Goal: Task Accomplishment & Management: Use online tool/utility

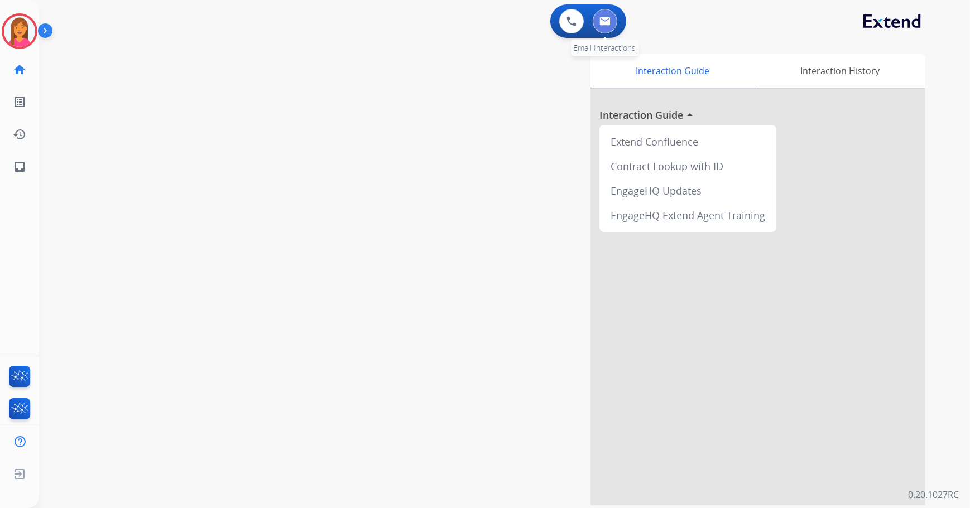
click at [608, 25] on img at bounding box center [604, 21] width 11 height 9
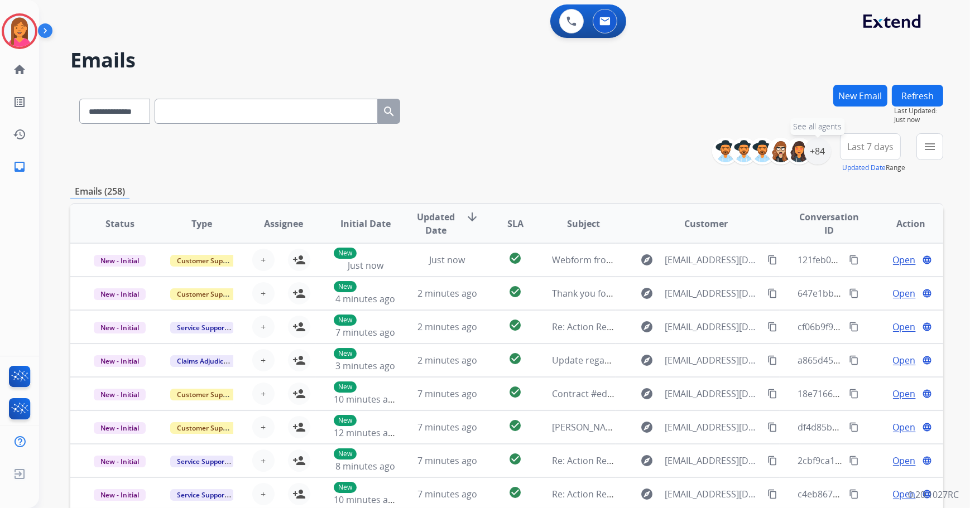
click at [820, 156] on div "+84" at bounding box center [817, 151] width 27 height 27
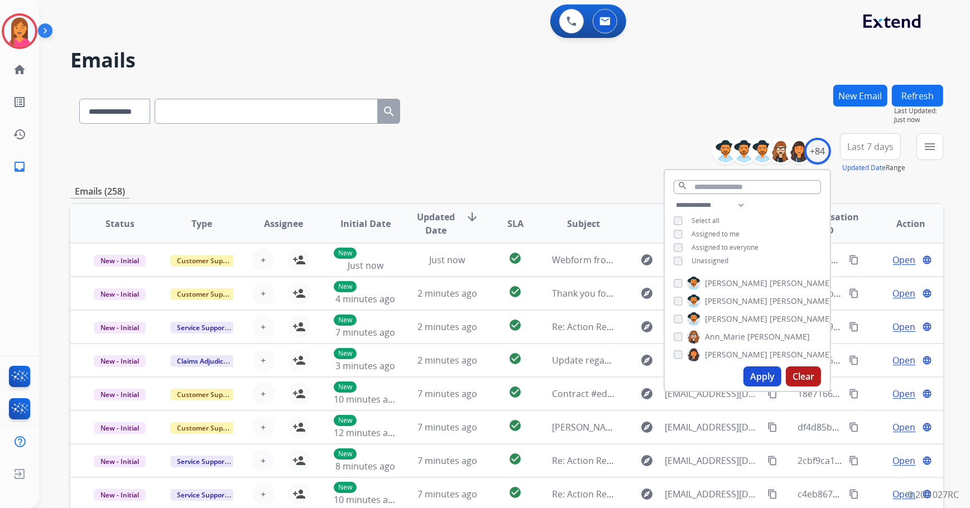
click at [751, 373] on button "Apply" at bounding box center [762, 377] width 38 height 20
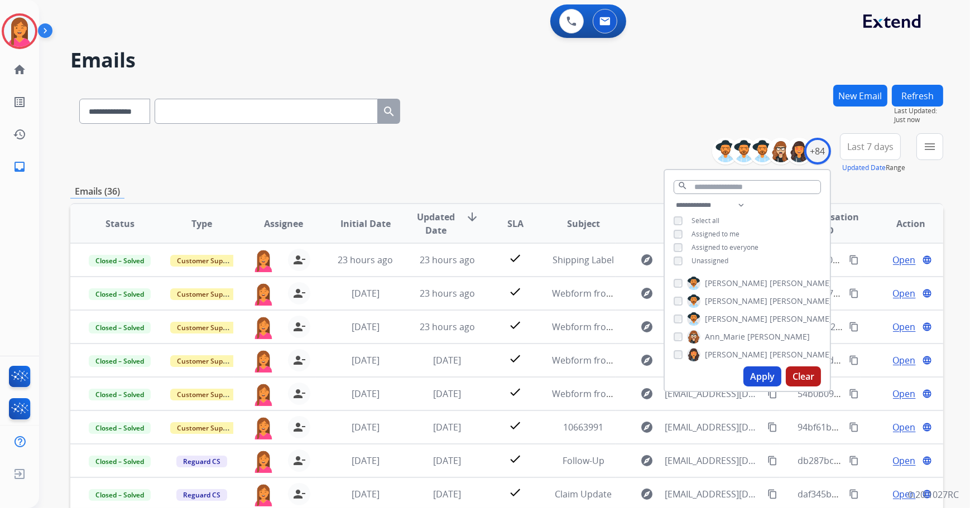
click at [569, 163] on div "**********" at bounding box center [506, 153] width 873 height 40
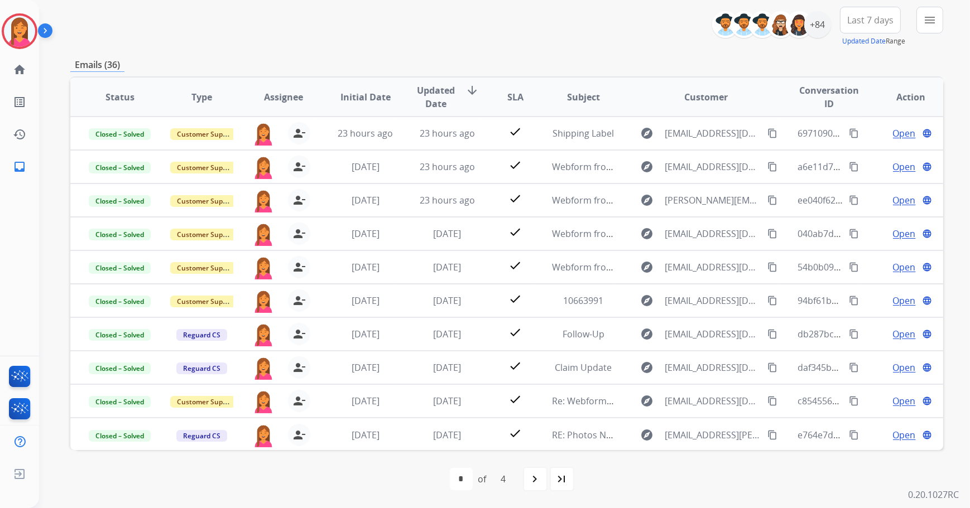
click at [930, 21] on mat-icon "menu" at bounding box center [929, 19] width 13 height 13
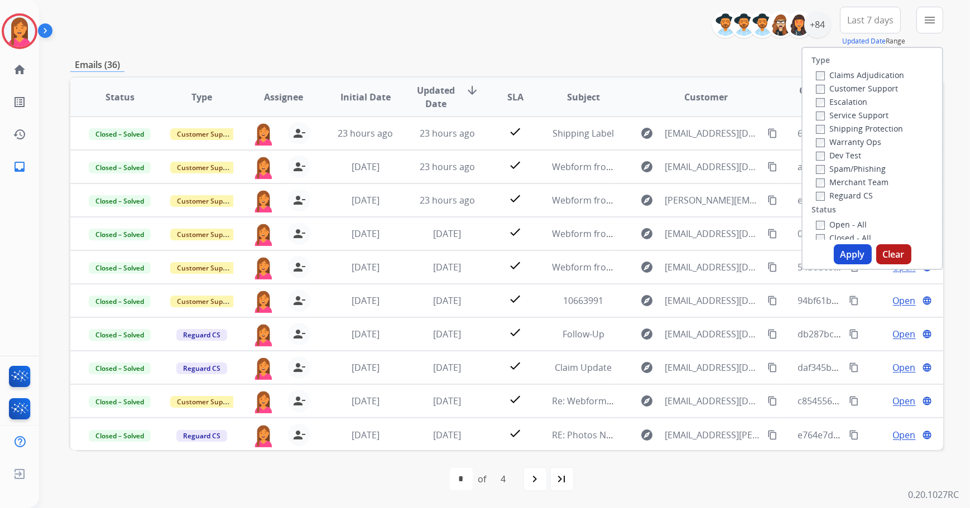
click at [820, 218] on div "Open - All" at bounding box center [874, 224] width 117 height 13
click at [840, 251] on button "Apply" at bounding box center [853, 254] width 38 height 20
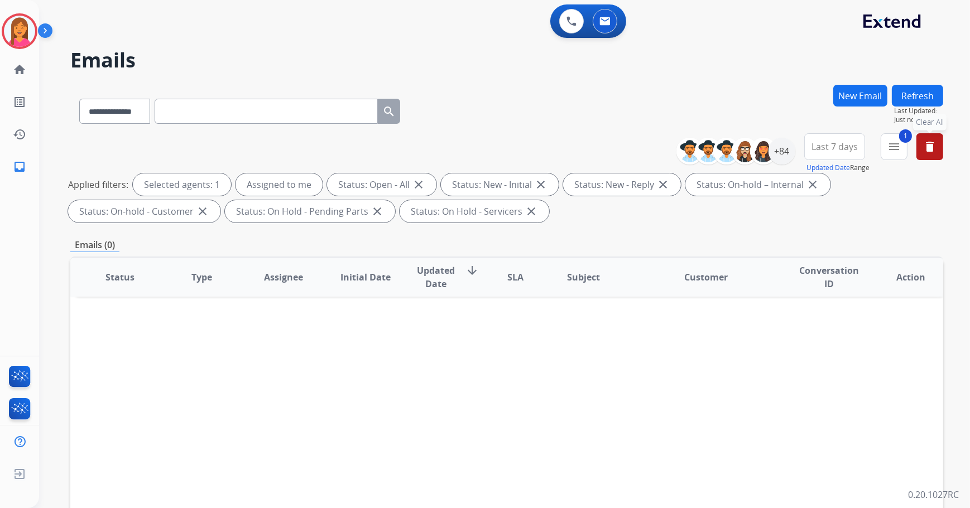
click at [926, 151] on mat-icon "delete" at bounding box center [929, 146] width 13 height 13
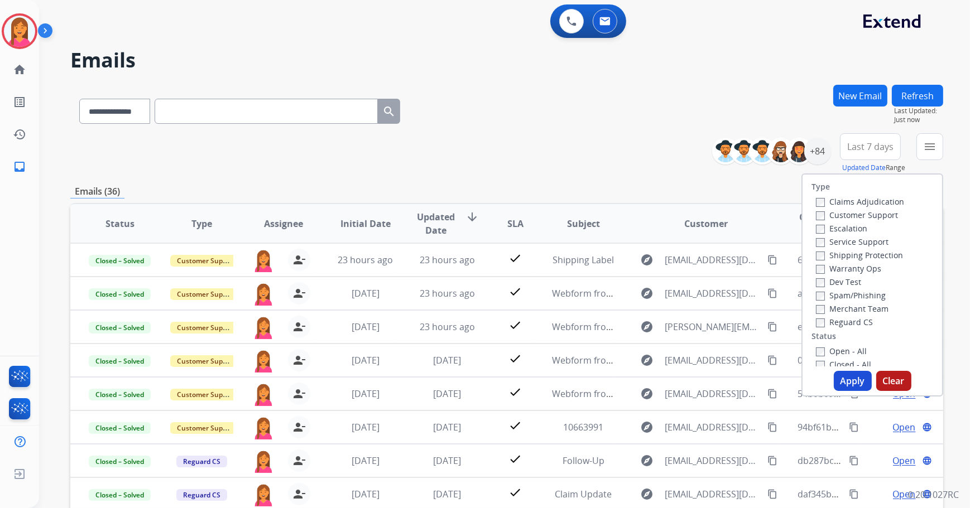
click at [609, 165] on div "**********" at bounding box center [506, 153] width 873 height 40
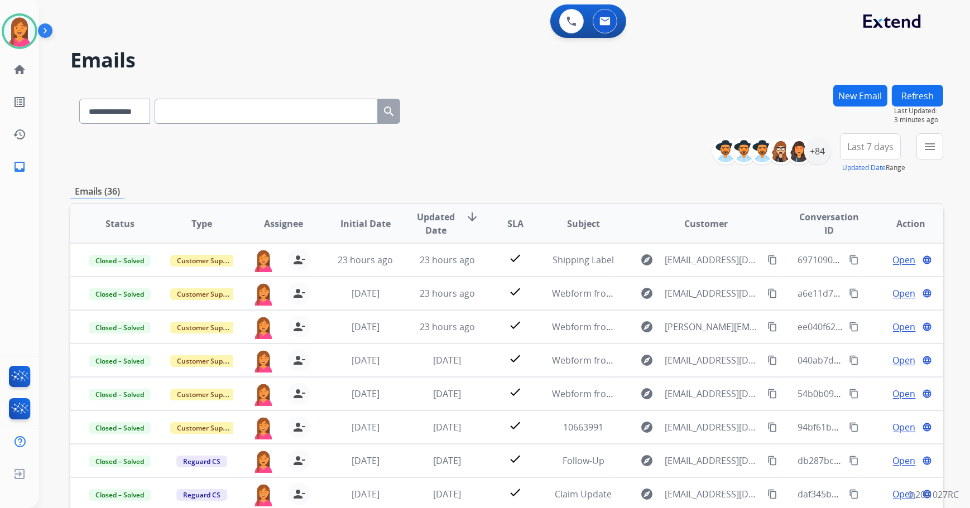
click at [918, 95] on button "Refresh" at bounding box center [917, 96] width 51 height 22
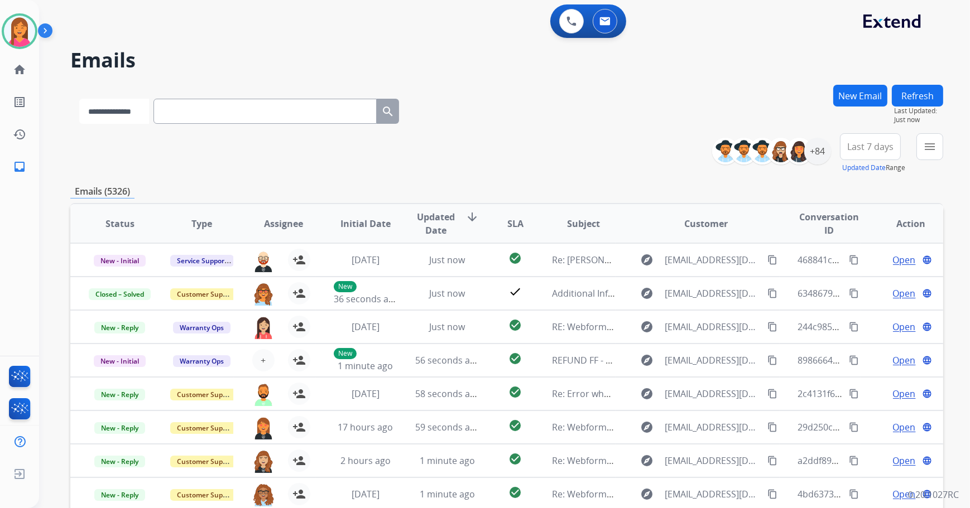
click at [149, 117] on select "**********" at bounding box center [114, 111] width 70 height 25
select select "**********"
click at [79, 99] on select "**********" at bounding box center [114, 111] width 70 height 25
click at [214, 94] on div "**********" at bounding box center [239, 109] width 339 height 39
click at [204, 109] on input "text" at bounding box center [266, 111] width 223 height 25
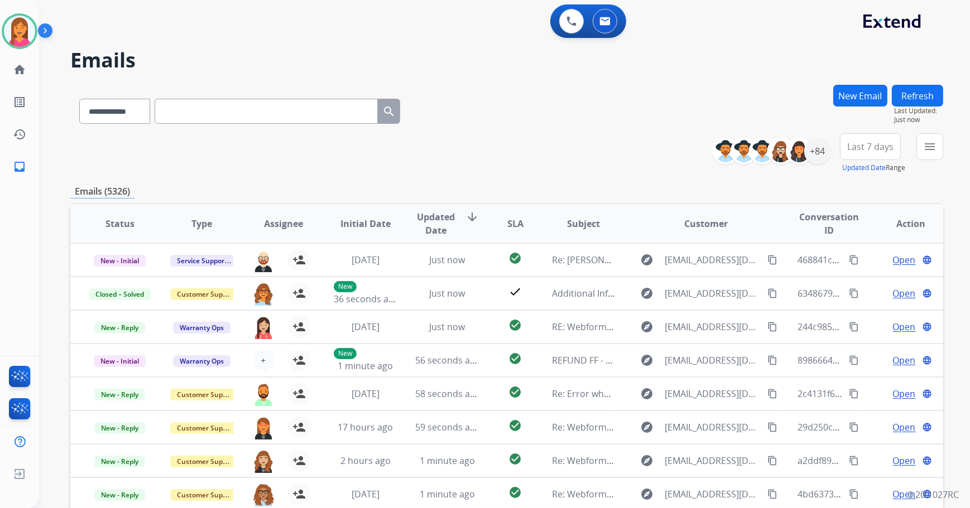
paste input "**********"
type input "**********"
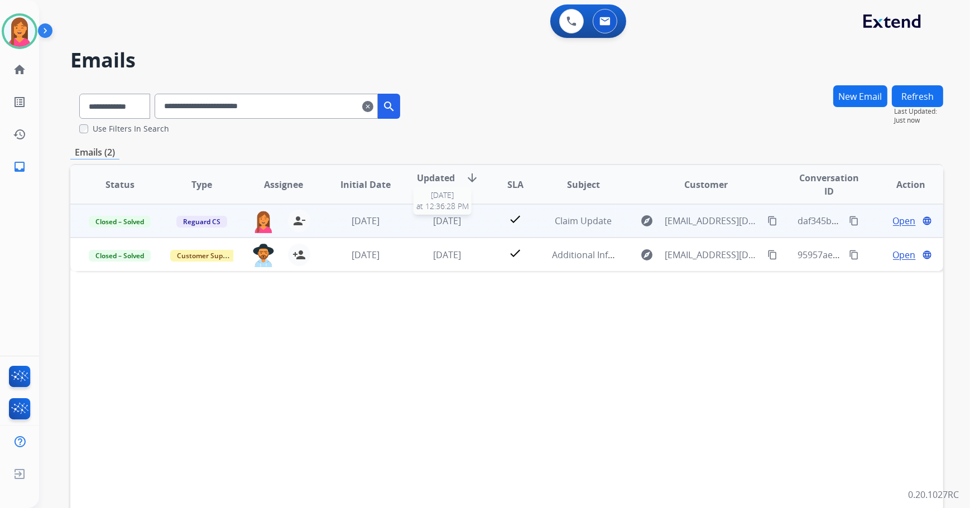
click at [441, 227] on div "[DATE]" at bounding box center [447, 220] width 64 height 13
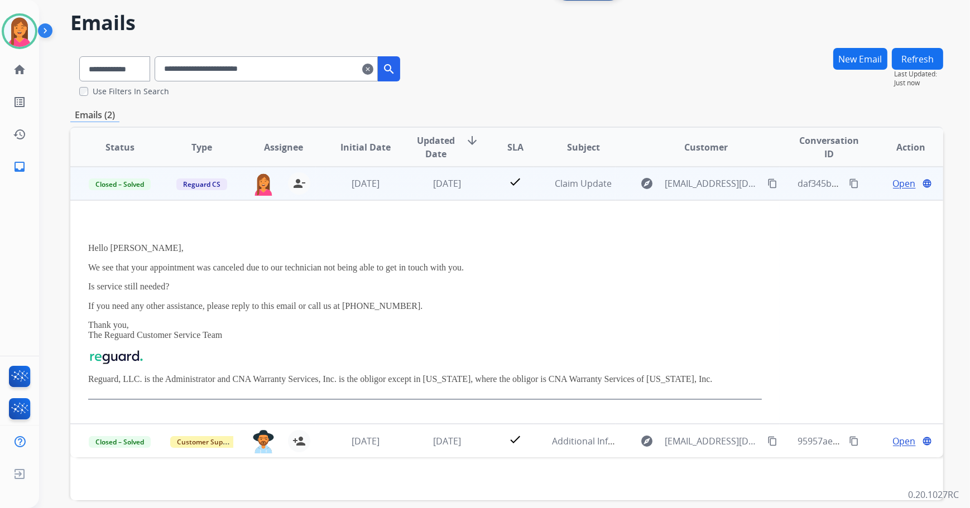
scroll to position [88, 0]
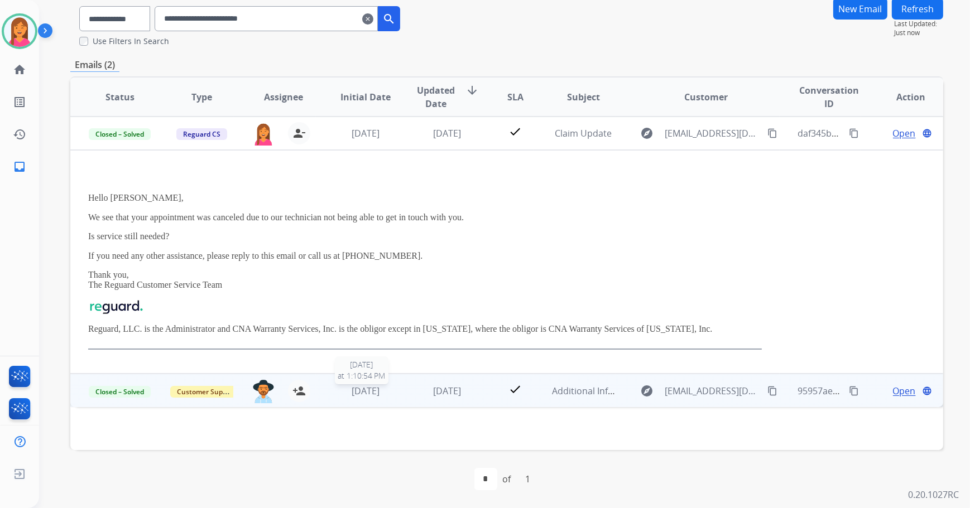
click at [352, 393] on span "[DATE]" at bounding box center [366, 391] width 28 height 12
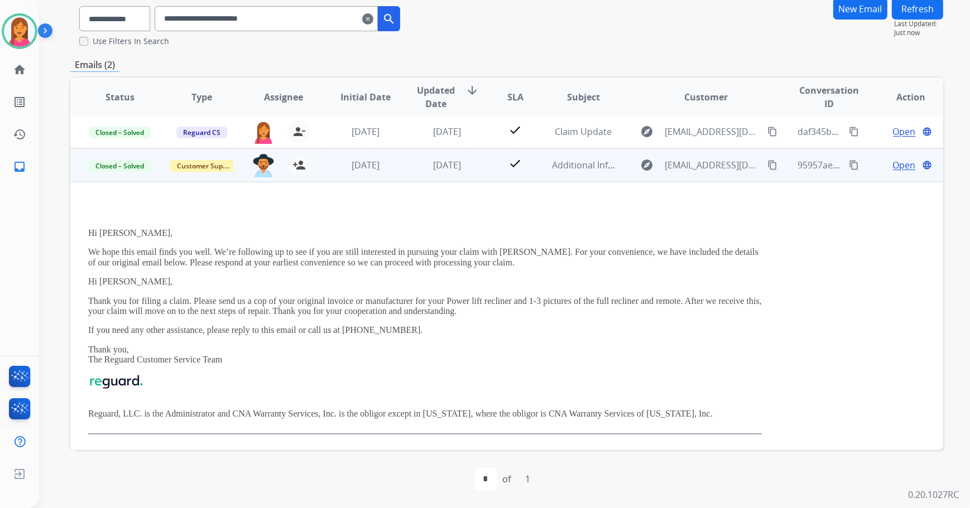
scroll to position [0, 0]
click at [169, 413] on p "Reguard, LLC. is the Administrator and CNA Warranty Services, Inc. is the oblig…" at bounding box center [424, 416] width 673 height 10
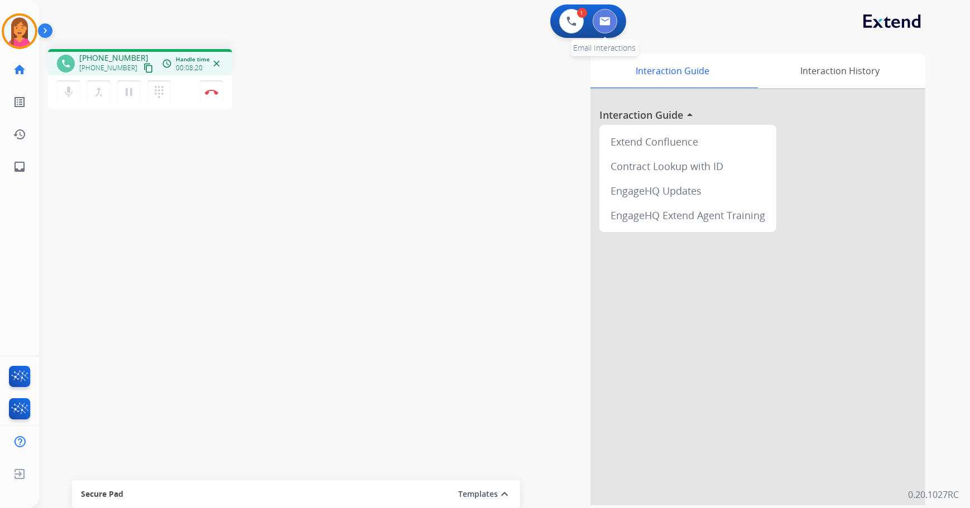
click at [595, 21] on button at bounding box center [605, 21] width 25 height 25
select select "**********"
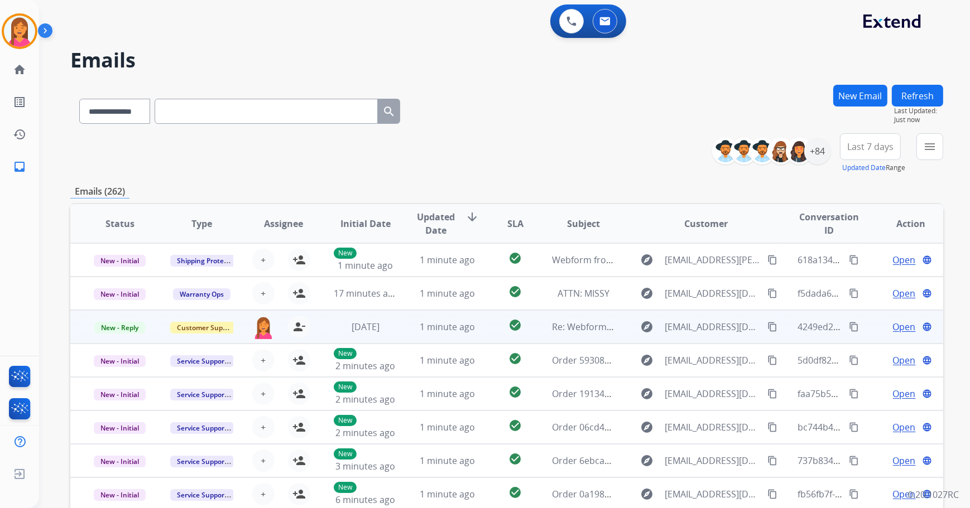
click at [606, 335] on td "Re: Webform from [EMAIL_ADDRESS][DOMAIN_NAME] on [DATE]" at bounding box center [575, 326] width 82 height 33
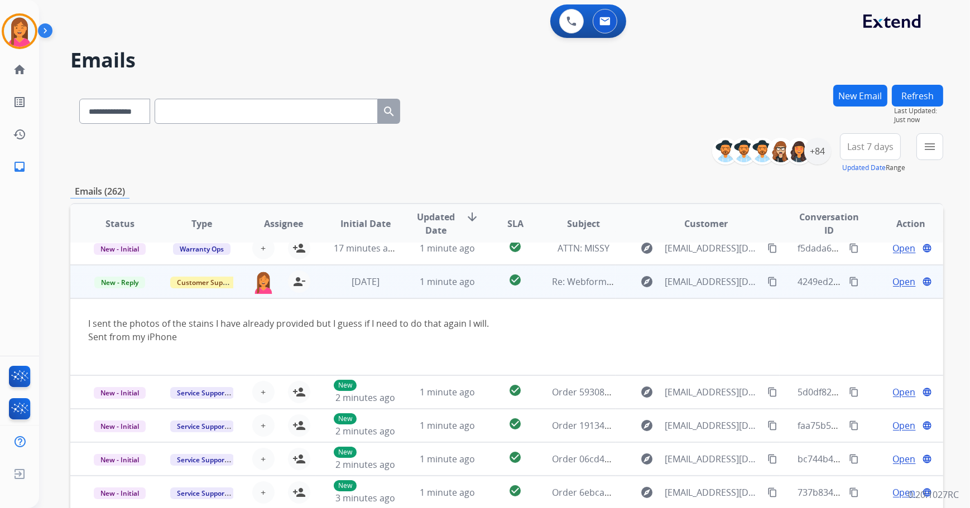
scroll to position [67, 0]
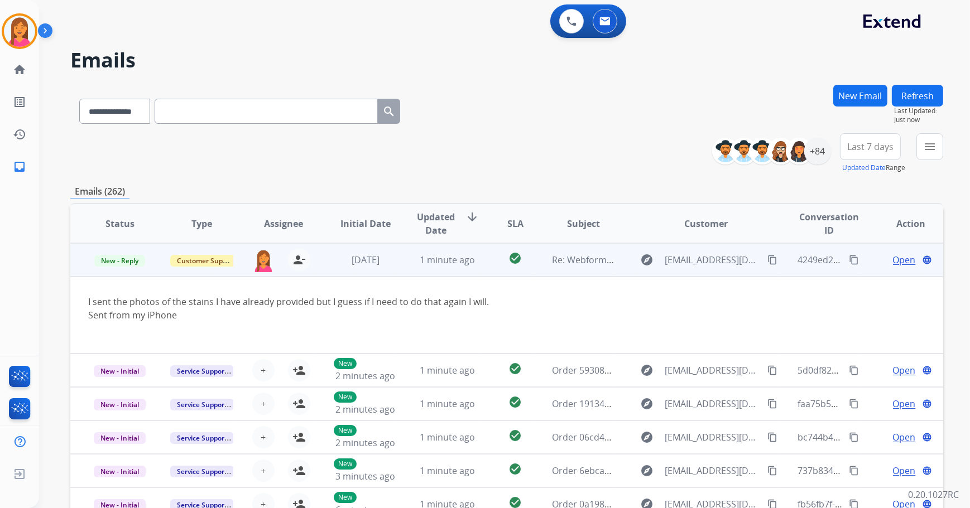
click at [534, 269] on td "Re: Webform from [EMAIL_ADDRESS][DOMAIN_NAME] on [DATE]" at bounding box center [575, 259] width 82 height 33
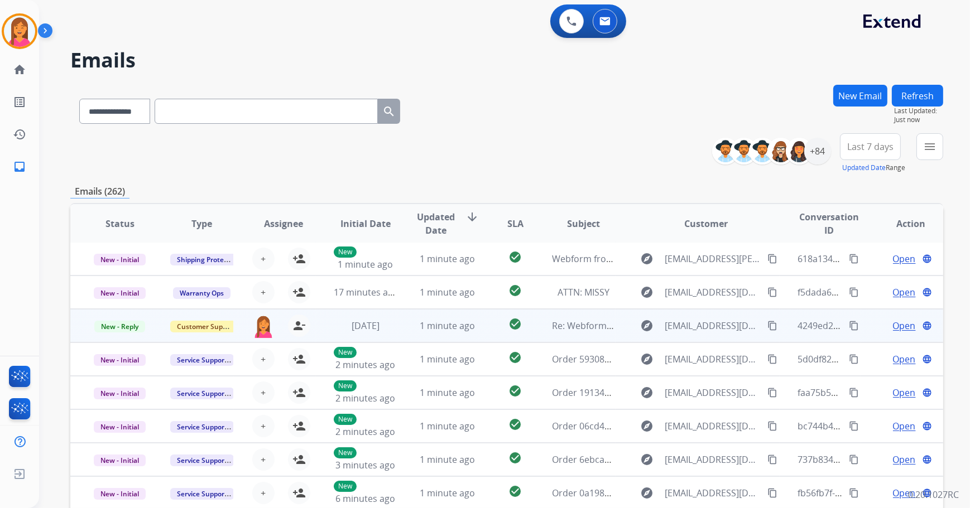
scroll to position [1, 0]
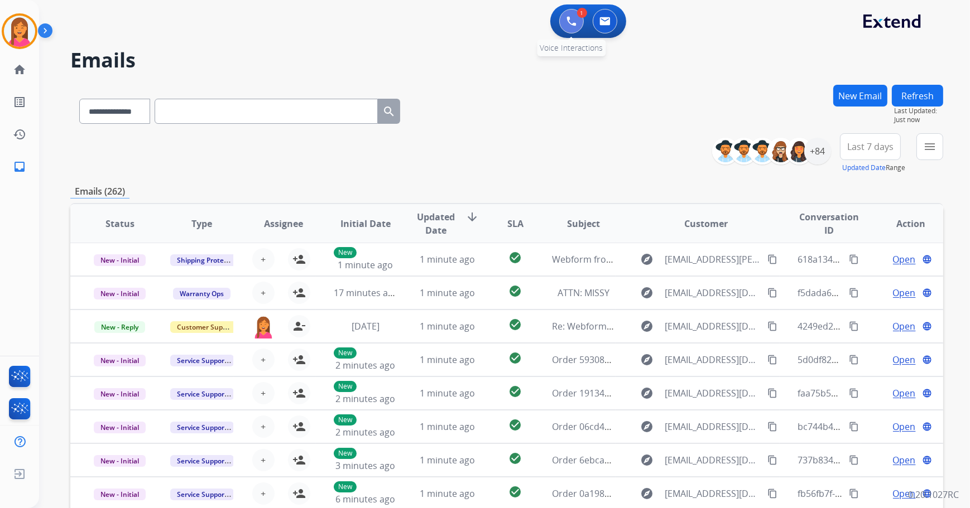
click at [578, 23] on button at bounding box center [571, 21] width 25 height 25
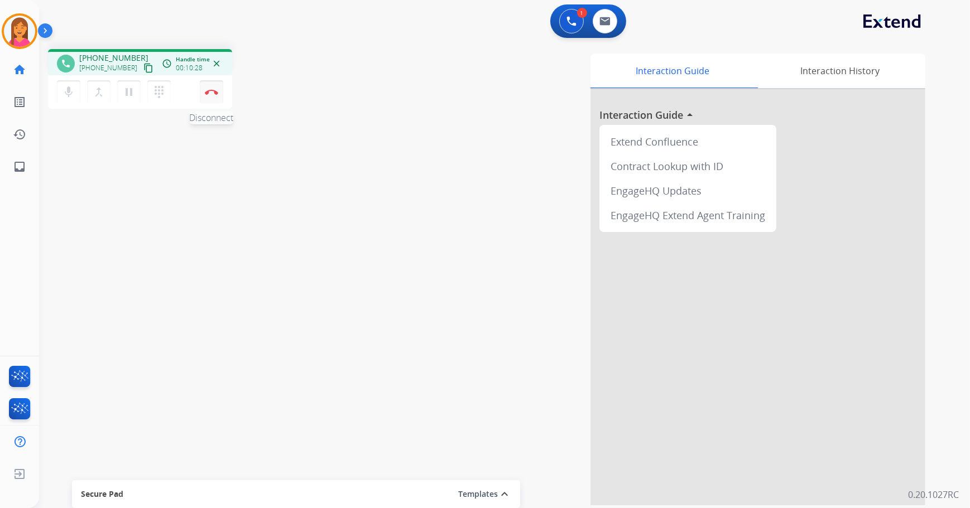
click at [215, 98] on button "Disconnect" at bounding box center [211, 91] width 23 height 23
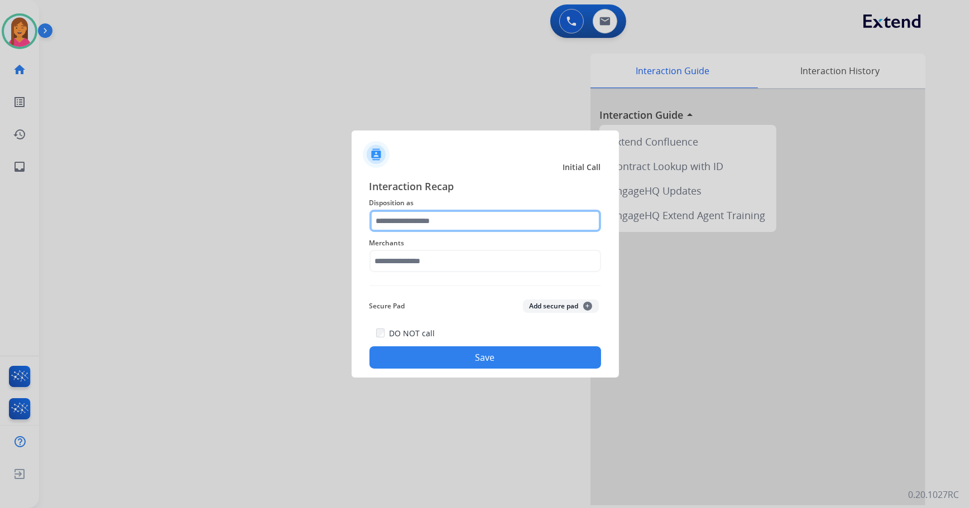
click at [441, 219] on input "text" at bounding box center [485, 221] width 232 height 22
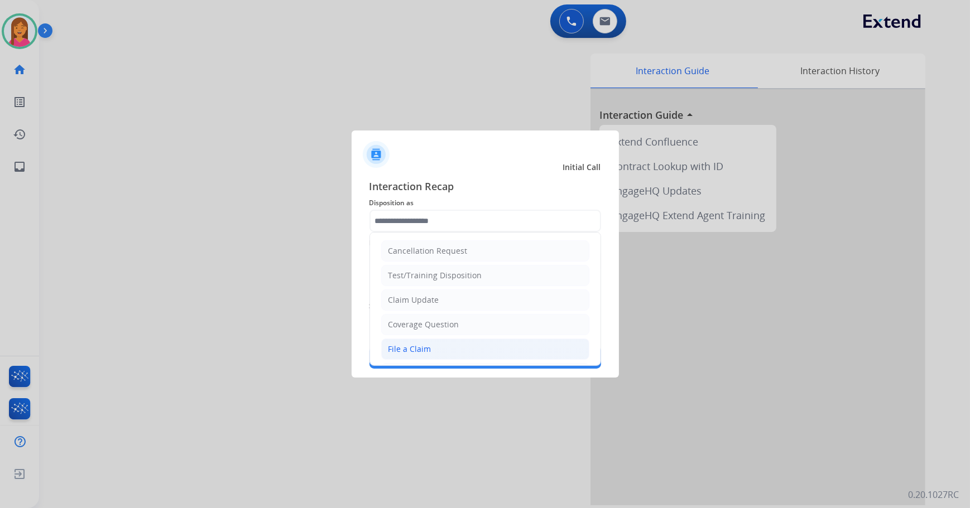
click at [396, 344] on div "File a Claim" at bounding box center [409, 349] width 43 height 11
type input "**********"
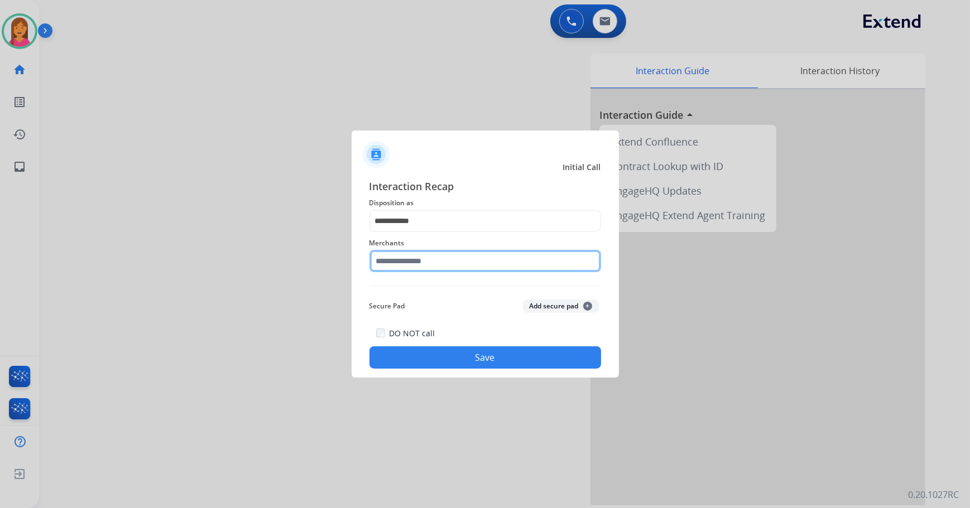
click at [432, 261] on input "text" at bounding box center [485, 261] width 232 height 22
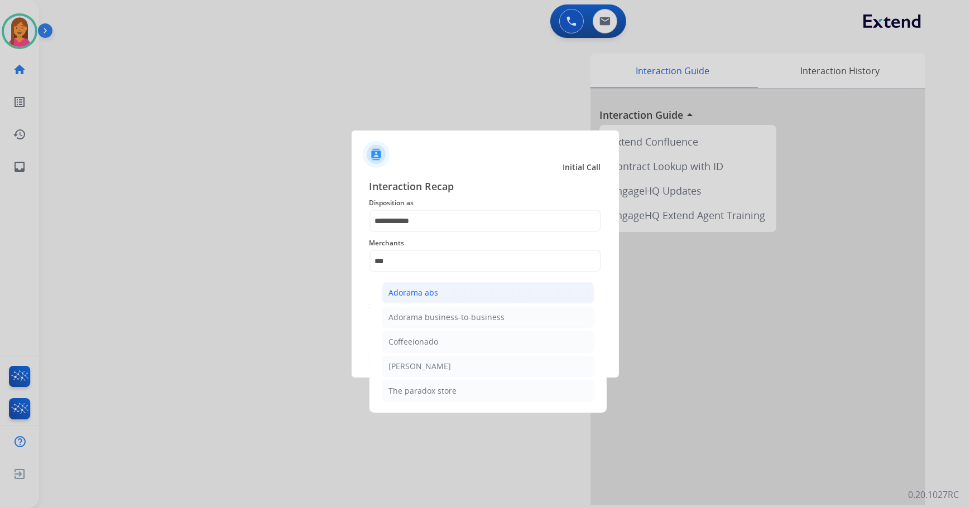
click at [434, 283] on li "Adorama abs" at bounding box center [488, 292] width 213 height 21
type input "**********"
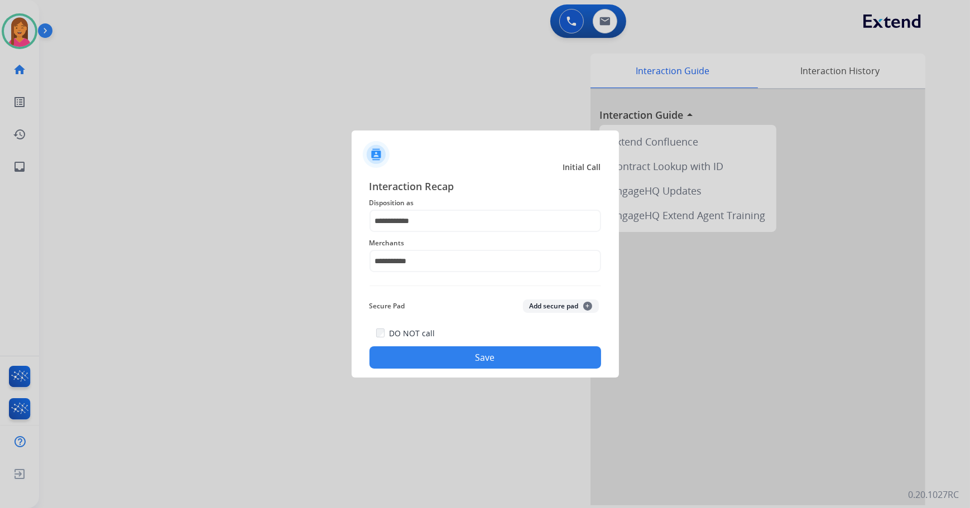
click at [437, 357] on button "Save" at bounding box center [485, 358] width 232 height 22
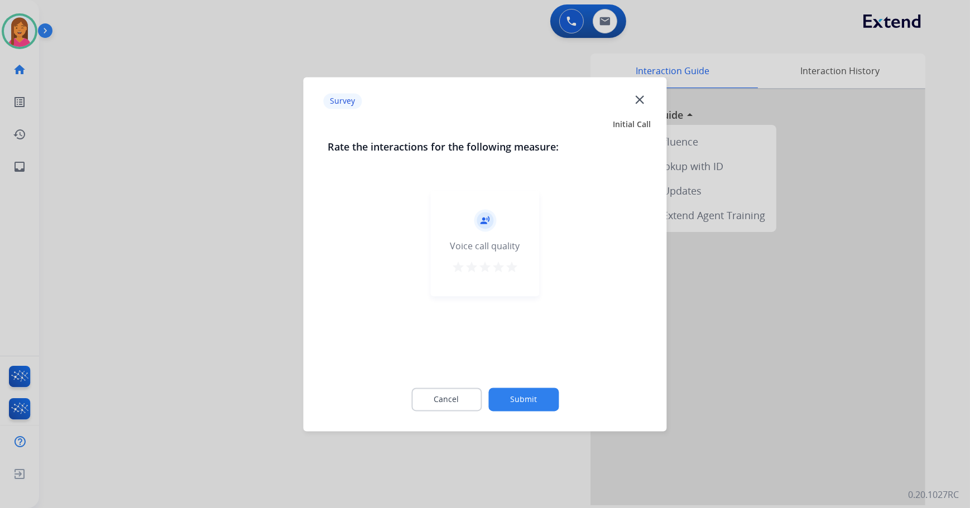
click at [504, 270] on div "star star star star star" at bounding box center [484, 269] width 67 height 17
click at [509, 264] on mat-icon "star" at bounding box center [511, 267] width 13 height 13
click at [518, 402] on button "Submit" at bounding box center [523, 399] width 70 height 23
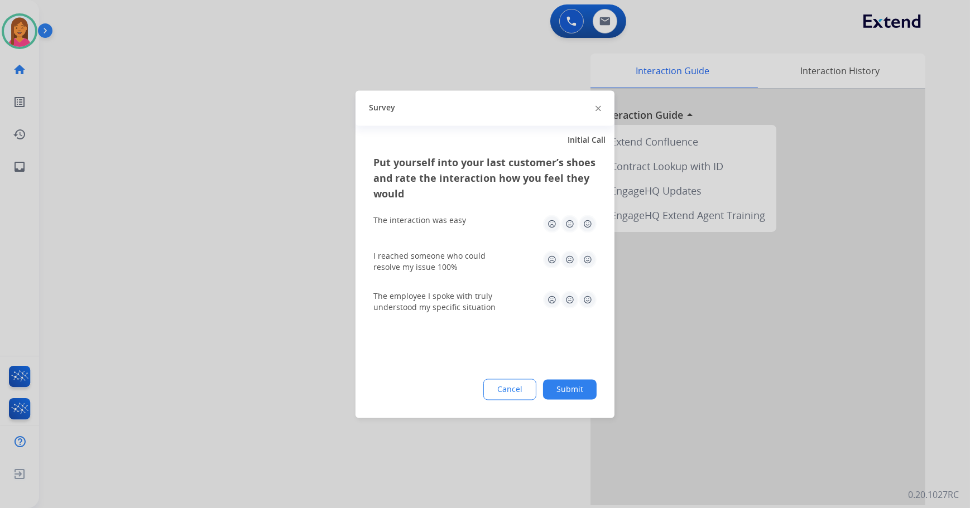
click at [589, 219] on img at bounding box center [588, 224] width 18 height 18
click at [584, 262] on img at bounding box center [588, 260] width 18 height 18
click at [585, 312] on div "The employee I spoke with truly understood my specific situation" at bounding box center [484, 302] width 223 height 22
click at [585, 298] on img at bounding box center [588, 300] width 18 height 18
click at [572, 384] on button "Submit" at bounding box center [570, 389] width 54 height 20
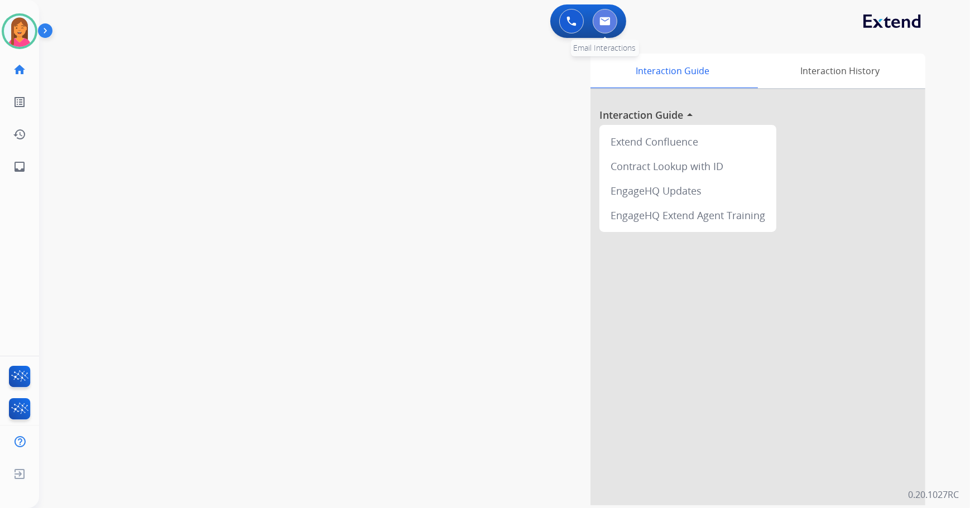
click at [610, 18] on button at bounding box center [605, 21] width 25 height 25
select select "**********"
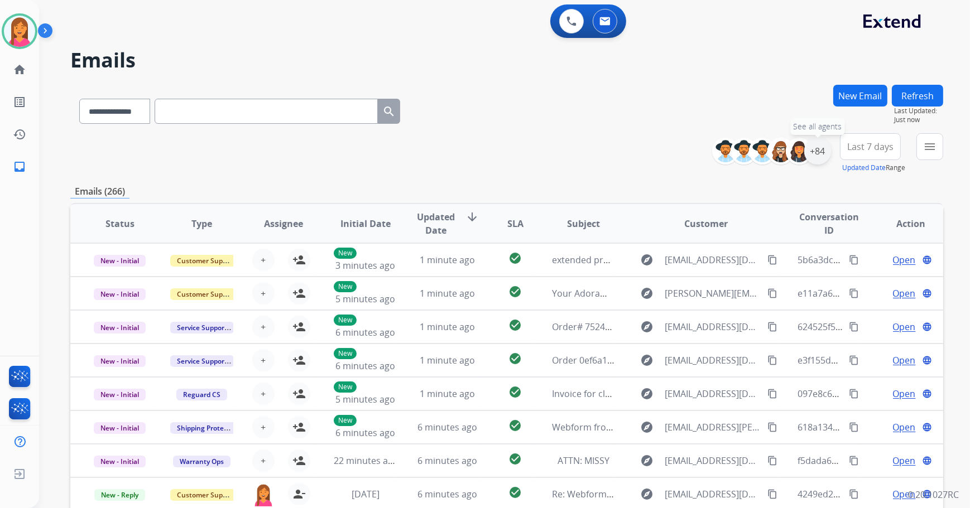
click at [824, 153] on div "+84" at bounding box center [817, 151] width 27 height 27
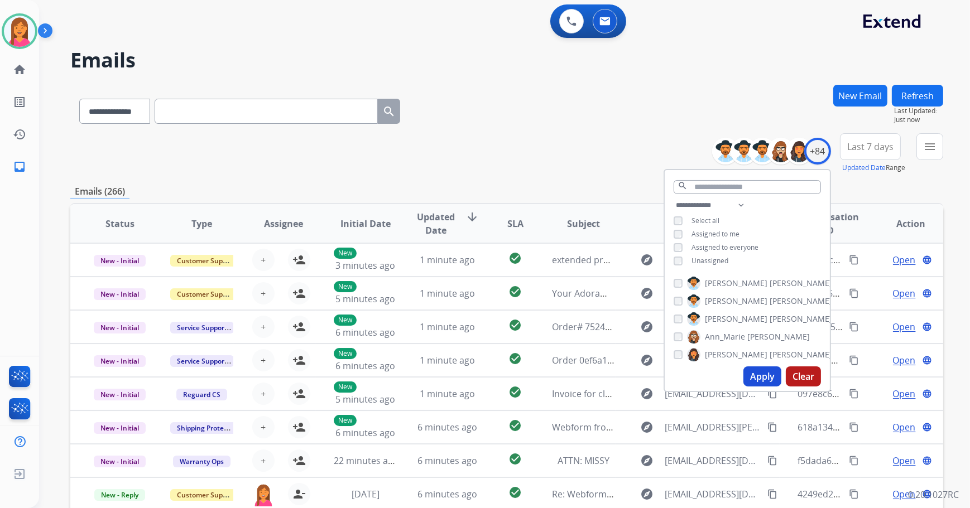
click at [698, 256] on span "Unassigned" at bounding box center [709, 260] width 37 height 9
click at [756, 376] on button "Apply" at bounding box center [762, 377] width 38 height 20
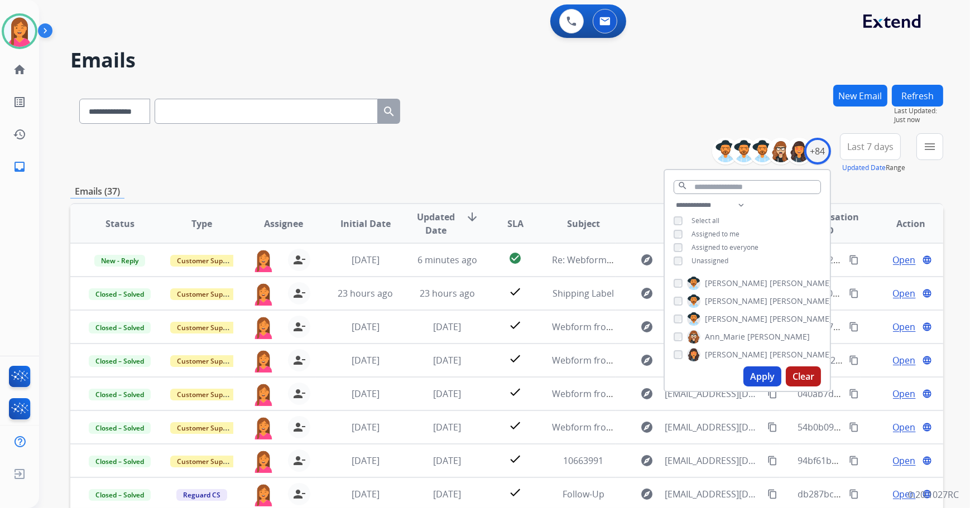
click at [551, 126] on div "**********" at bounding box center [506, 109] width 873 height 49
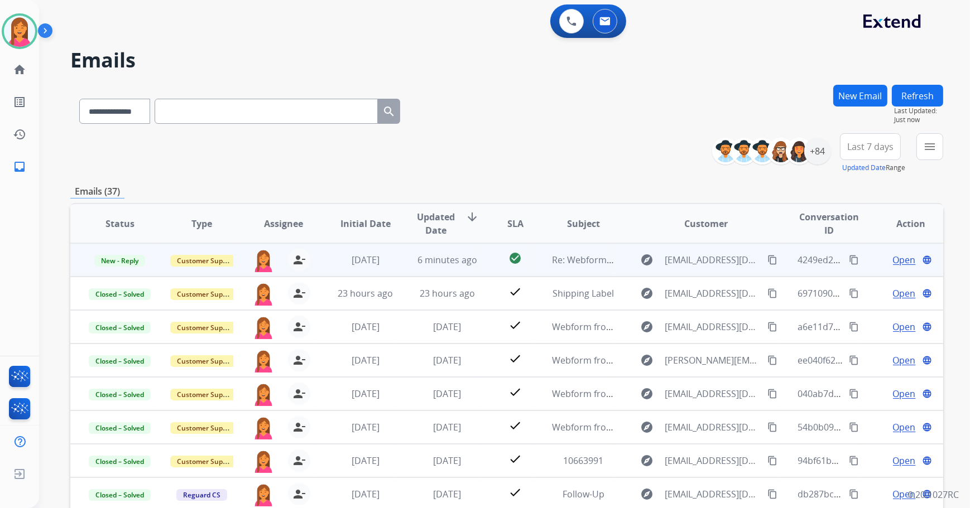
click at [571, 276] on td "Re: Webform from [EMAIL_ADDRESS][DOMAIN_NAME] on [DATE]" at bounding box center [575, 259] width 82 height 33
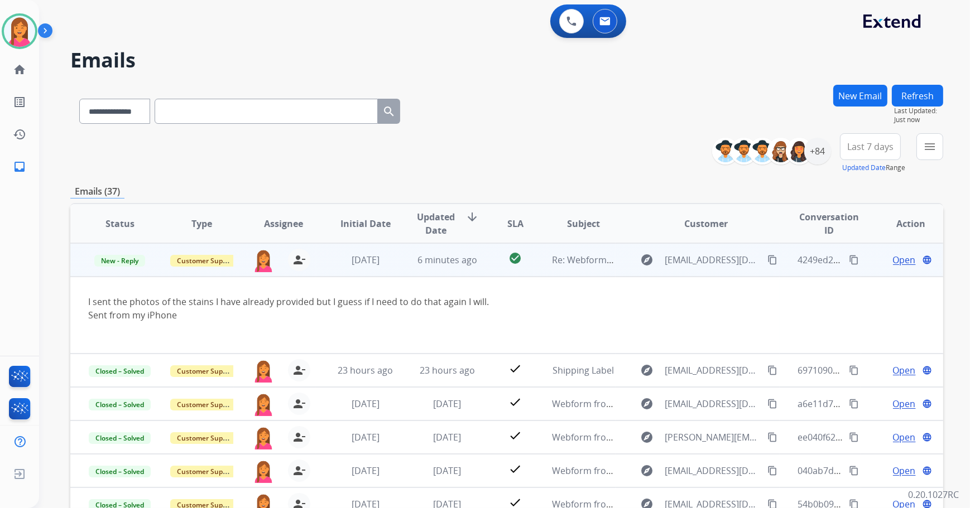
click at [893, 263] on span "Open" at bounding box center [904, 259] width 23 height 13
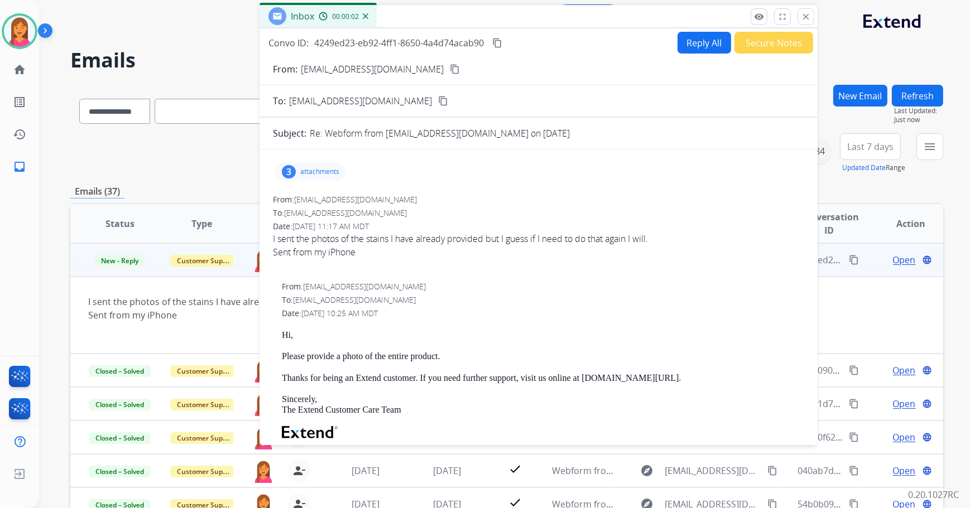
drag, startPoint x: 661, startPoint y: 79, endPoint x: 522, endPoint y: 16, distance: 151.8
click at [522, 16] on div "Inbox 00:00:02" at bounding box center [538, 16] width 558 height 23
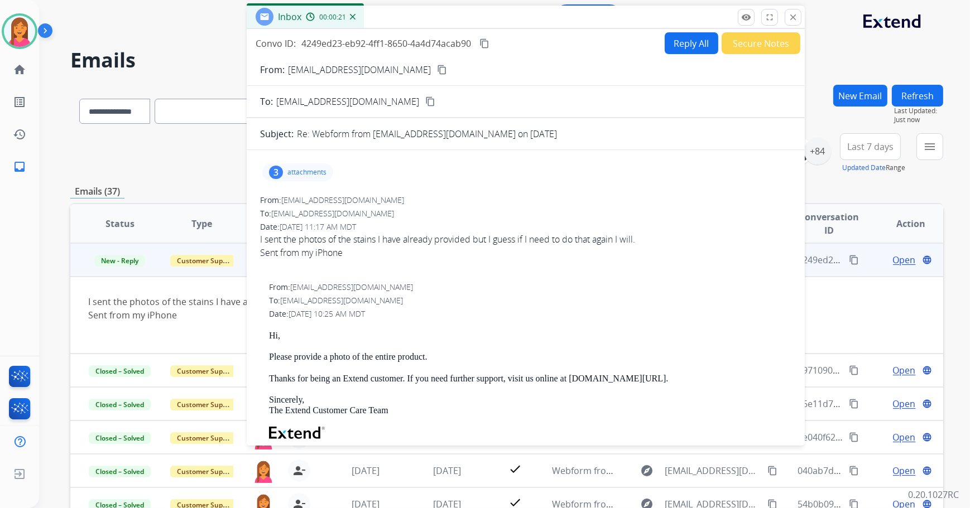
click at [316, 166] on div "3 attachments" at bounding box center [297, 172] width 71 height 18
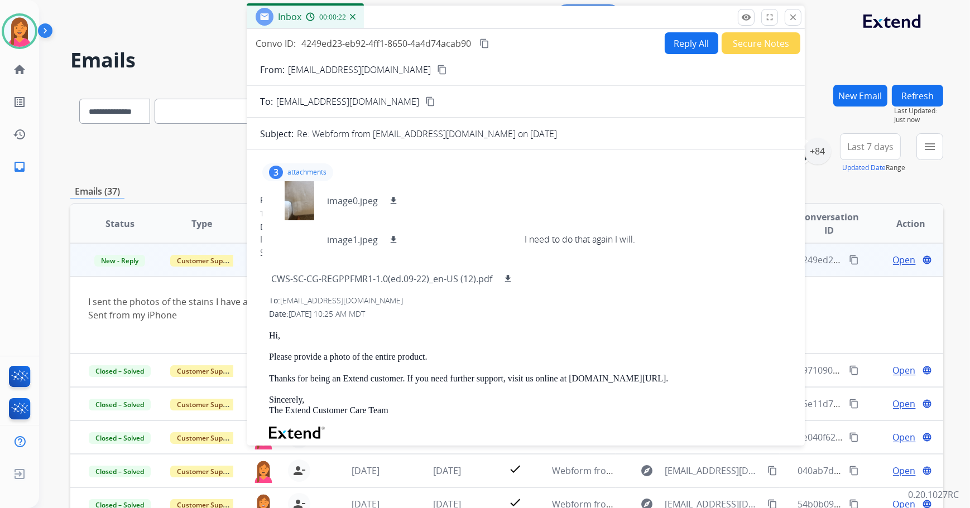
click at [317, 173] on p "attachments" at bounding box center [306, 172] width 39 height 9
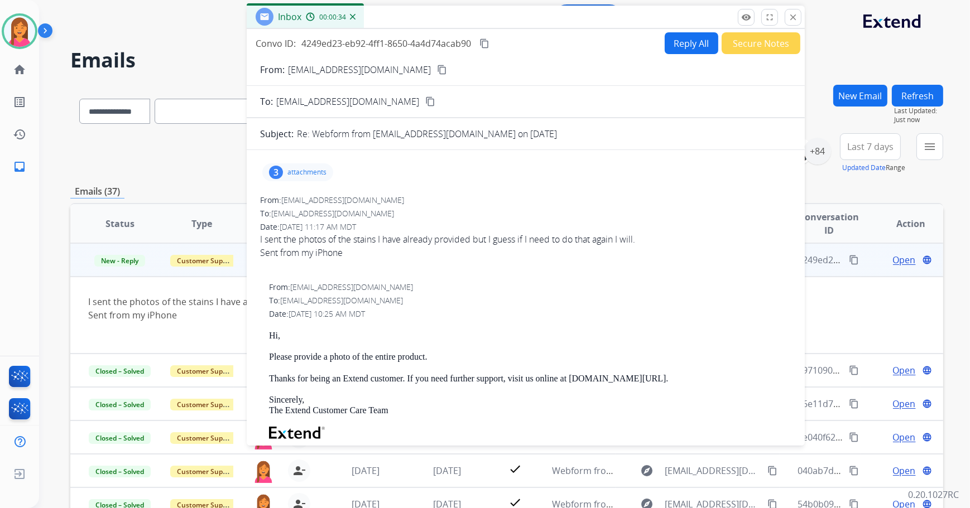
click at [302, 174] on p "attachments" at bounding box center [306, 172] width 39 height 9
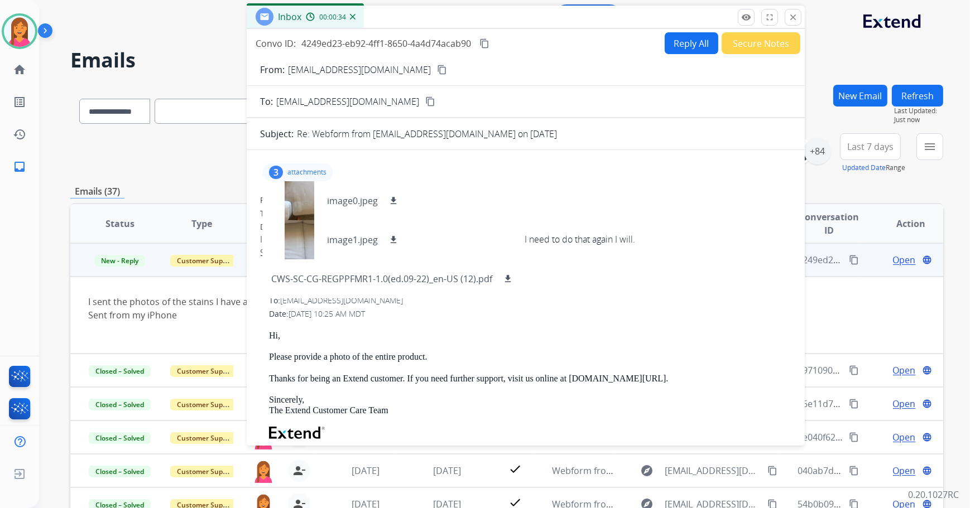
click at [302, 174] on p "attachments" at bounding box center [306, 172] width 39 height 9
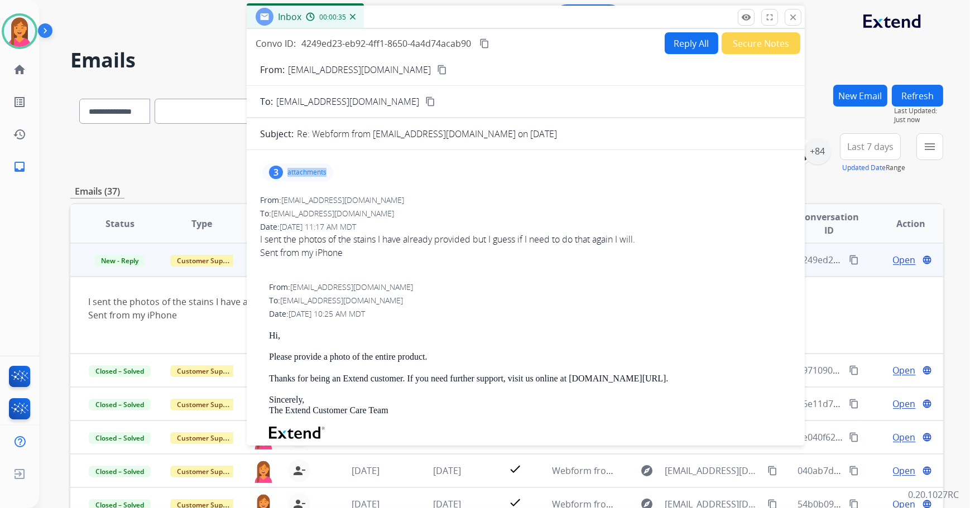
click at [302, 174] on p "attachments" at bounding box center [306, 172] width 39 height 9
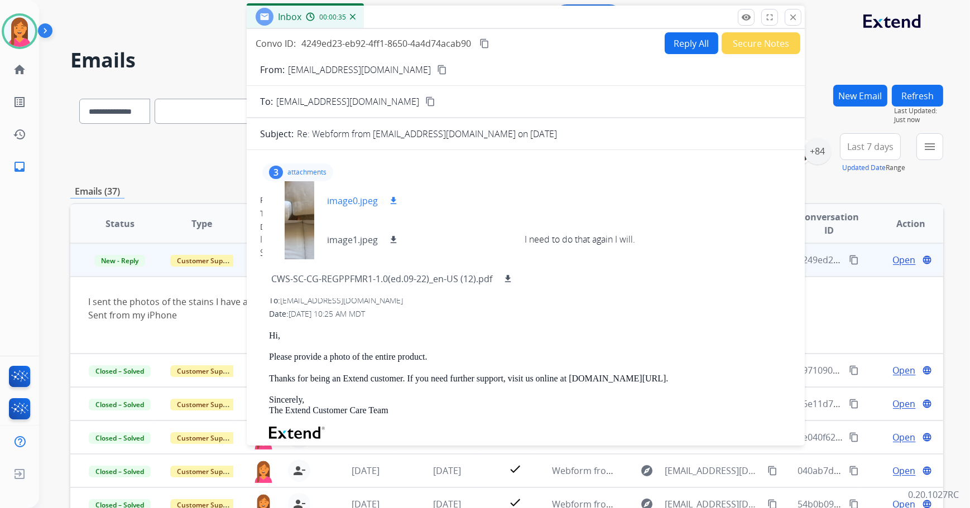
drag, startPoint x: 302, startPoint y: 174, endPoint x: 305, endPoint y: 202, distance: 28.5
click at [305, 202] on div at bounding box center [299, 200] width 56 height 39
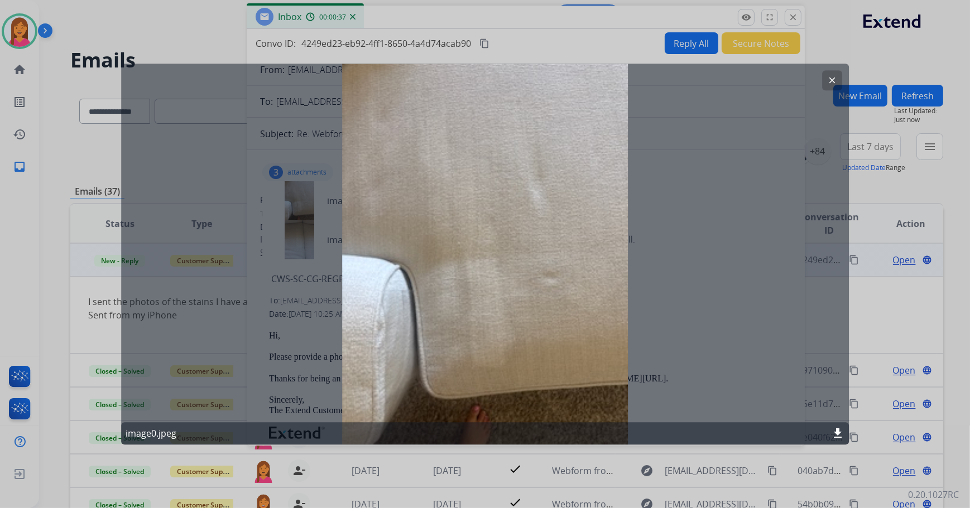
click at [830, 79] on mat-icon "clear" at bounding box center [832, 80] width 10 height 10
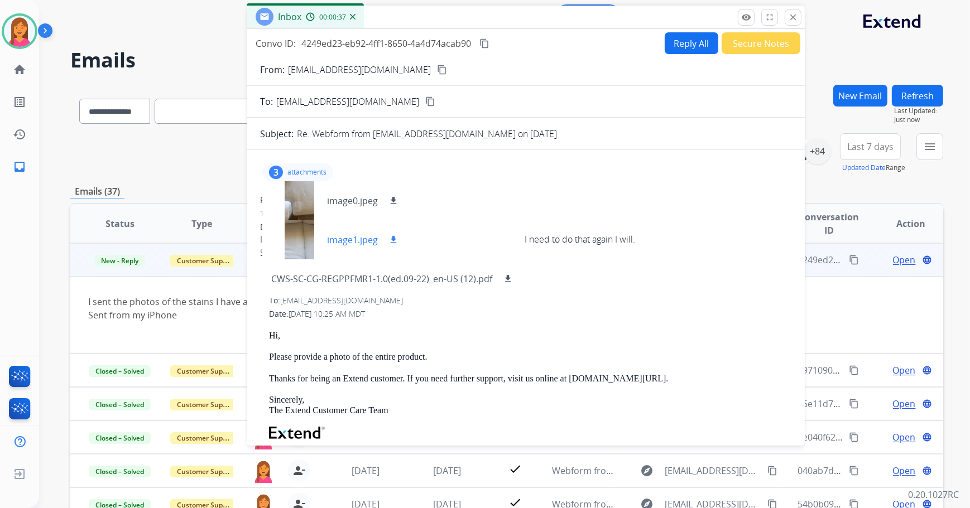
click at [329, 246] on p "image1.jpeg" at bounding box center [352, 239] width 51 height 13
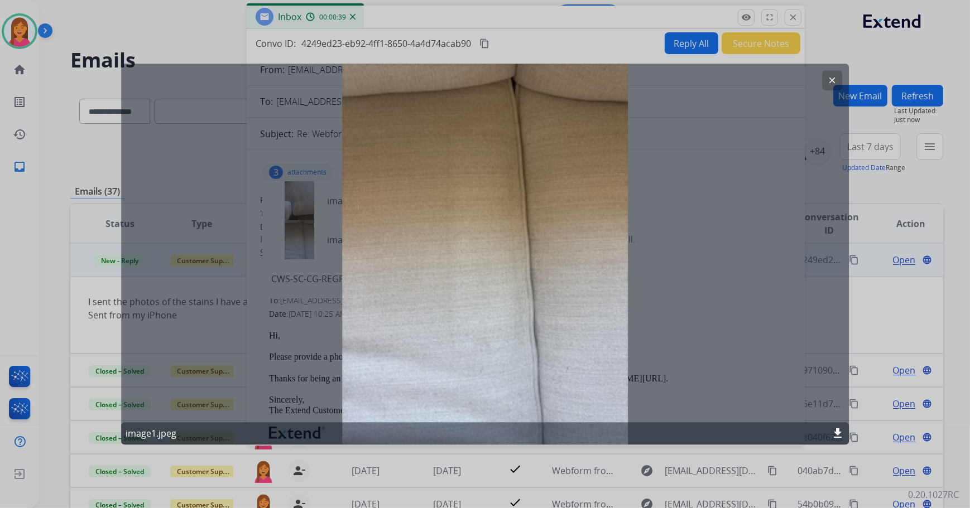
click at [831, 75] on mat-icon "clear" at bounding box center [832, 80] width 10 height 10
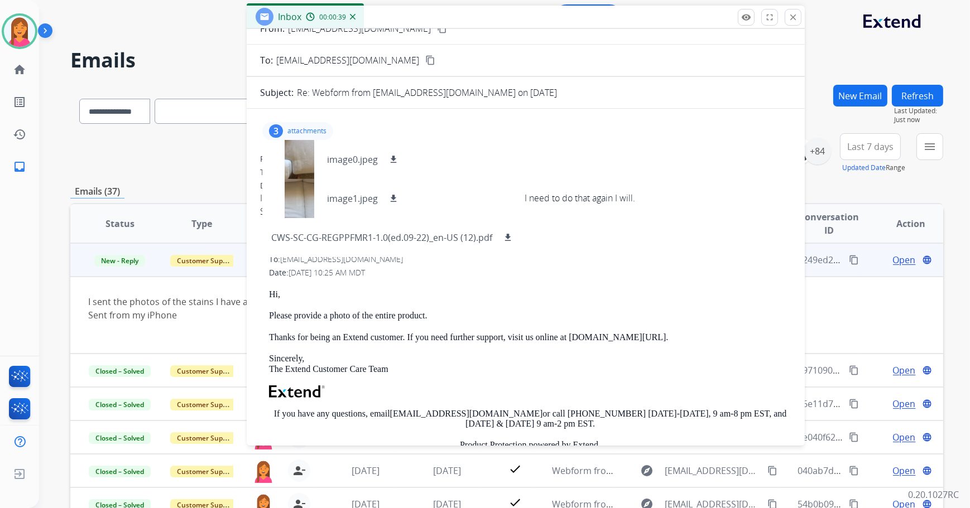
scroll to position [203, 0]
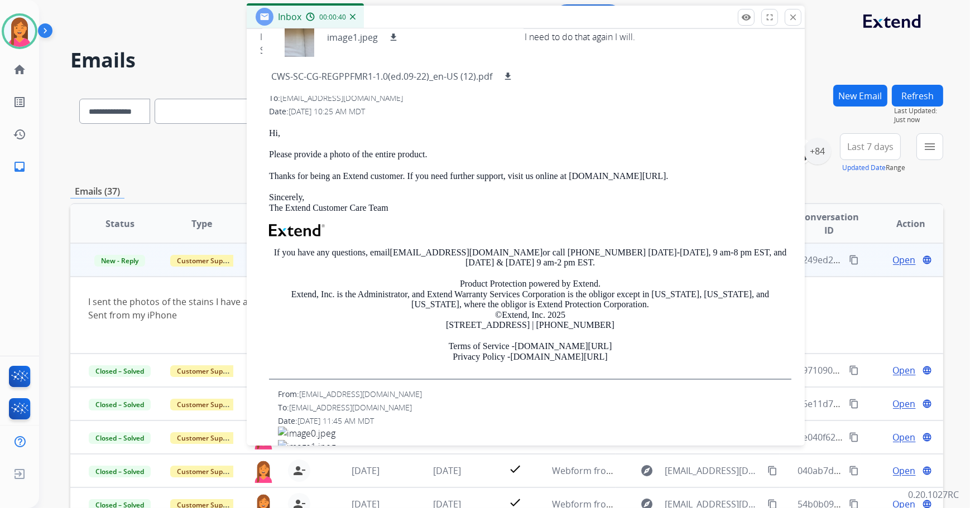
click at [594, 206] on p "Sincerely, The Extend Customer Care Team" at bounding box center [530, 203] width 522 height 21
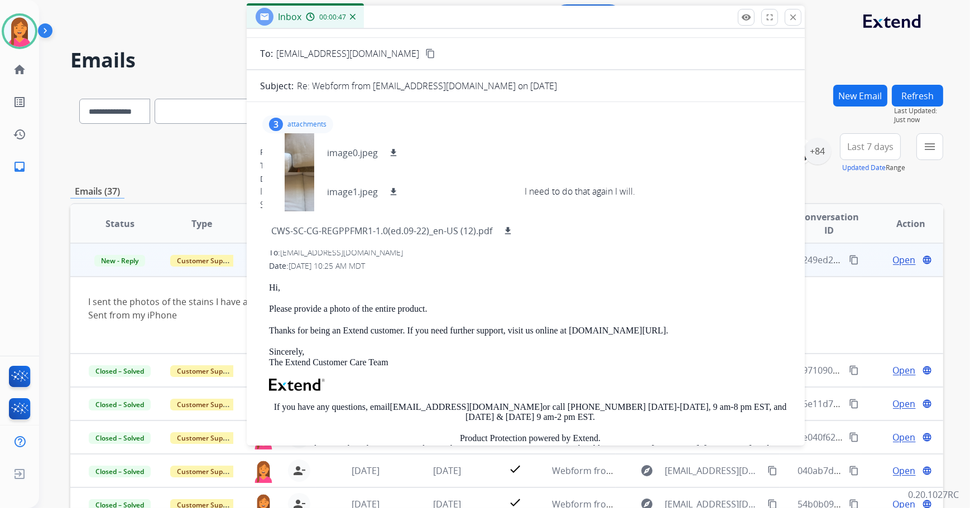
scroll to position [0, 0]
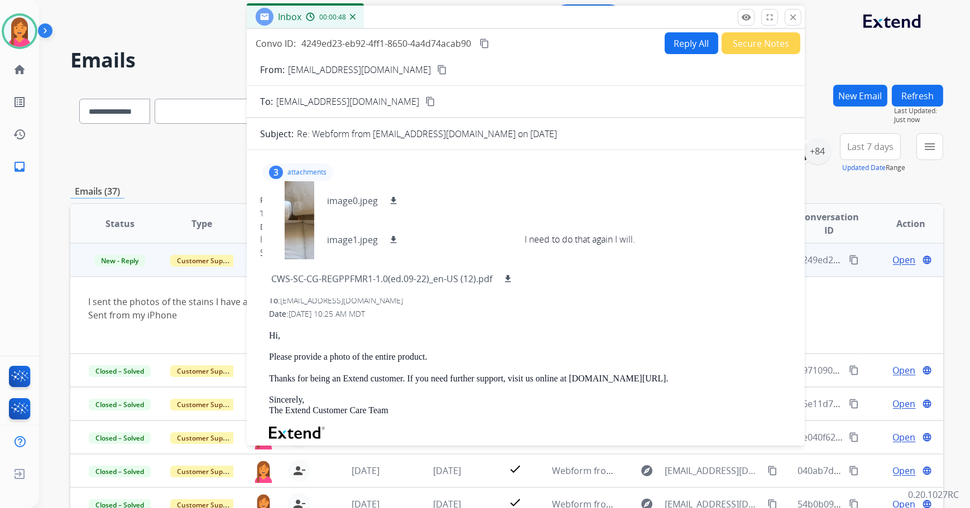
click at [658, 329] on div "From: [EMAIL_ADDRESS][DOMAIN_NAME] To: [EMAIL_ADDRESS][DOMAIN_NAME] Date: [DATE…" at bounding box center [525, 432] width 531 height 301
click at [284, 169] on div "3 attachments image0.jpeg download image1.jpeg download CWS-SC-CG-REGPPFMR1-1.0…" at bounding box center [297, 172] width 71 height 18
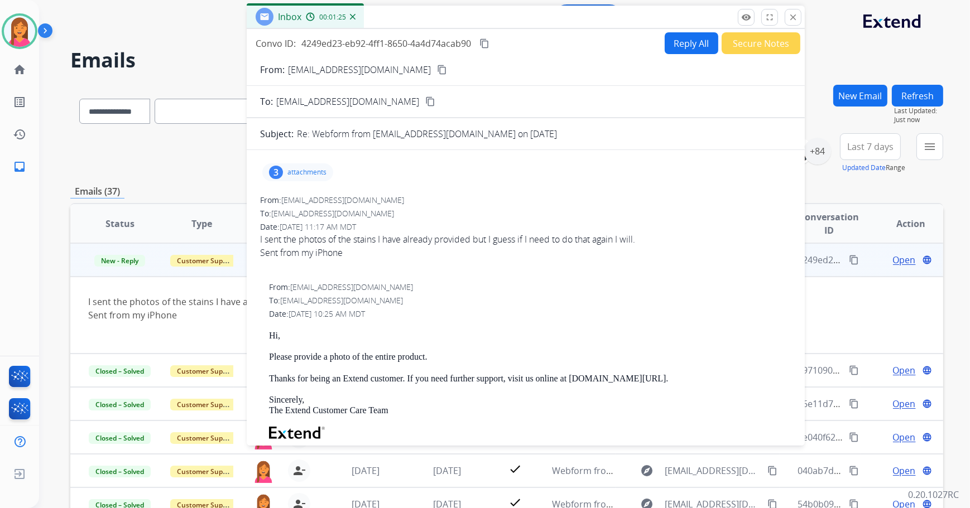
click at [284, 174] on div "3 attachments" at bounding box center [297, 172] width 71 height 18
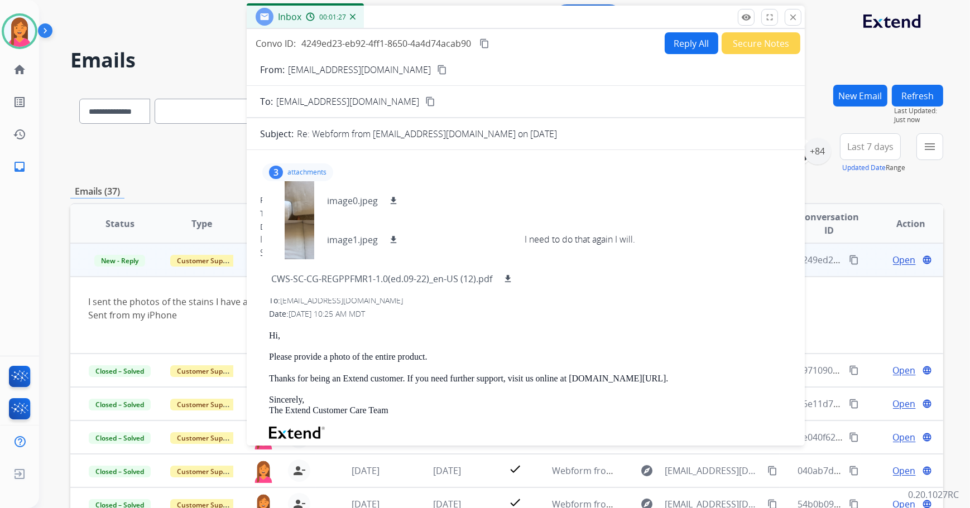
click at [322, 172] on p "attachments" at bounding box center [306, 172] width 39 height 9
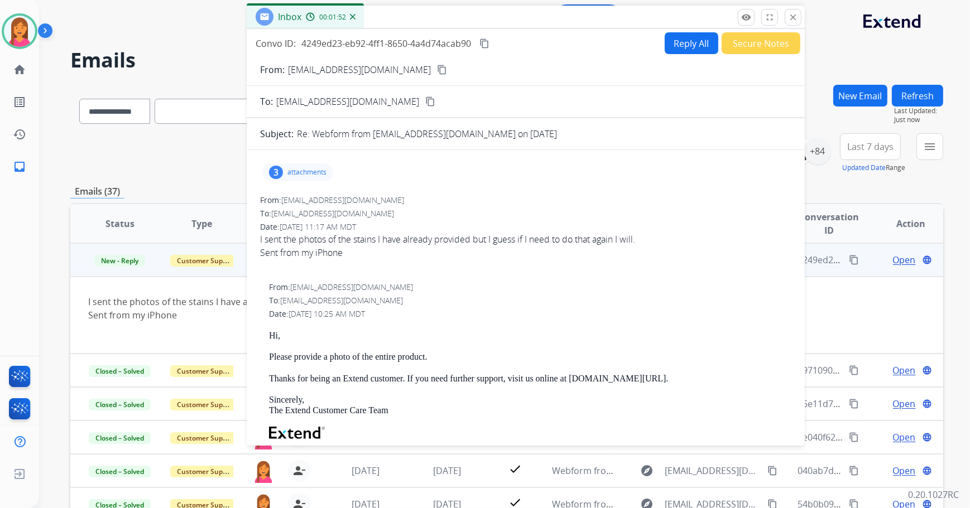
click at [297, 179] on div "3 attachments" at bounding box center [297, 172] width 71 height 18
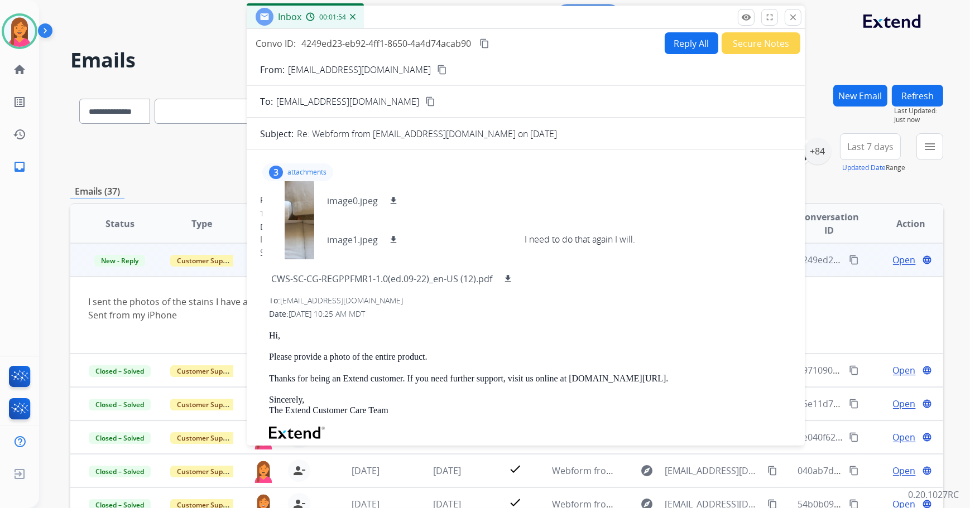
click at [299, 172] on p "attachments" at bounding box center [306, 172] width 39 height 9
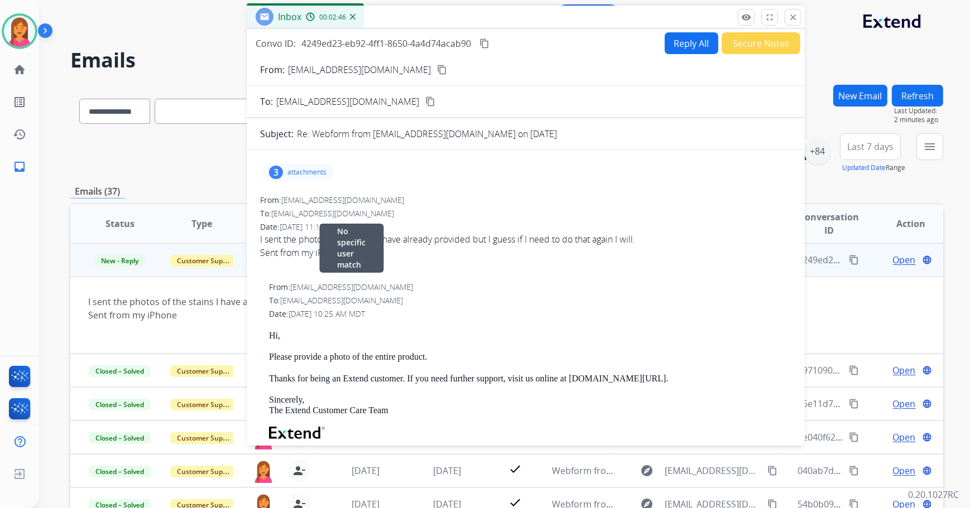
click at [530, 287] on div "From: [EMAIL_ADDRESS][DOMAIN_NAME] No specific user match" at bounding box center [530, 287] width 522 height 11
click at [316, 175] on p "attachments" at bounding box center [306, 172] width 39 height 9
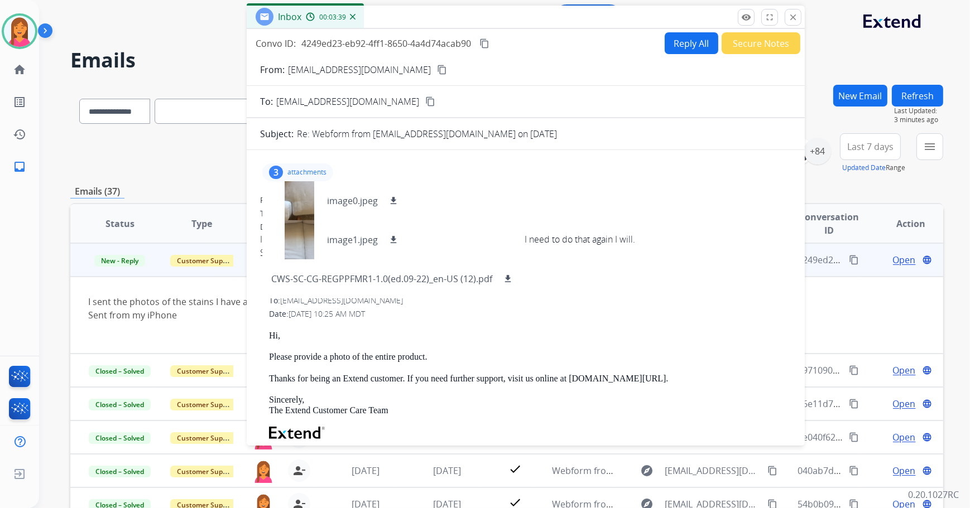
click at [314, 175] on p "attachments" at bounding box center [306, 172] width 39 height 9
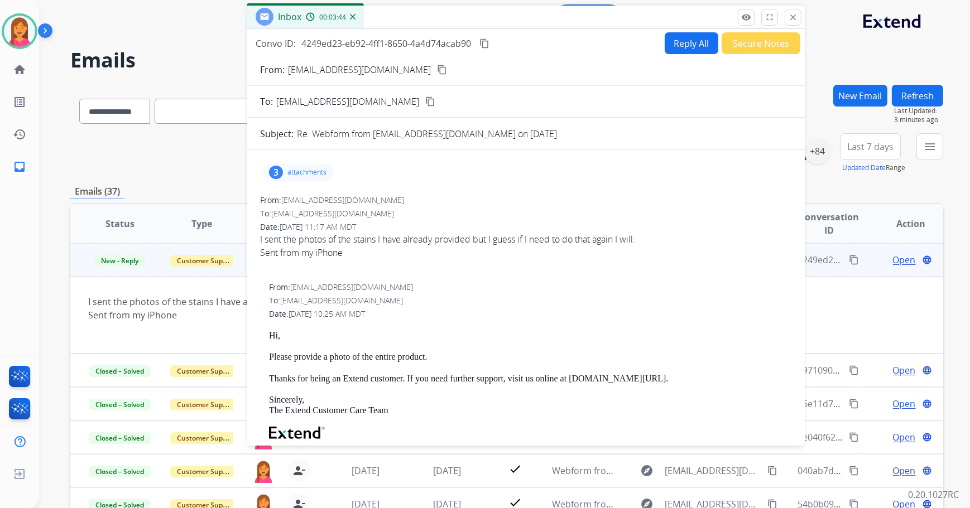
click at [325, 174] on p "attachments" at bounding box center [306, 172] width 39 height 9
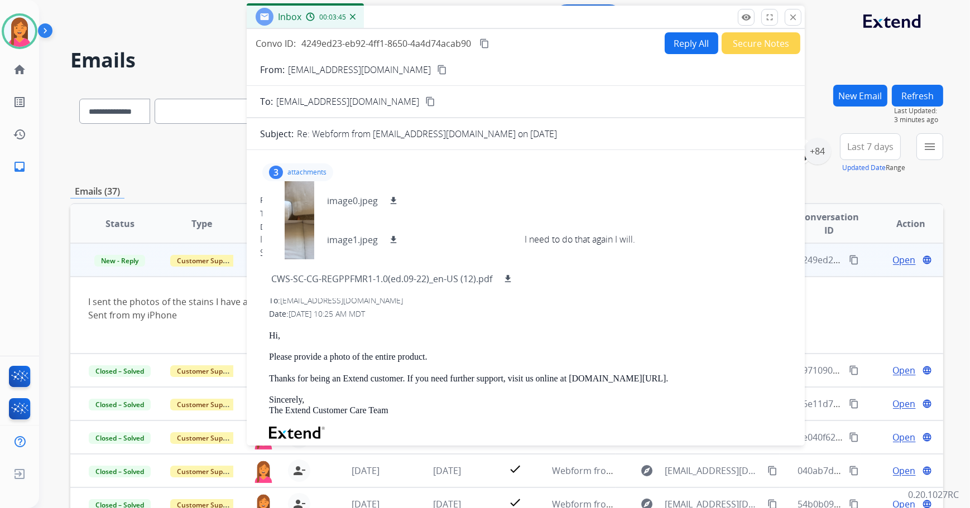
click at [309, 172] on p "attachments" at bounding box center [306, 172] width 39 height 9
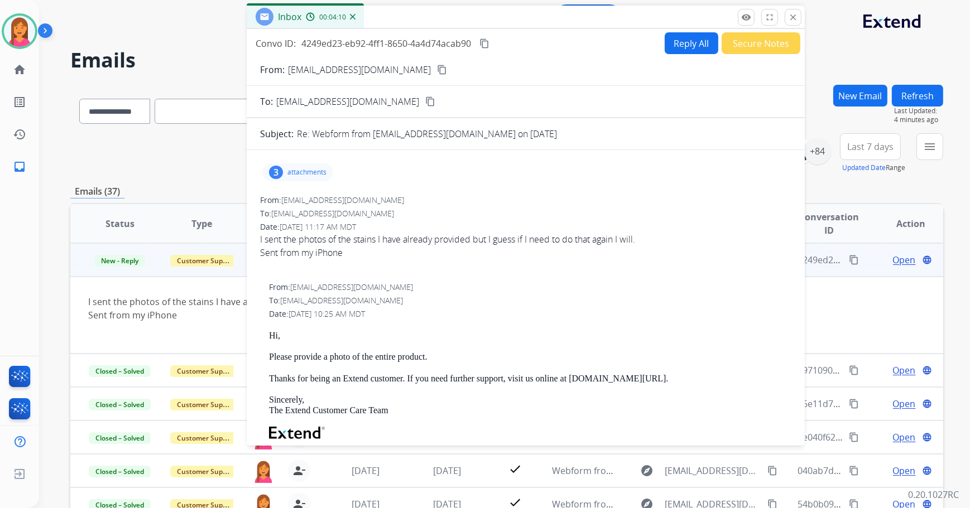
click at [229, 167] on div "**********" at bounding box center [506, 153] width 873 height 40
click at [787, 17] on button "close Close" at bounding box center [793, 17] width 17 height 17
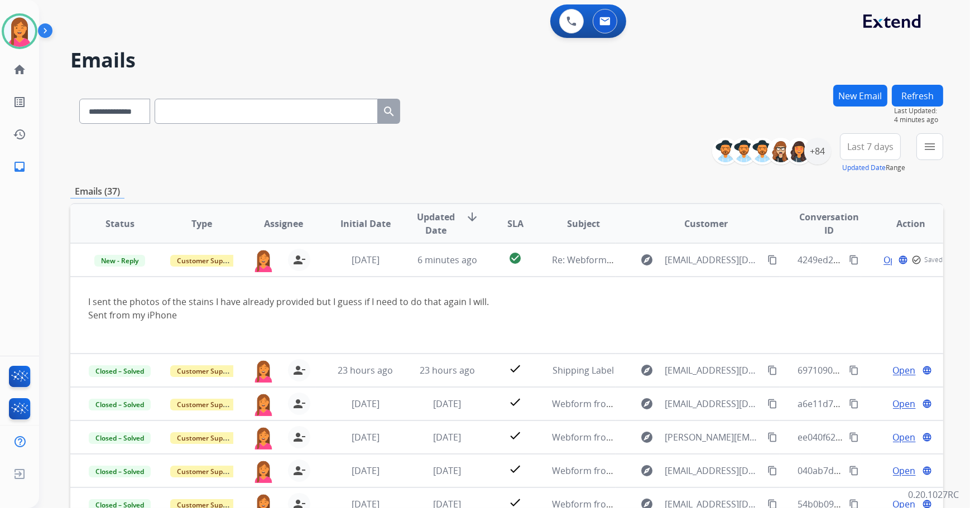
click at [927, 100] on button "Refresh" at bounding box center [917, 96] width 51 height 22
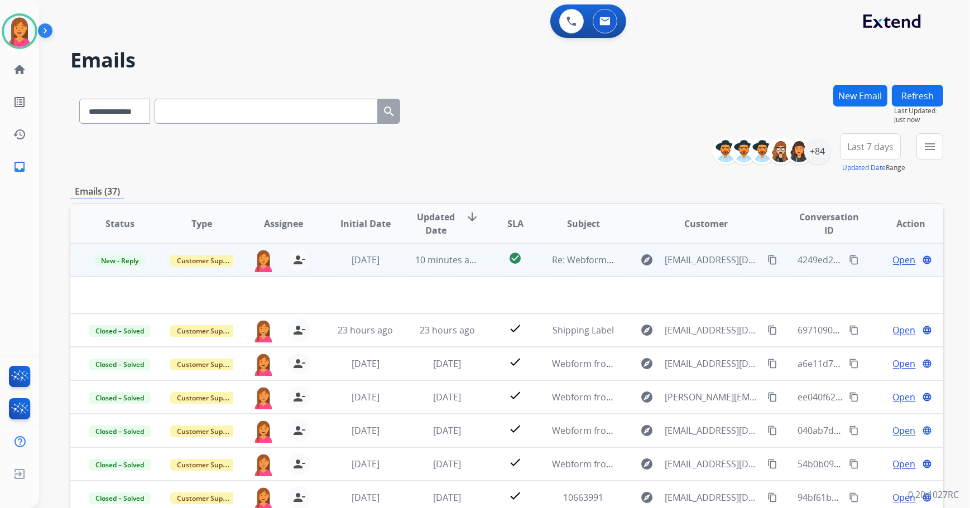
click at [485, 267] on td "check_circle" at bounding box center [506, 259] width 55 height 33
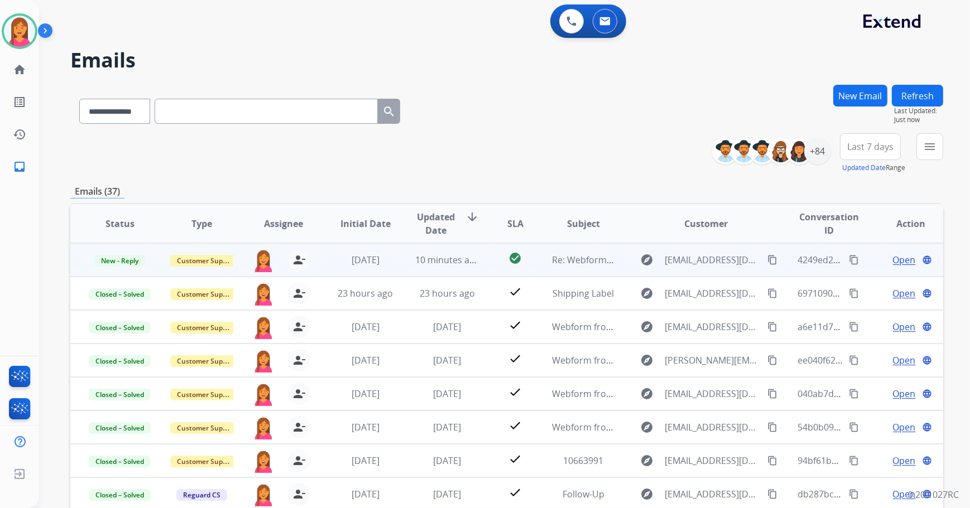
click at [485, 267] on td "check_circle" at bounding box center [506, 259] width 55 height 33
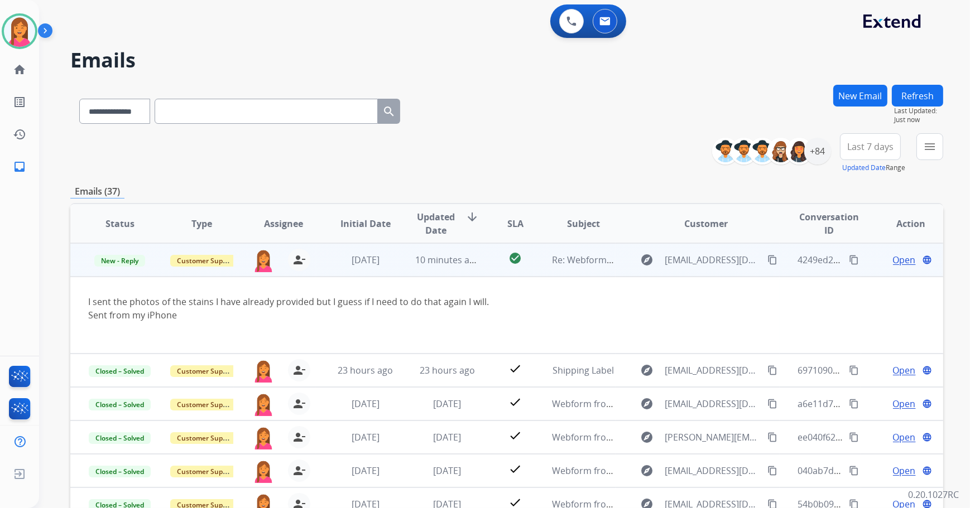
click at [485, 266] on td "check_circle" at bounding box center [506, 259] width 55 height 33
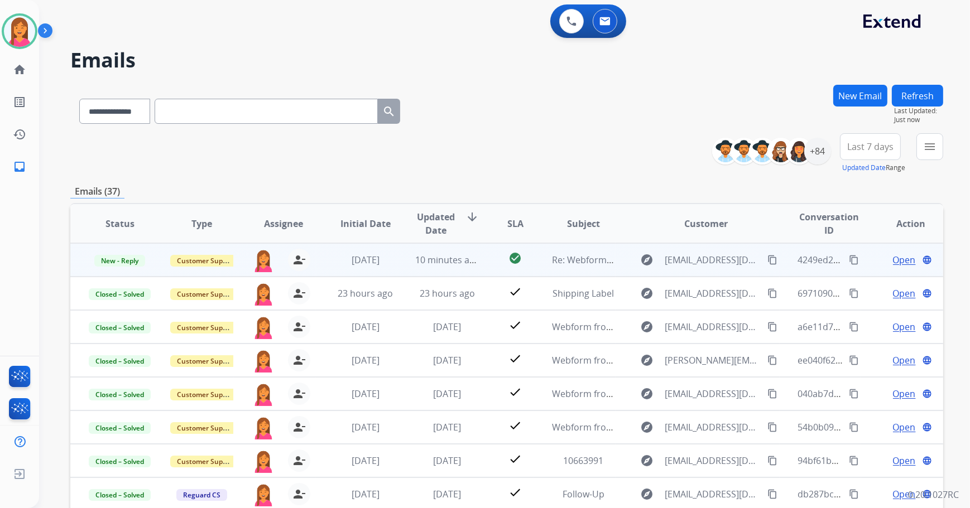
click at [485, 266] on td "check_circle" at bounding box center [506, 259] width 55 height 33
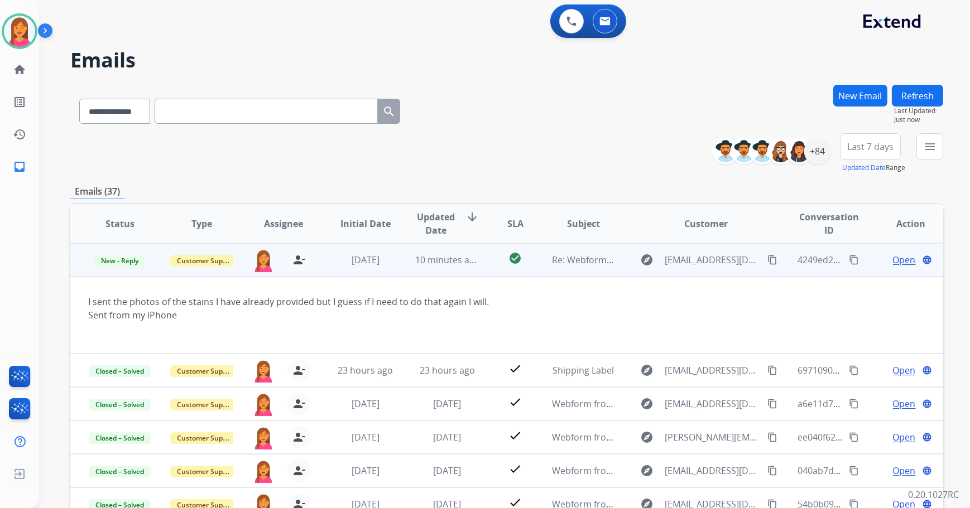
click at [486, 270] on td "check_circle" at bounding box center [506, 259] width 55 height 33
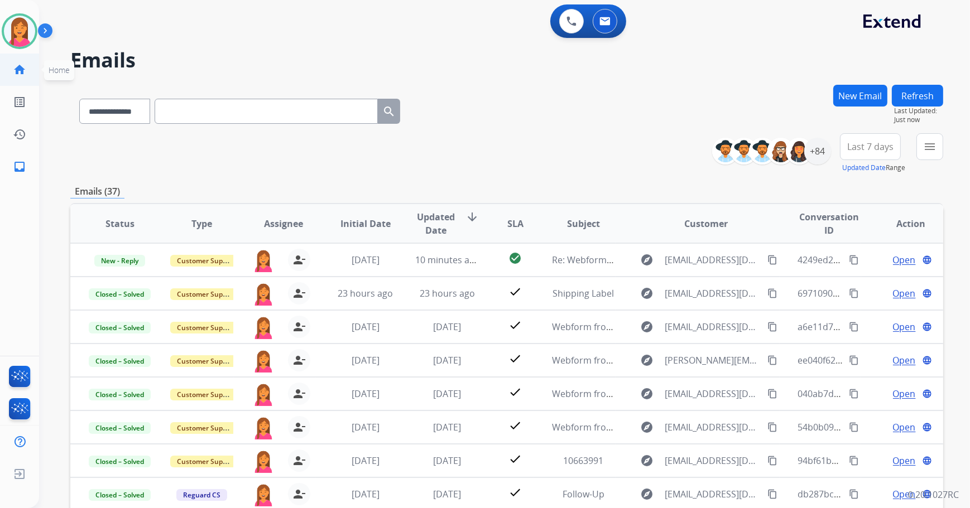
click at [24, 73] on mat-icon "home" at bounding box center [19, 69] width 13 height 13
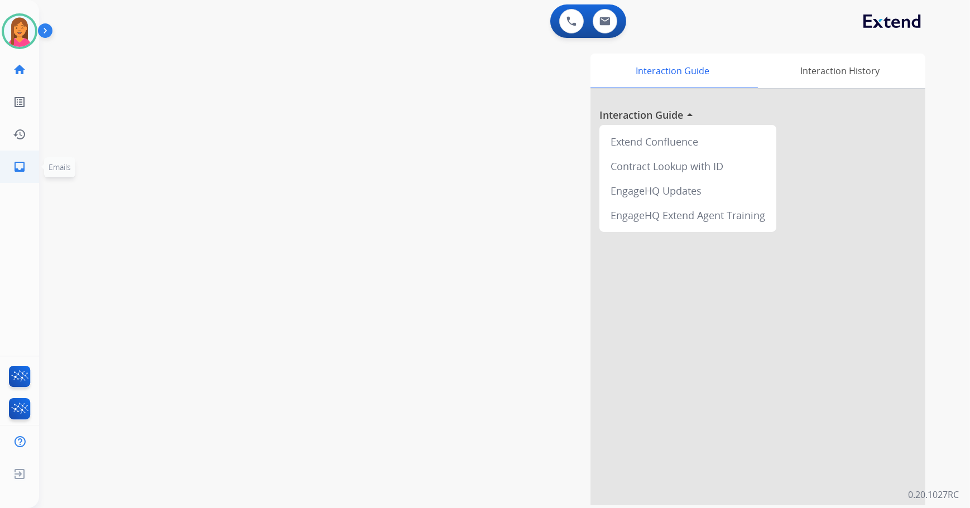
click at [26, 170] on mat-icon "inbox" at bounding box center [19, 166] width 13 height 13
select select "**********"
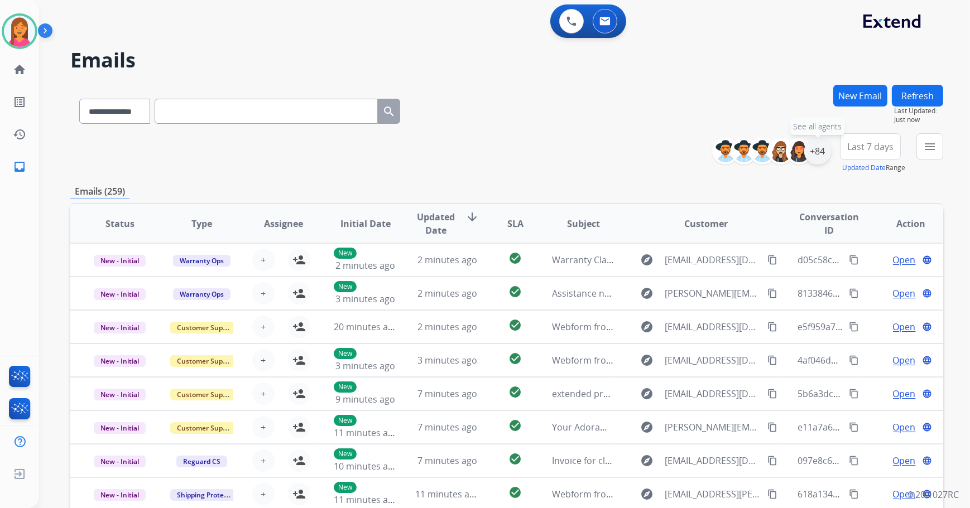
click at [811, 155] on div "+84" at bounding box center [817, 151] width 27 height 27
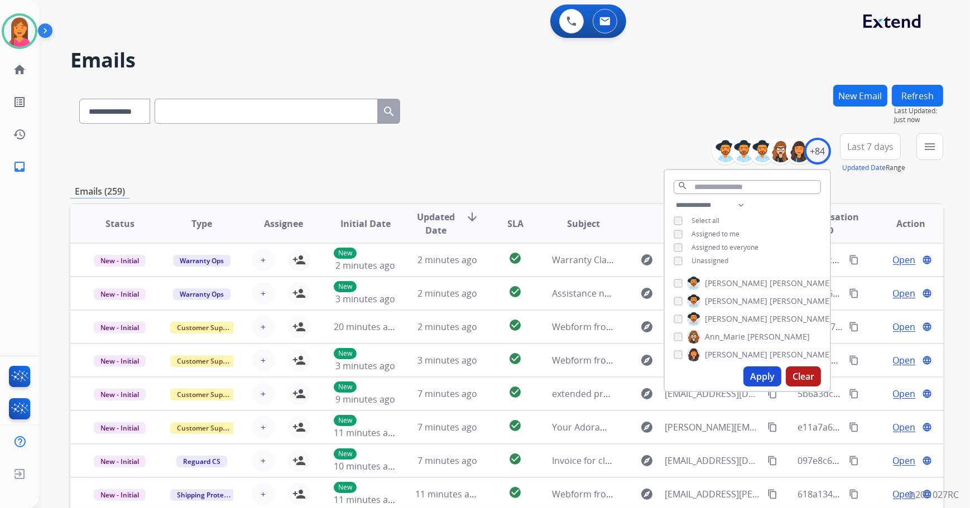
click at [756, 380] on button "Apply" at bounding box center [762, 377] width 38 height 20
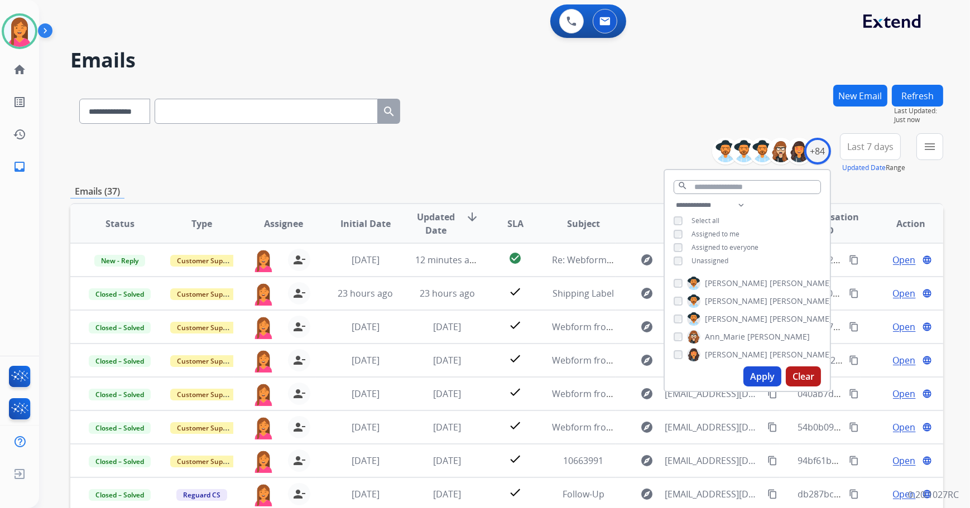
click at [513, 185] on div "Emails (37)" at bounding box center [506, 192] width 873 height 14
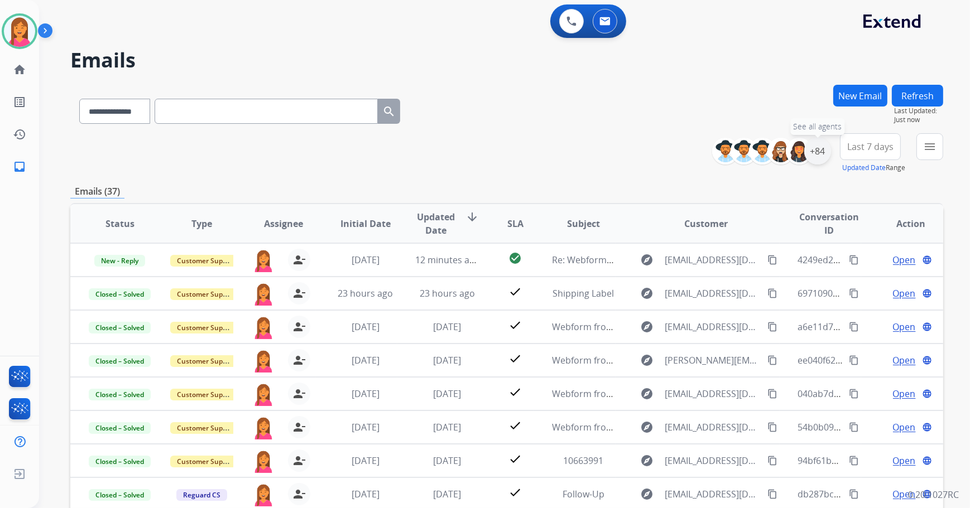
click at [826, 154] on div "+84" at bounding box center [817, 151] width 27 height 27
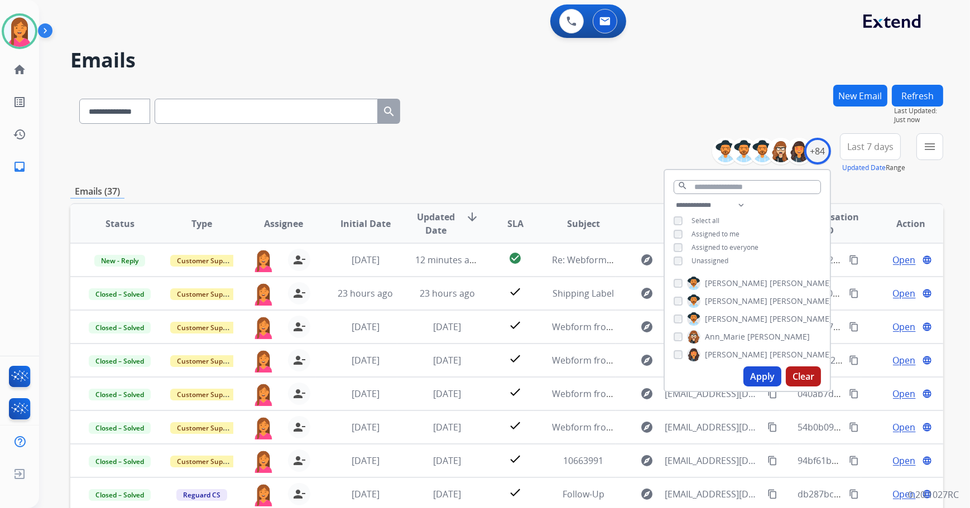
click at [595, 148] on div "**********" at bounding box center [506, 153] width 873 height 40
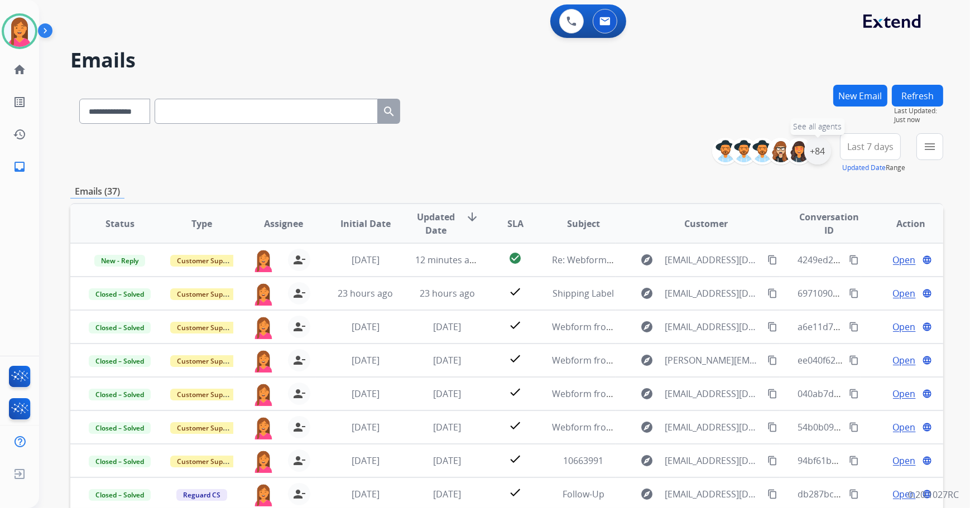
click at [819, 153] on div "+84" at bounding box center [817, 151] width 27 height 27
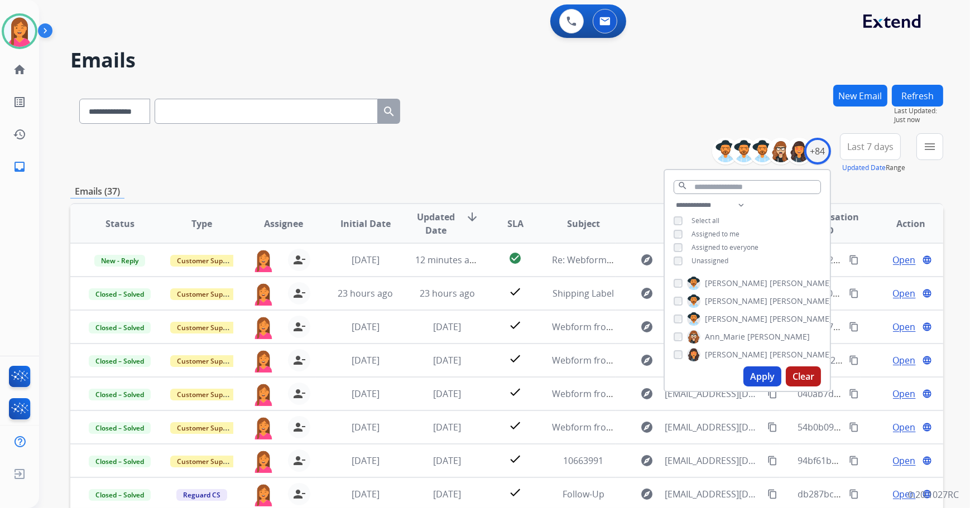
click at [665, 139] on div "**********" at bounding box center [506, 153] width 873 height 40
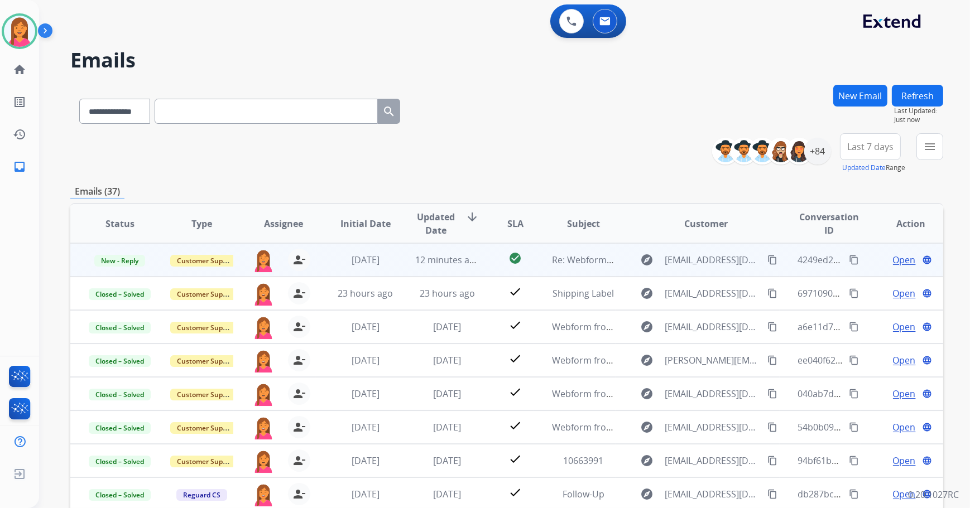
click at [540, 269] on td "Re: Webform from [EMAIL_ADDRESS][DOMAIN_NAME] on [DATE]" at bounding box center [575, 259] width 82 height 33
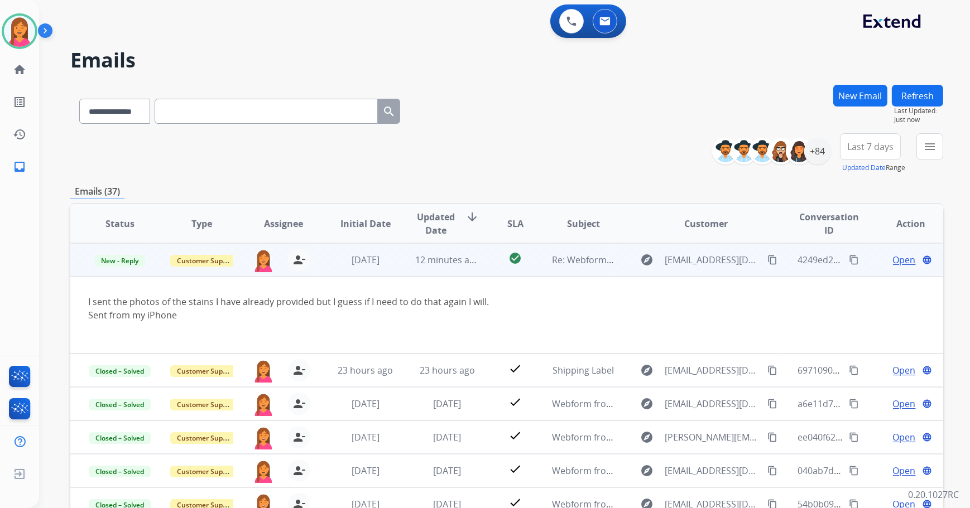
click at [540, 269] on td "Re: Webform from [EMAIL_ADDRESS][DOMAIN_NAME] on [DATE]" at bounding box center [575, 259] width 82 height 33
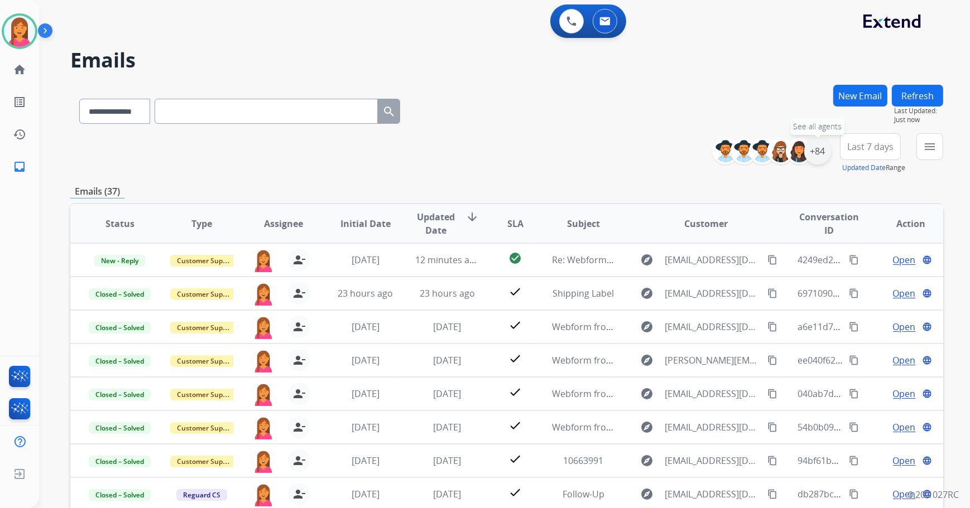
click at [809, 156] on div "+84" at bounding box center [817, 151] width 27 height 27
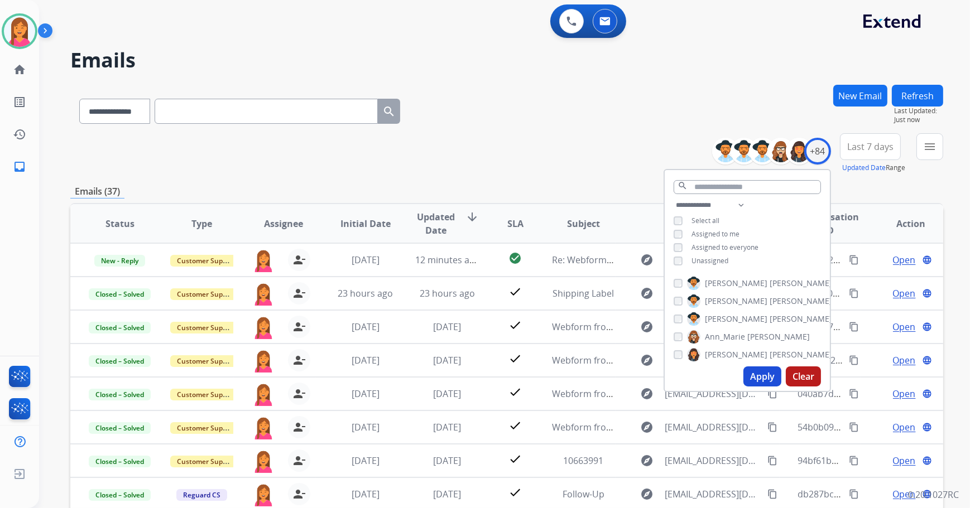
click at [762, 362] on div "Apply Clear" at bounding box center [747, 376] width 165 height 29
click at [762, 374] on button "Apply" at bounding box center [762, 377] width 38 height 20
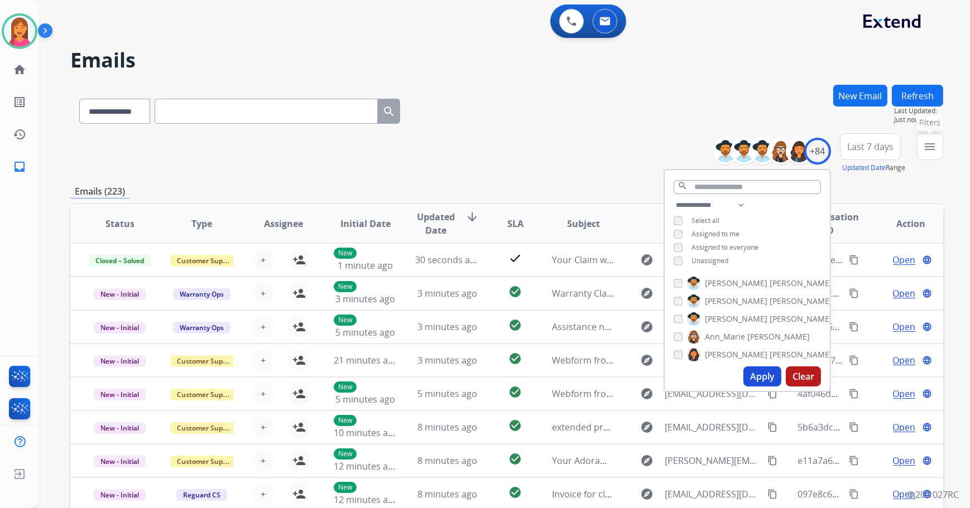
click at [921, 149] on button "menu Filters" at bounding box center [929, 146] width 27 height 27
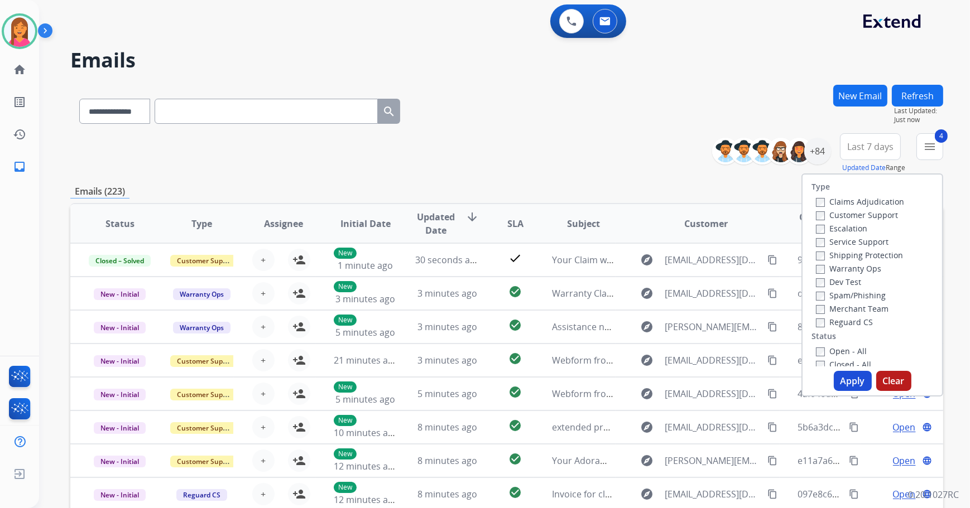
click at [846, 382] on button "Apply" at bounding box center [853, 381] width 38 height 20
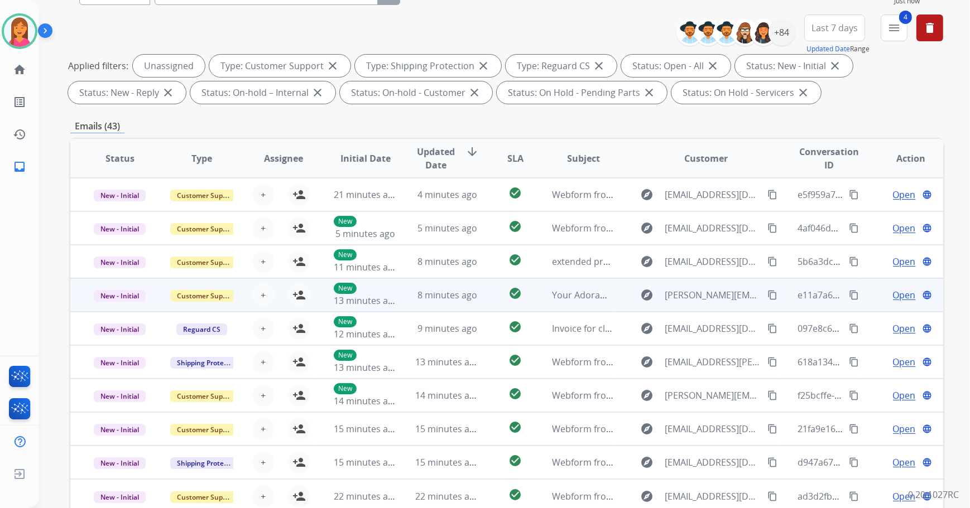
scroll to position [78, 0]
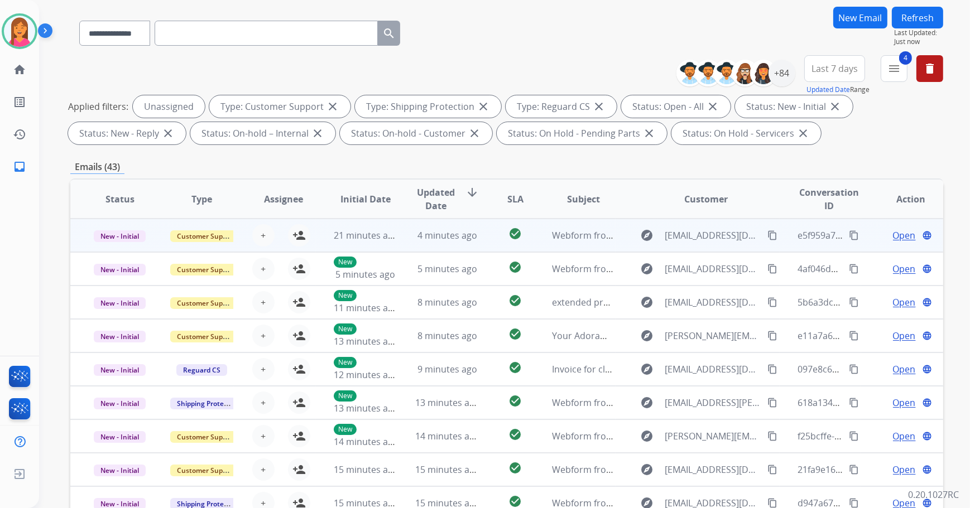
click at [579, 245] on td "Webform from [EMAIL_ADDRESS][DOMAIN_NAME] on [DATE]" at bounding box center [575, 235] width 82 height 33
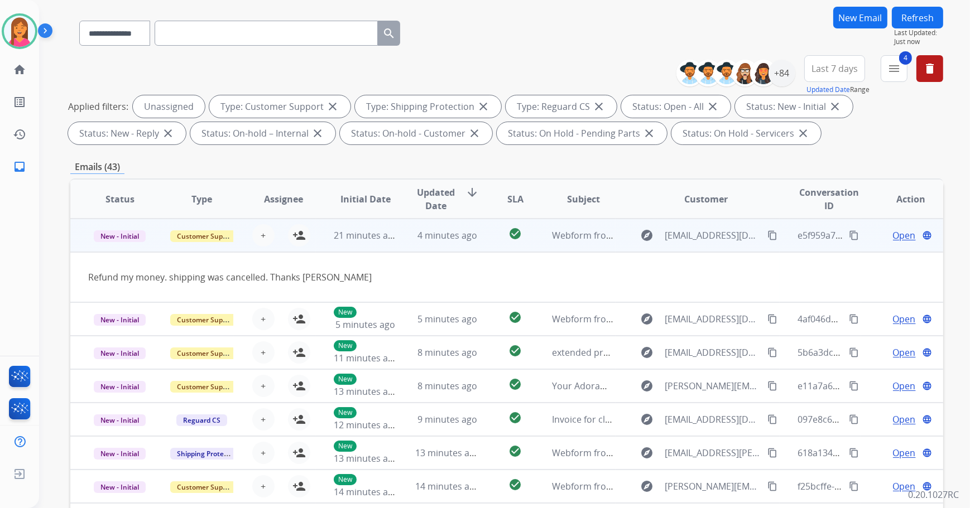
click at [406, 244] on td "4 minutes ago" at bounding box center [438, 235] width 82 height 33
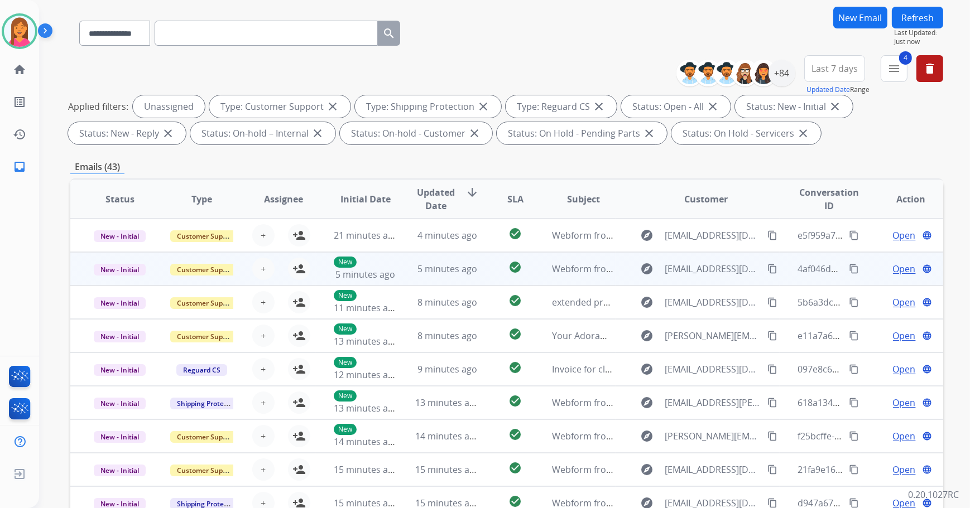
click at [407, 274] on td "5 minutes ago" at bounding box center [438, 268] width 82 height 33
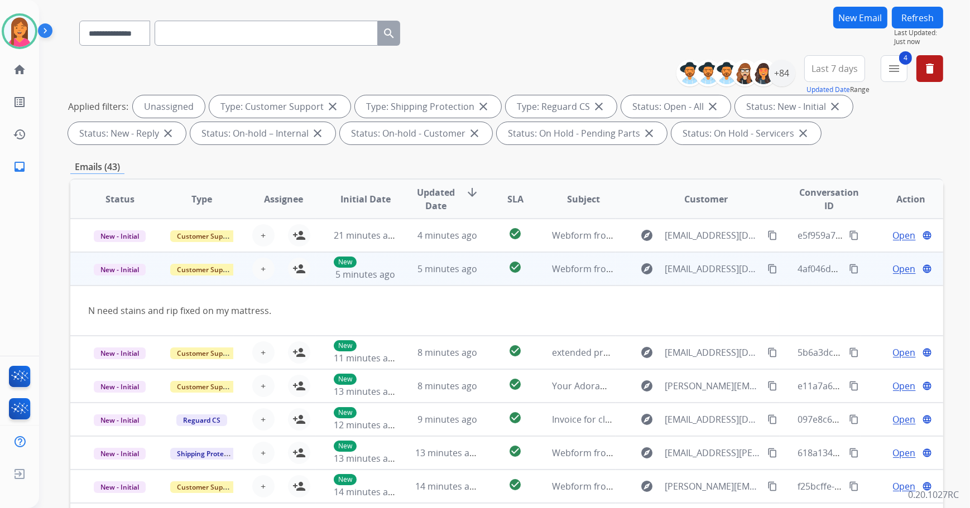
scroll to position [33, 0]
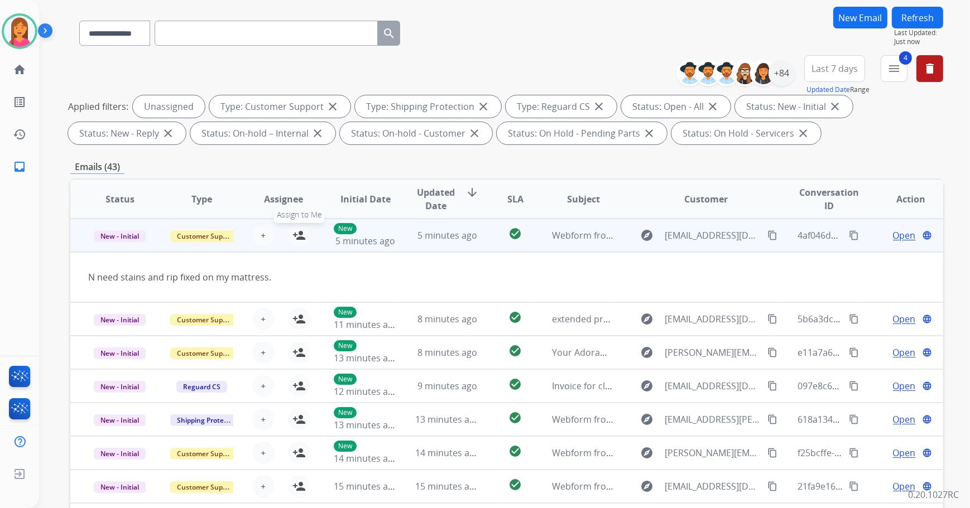
click at [301, 238] on mat-icon "person_add" at bounding box center [298, 235] width 13 height 13
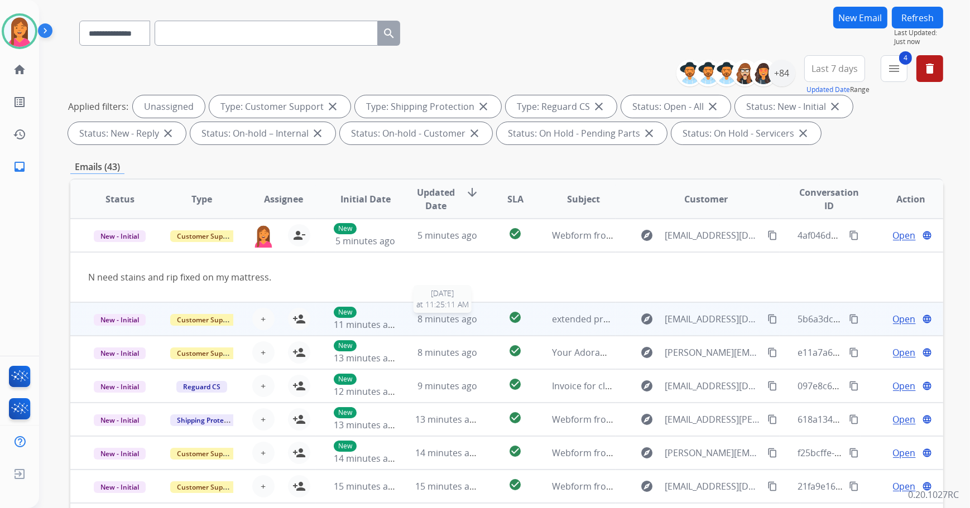
click at [424, 326] on td "8 minutes ago [DATE] 11:25:11 AM" at bounding box center [438, 318] width 82 height 33
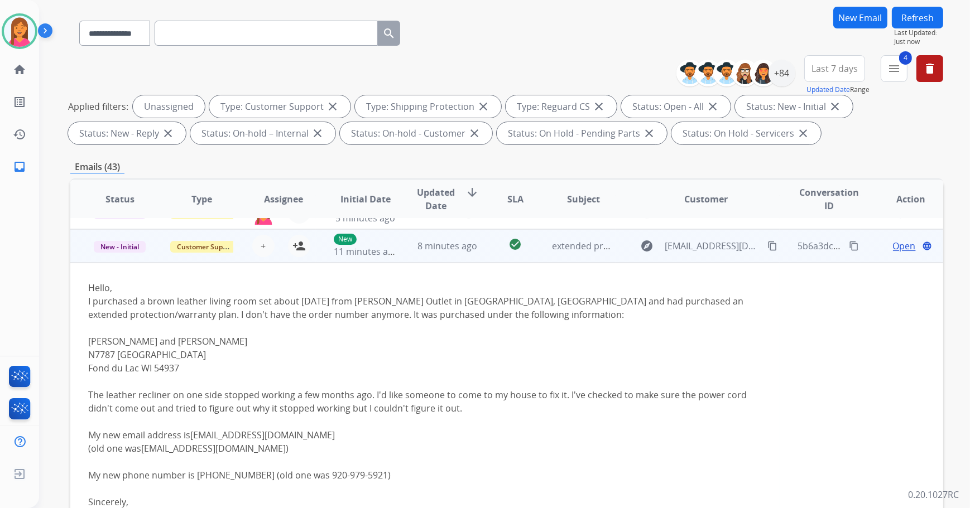
scroll to position [67, 0]
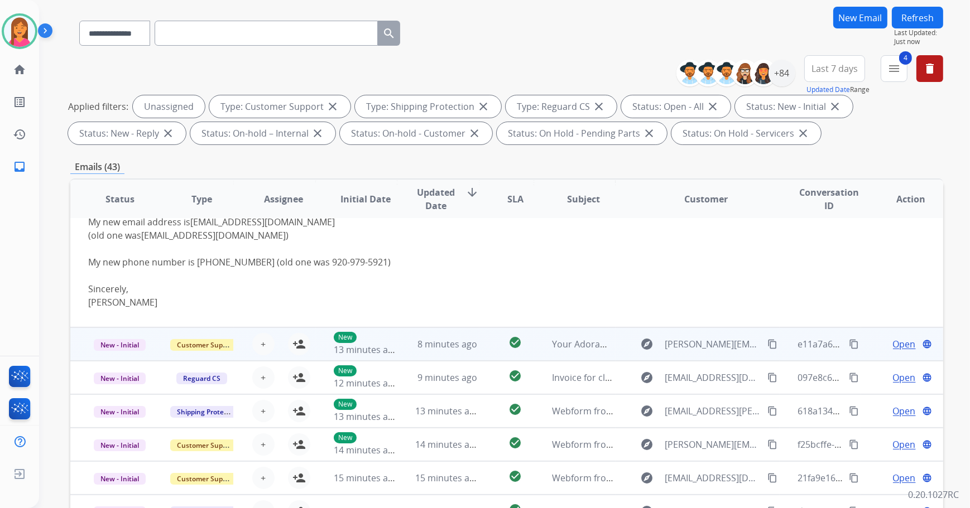
click at [405, 340] on td "8 minutes ago" at bounding box center [438, 344] width 82 height 33
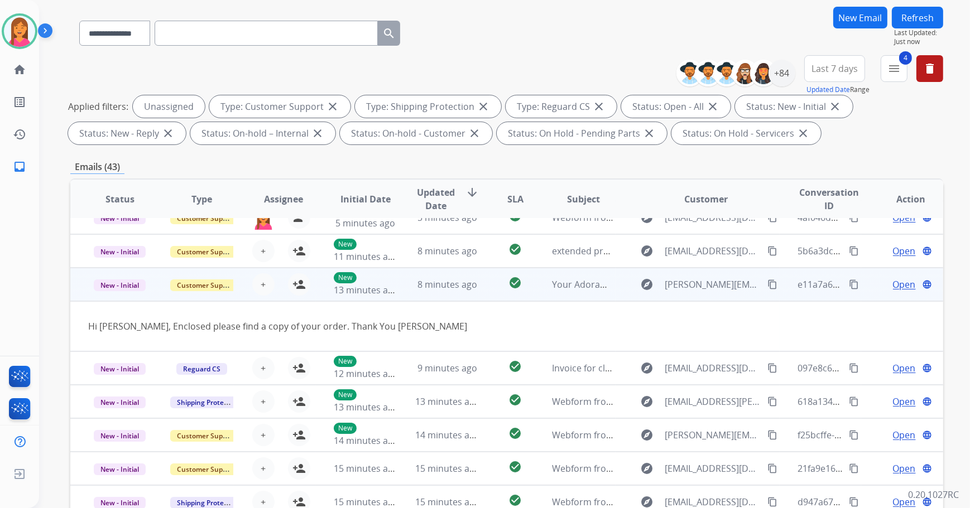
scroll to position [51, 0]
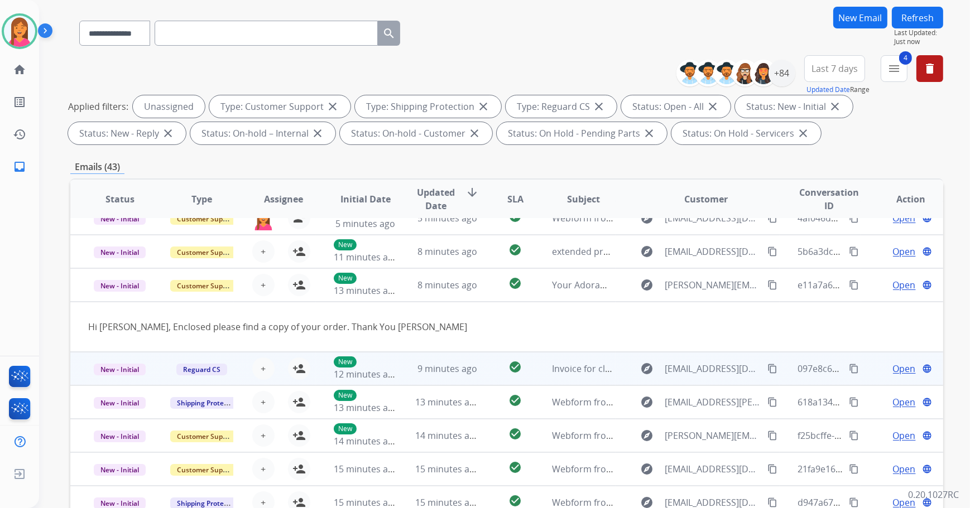
click at [403, 371] on td "9 minutes ago" at bounding box center [438, 368] width 82 height 33
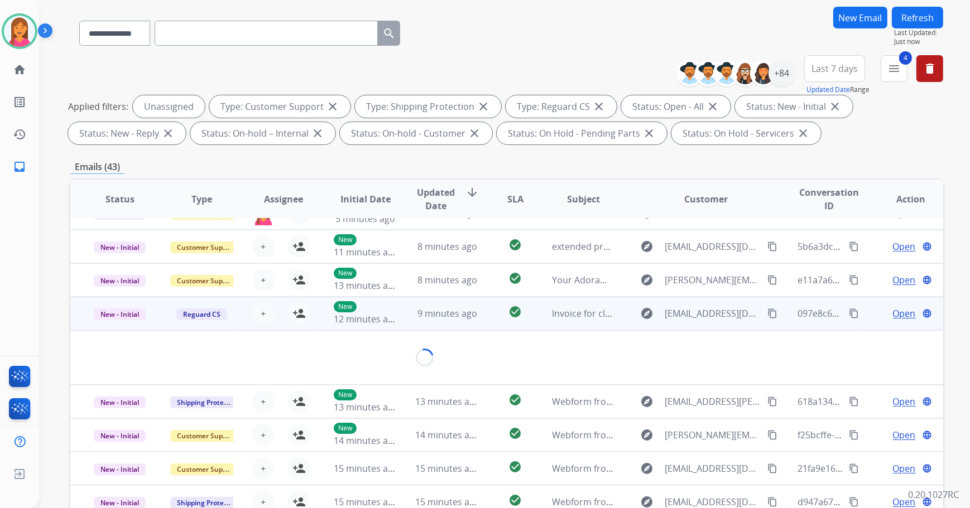
scroll to position [131, 0]
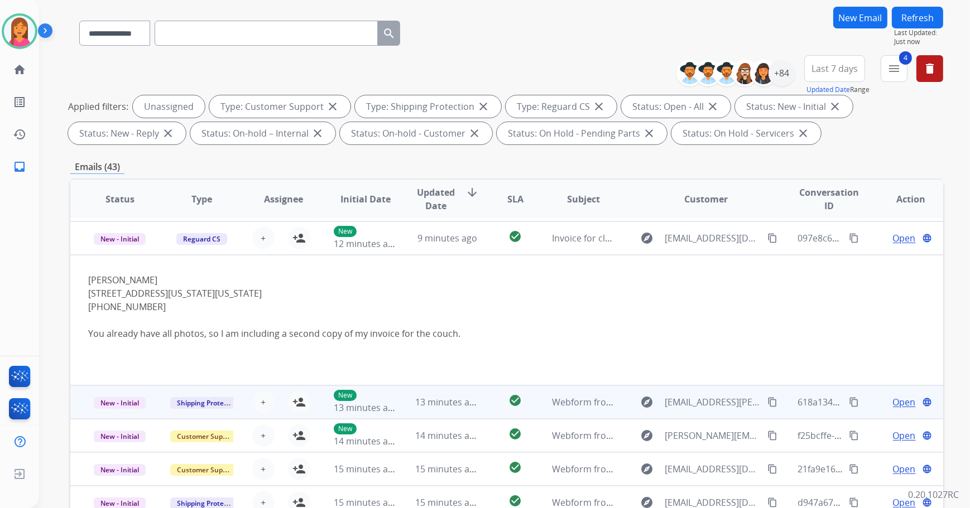
click at [408, 401] on td "13 minutes ago" at bounding box center [438, 402] width 82 height 33
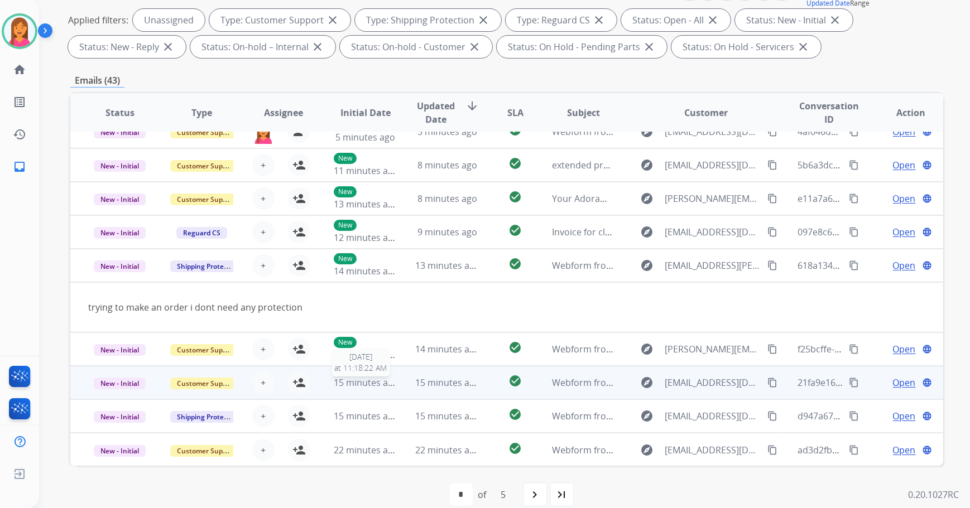
scroll to position [180, 0]
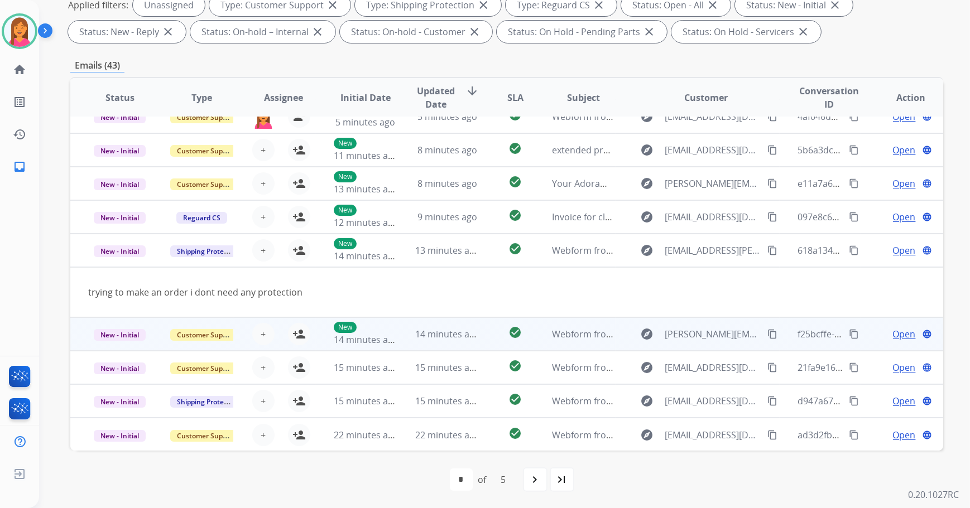
click at [398, 343] on td "14 minutes ago" at bounding box center [438, 333] width 82 height 33
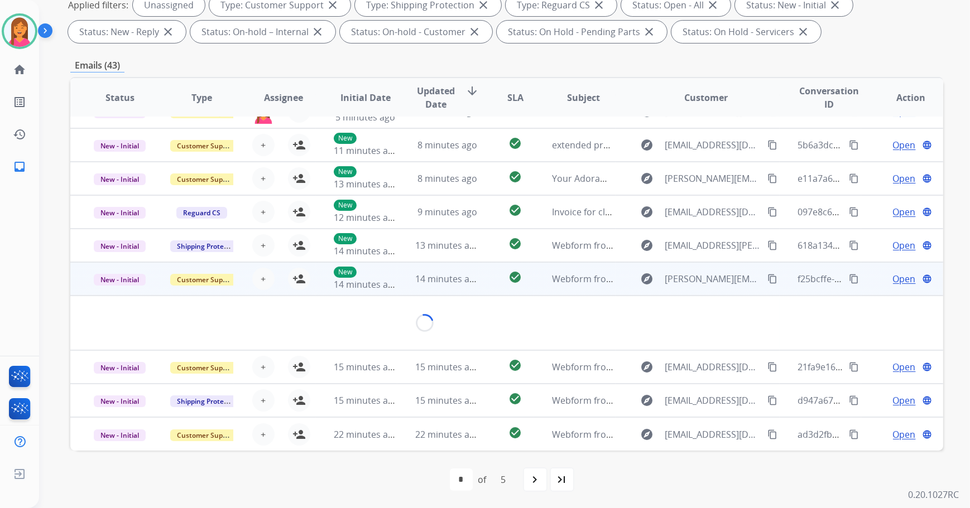
scroll to position [51, 0]
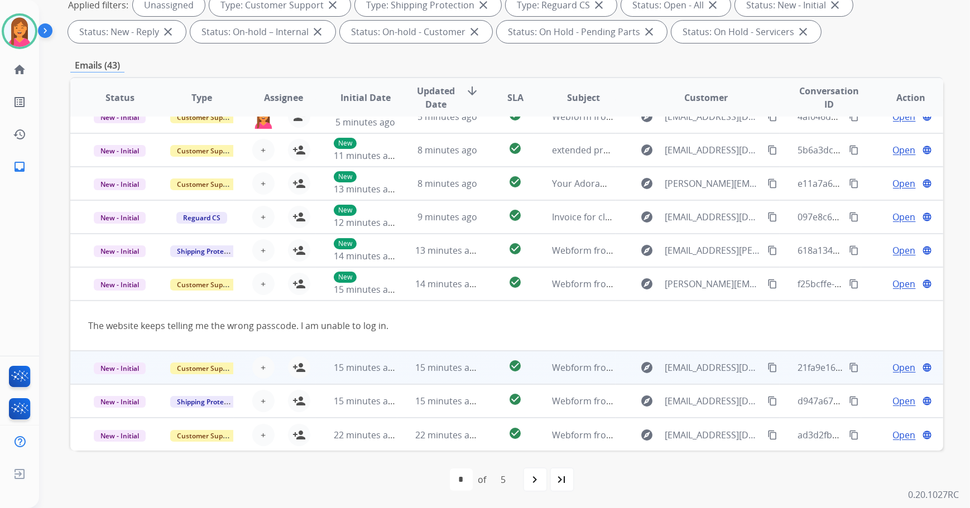
click at [413, 375] on td "15 minutes ago" at bounding box center [438, 367] width 82 height 33
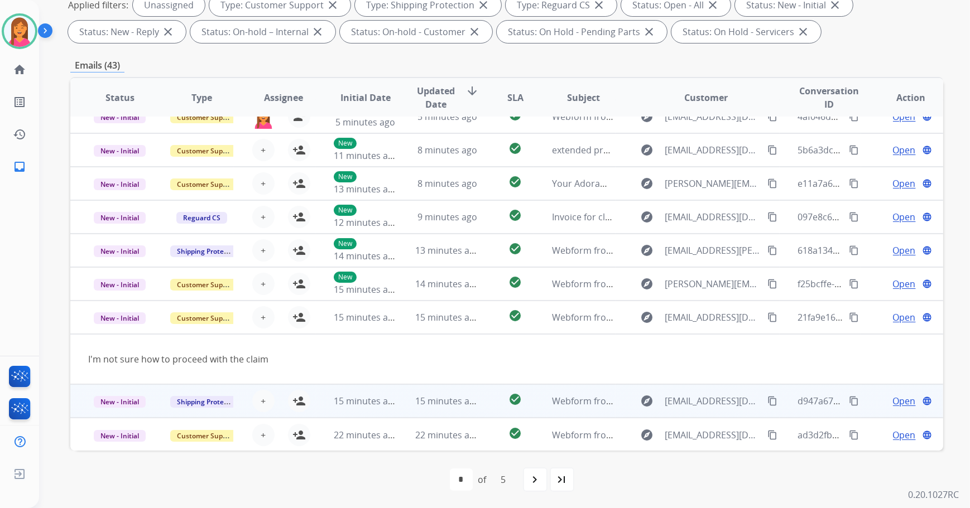
click at [400, 403] on td "15 minutes ago" at bounding box center [438, 400] width 82 height 33
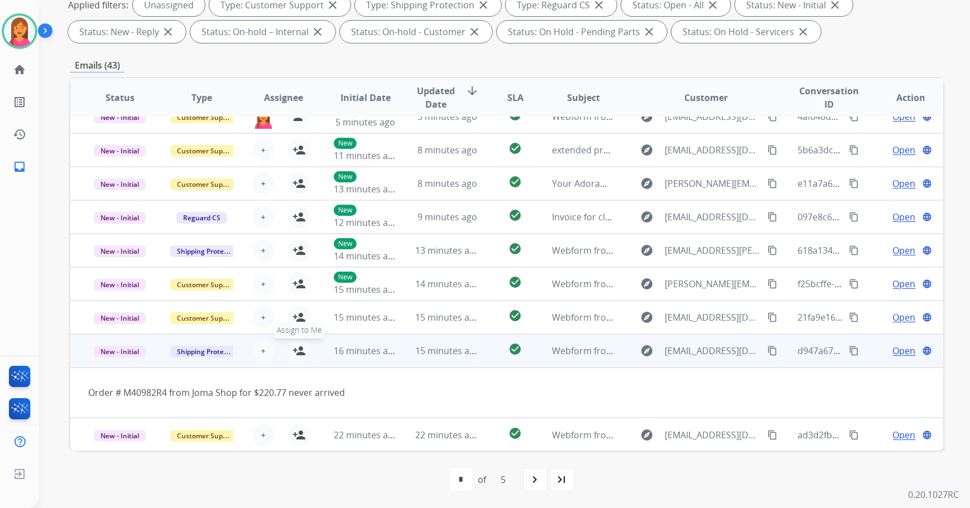
click at [290, 353] on button "person_add Assign to Me" at bounding box center [299, 351] width 22 height 22
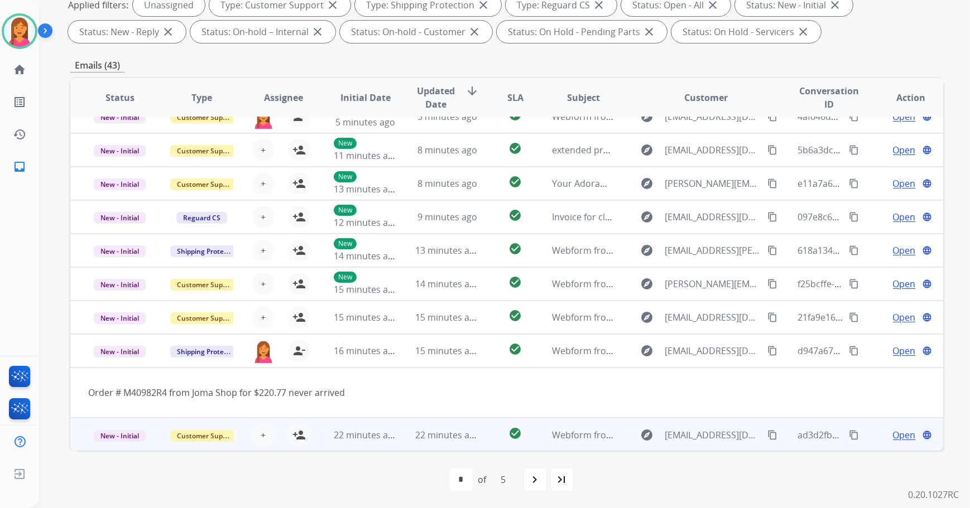
click at [381, 444] on td "22 minutes ago" at bounding box center [357, 434] width 82 height 33
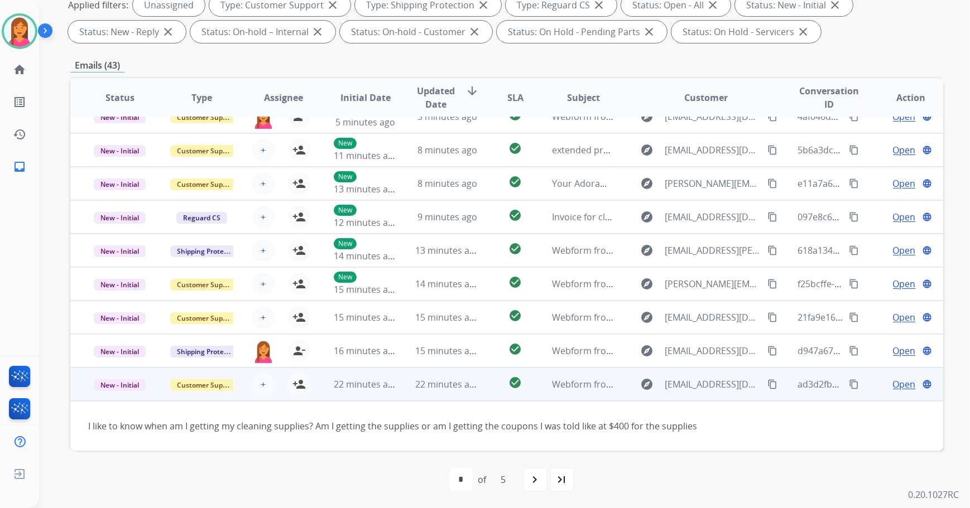
scroll to position [50, 0]
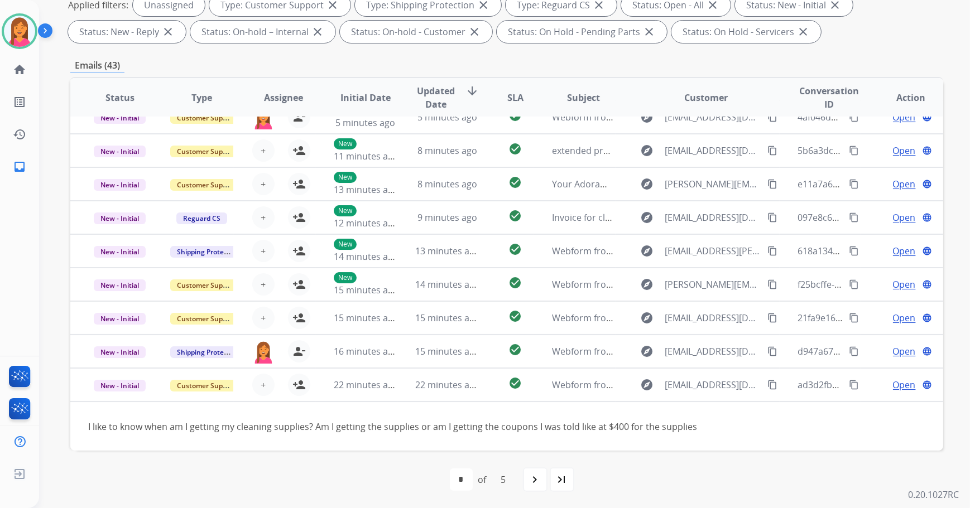
click at [533, 484] on mat-icon "navigate_next" at bounding box center [534, 479] width 13 height 13
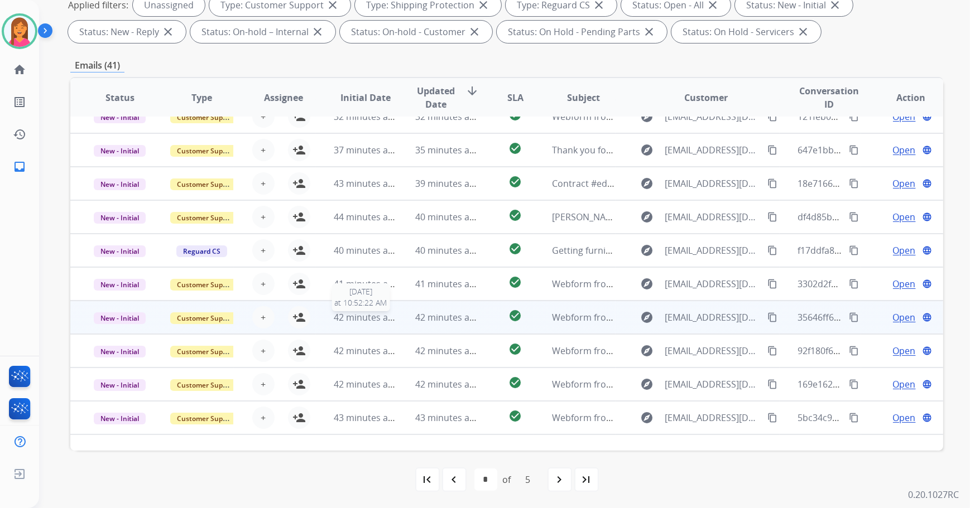
scroll to position [0, 0]
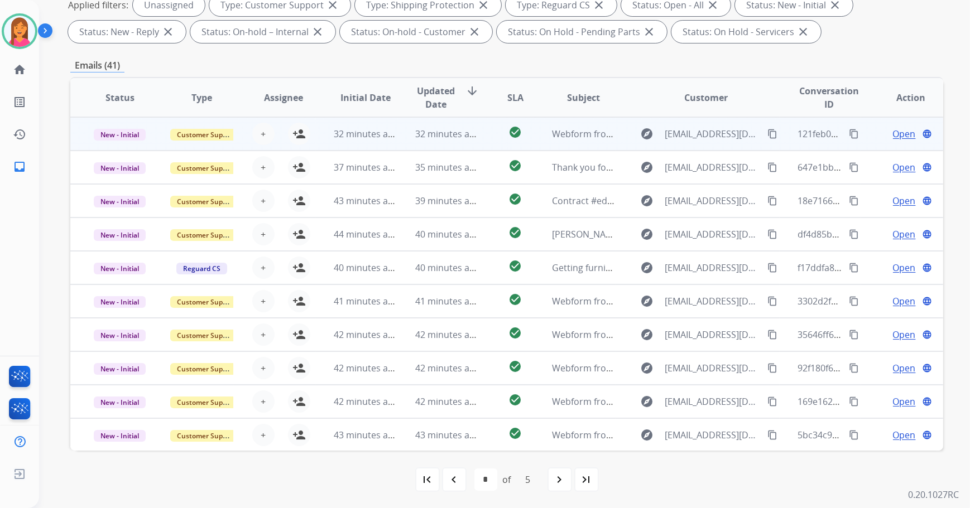
click at [321, 119] on td "32 minutes ago" at bounding box center [357, 133] width 82 height 33
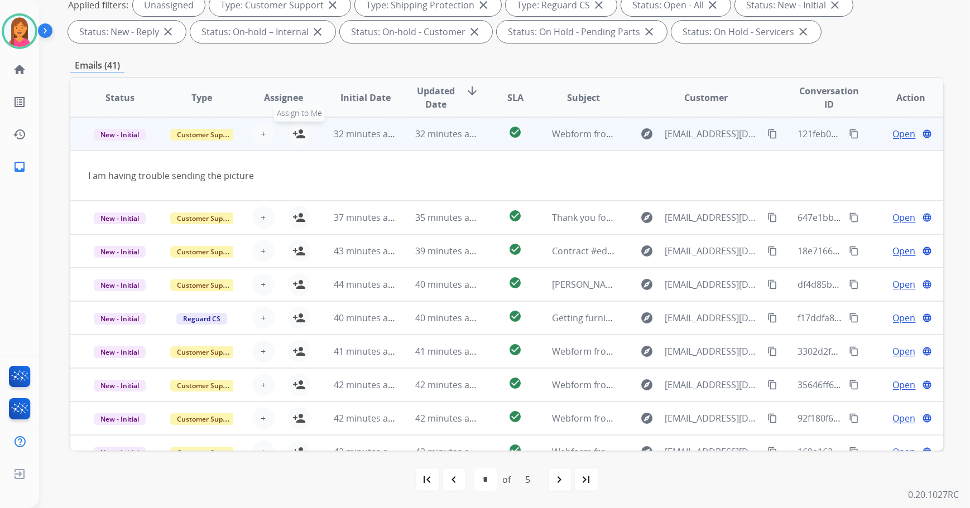
click at [292, 130] on mat-icon "person_add" at bounding box center [298, 133] width 13 height 13
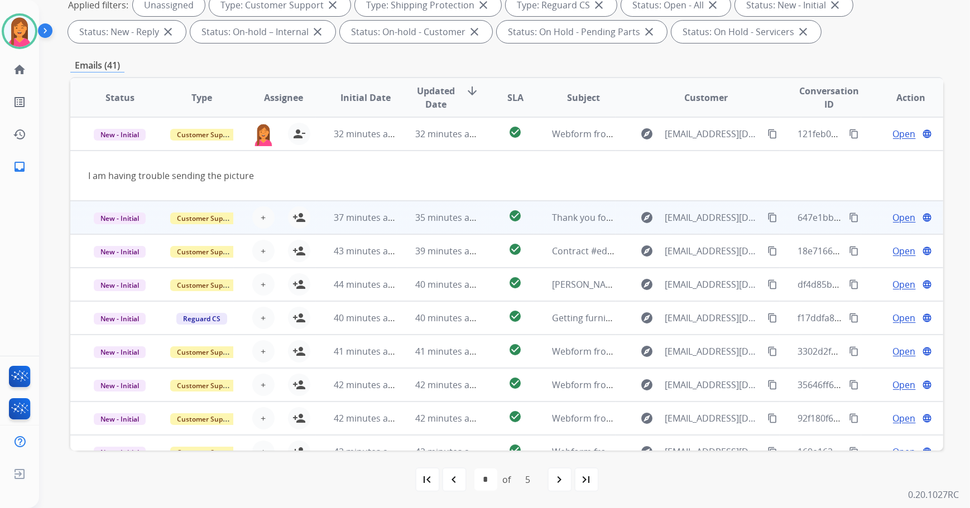
click at [311, 219] on div "+ Select agent person_add Assign to Me" at bounding box center [274, 217] width 81 height 31
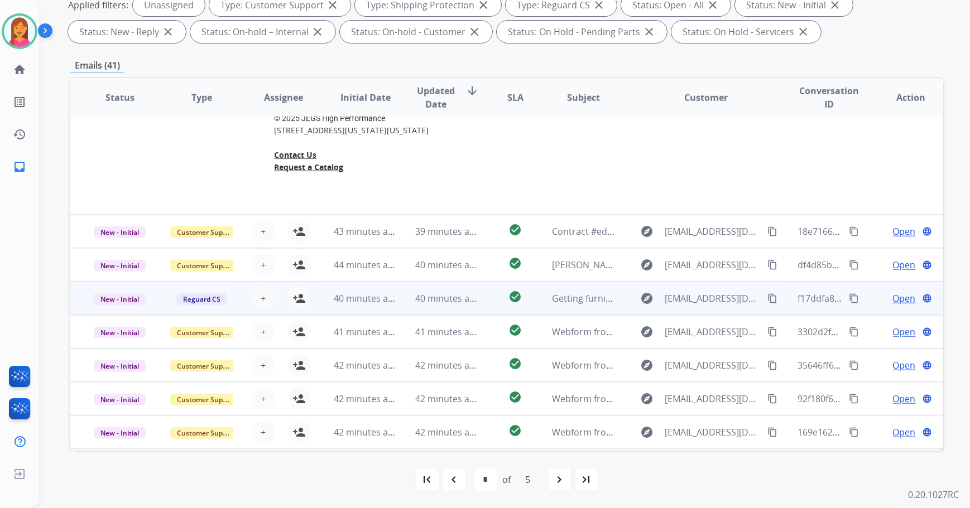
scroll to position [1407, 0]
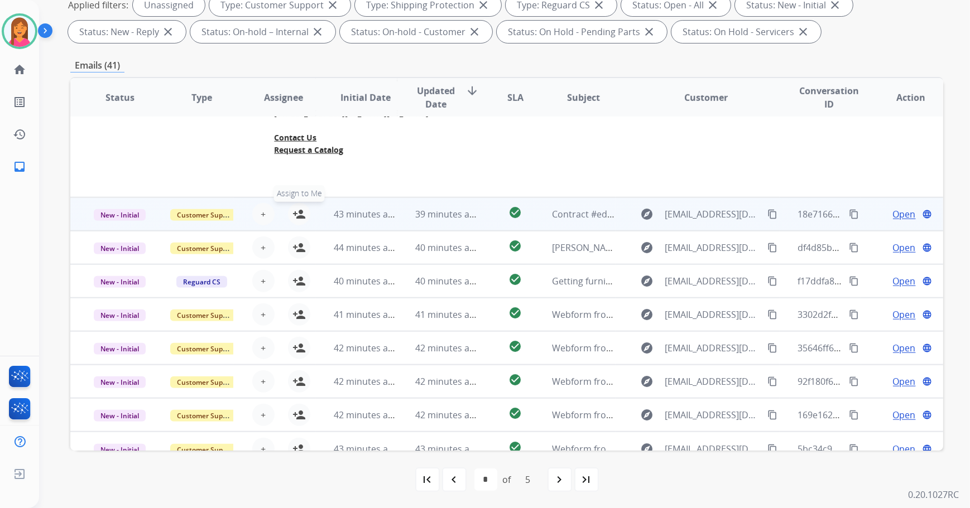
click at [307, 203] on button "person_add Assign to Me" at bounding box center [299, 214] width 22 height 22
click at [301, 208] on mat-icon "person_remove" at bounding box center [298, 214] width 13 height 13
click at [324, 208] on td "43 minutes ago" at bounding box center [357, 214] width 82 height 33
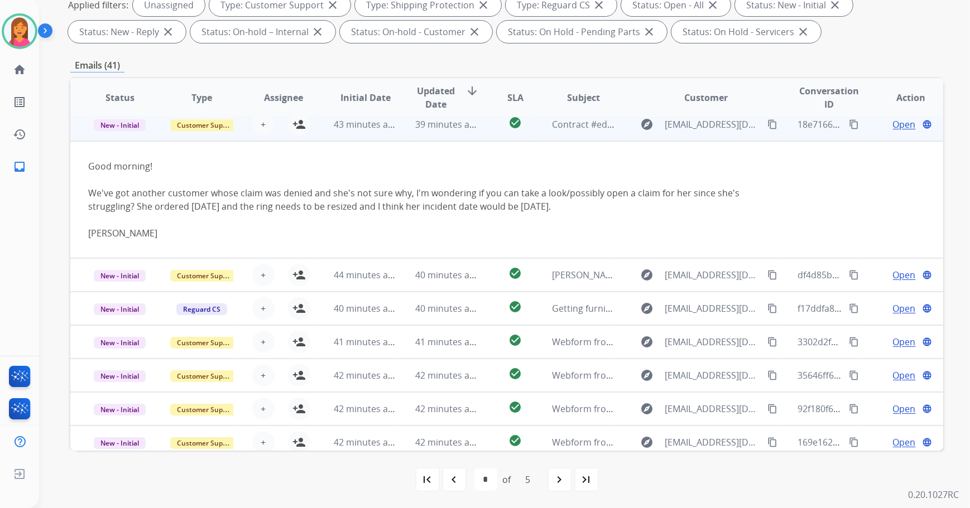
scroll to position [67, 0]
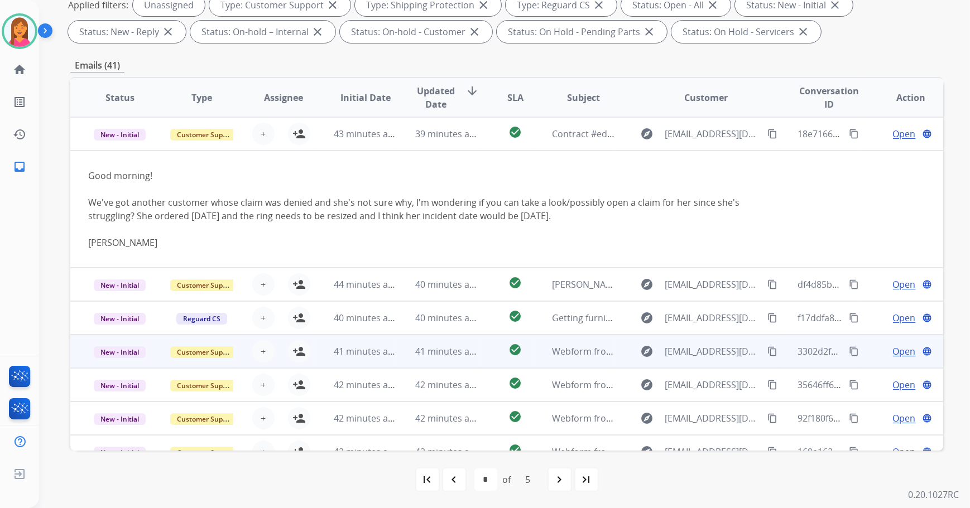
click at [319, 288] on td "44 minutes ago" at bounding box center [357, 284] width 82 height 33
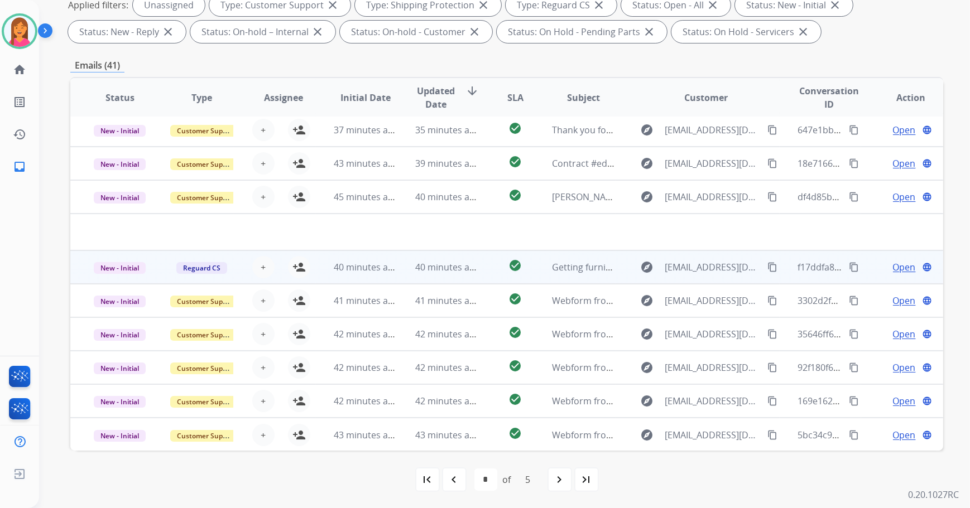
click at [317, 271] on td "40 minutes ago" at bounding box center [357, 267] width 82 height 33
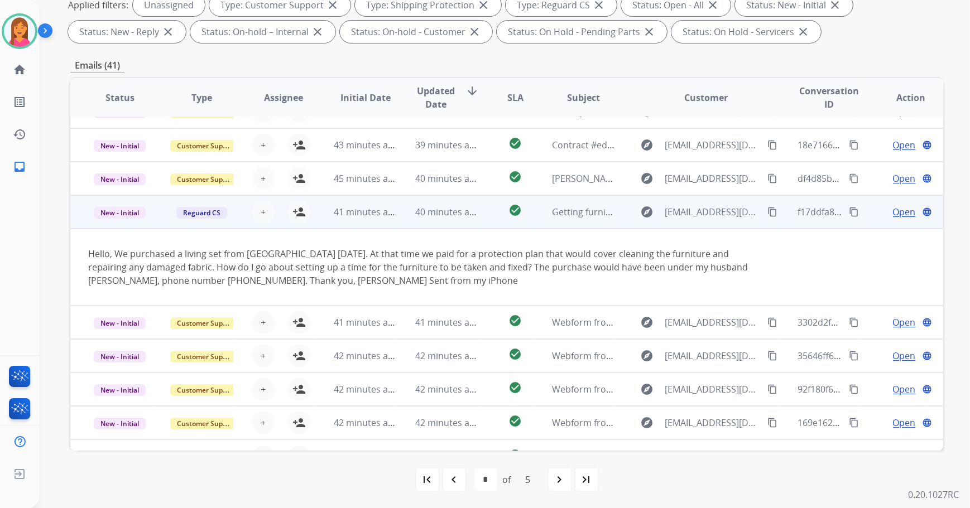
scroll to position [78, 0]
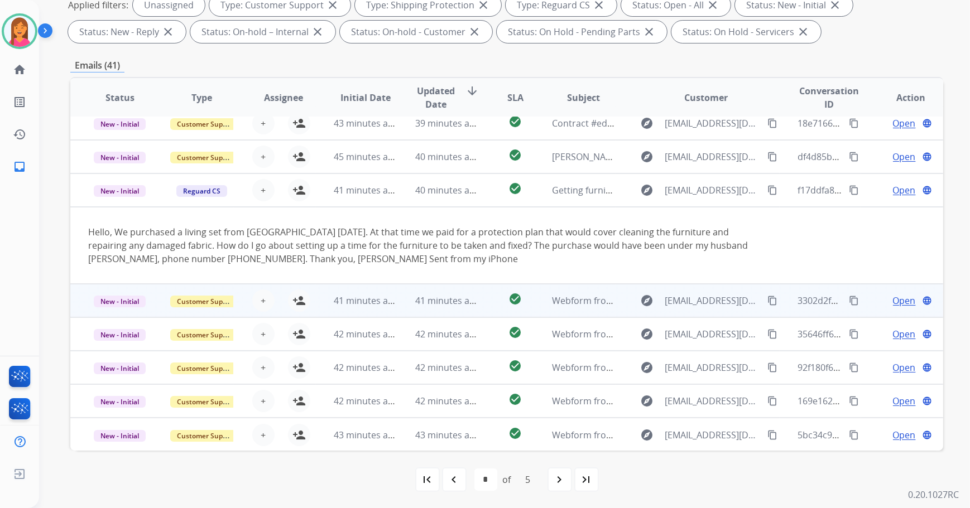
click at [320, 307] on td "41 minutes ago" at bounding box center [357, 300] width 82 height 33
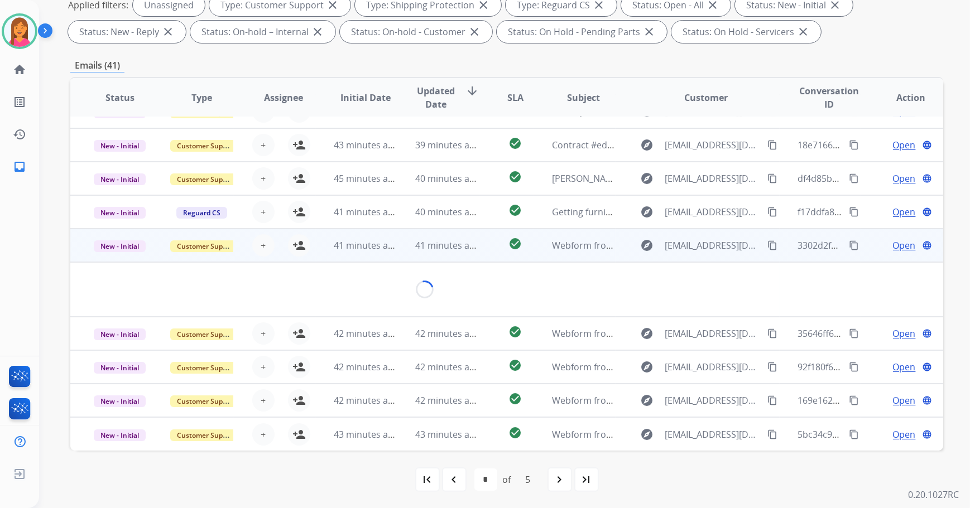
scroll to position [51, 0]
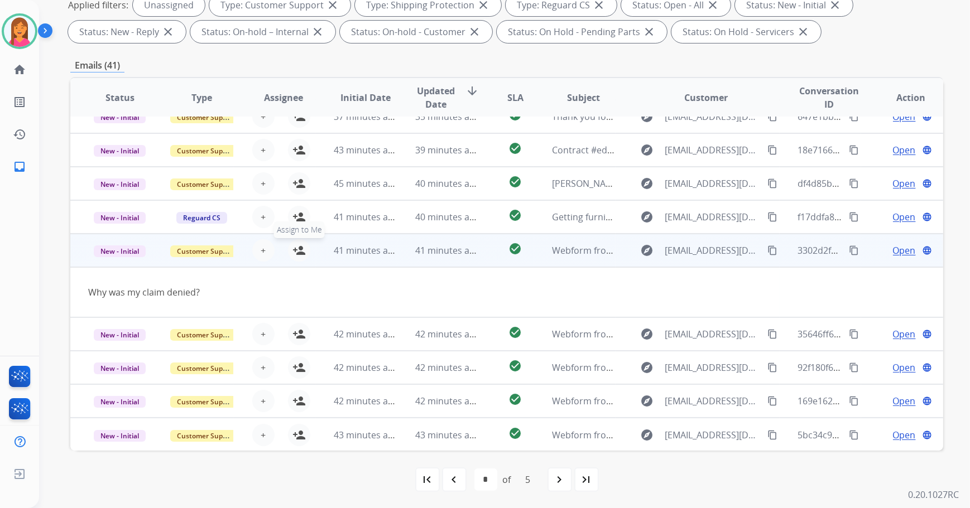
click at [292, 253] on mat-icon "person_add" at bounding box center [298, 250] width 13 height 13
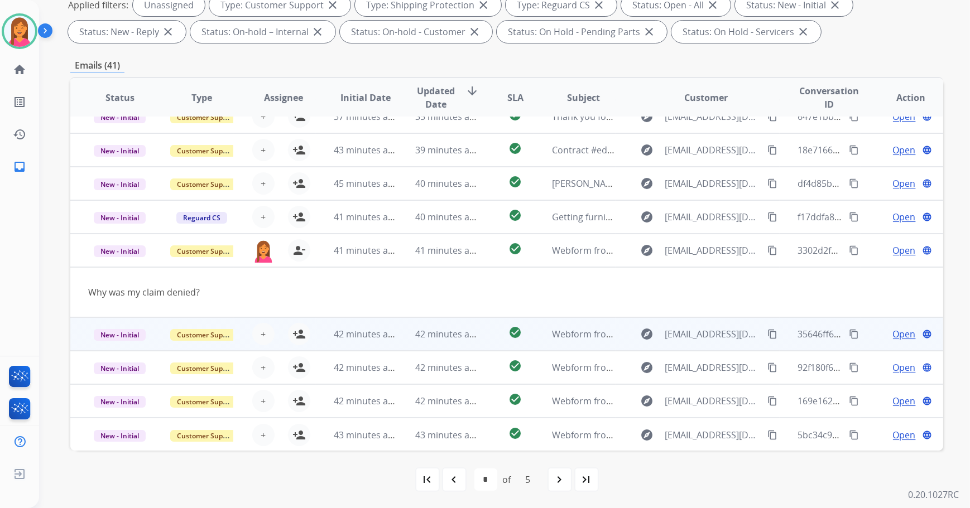
click at [316, 335] on td "42 minutes ago" at bounding box center [357, 333] width 82 height 33
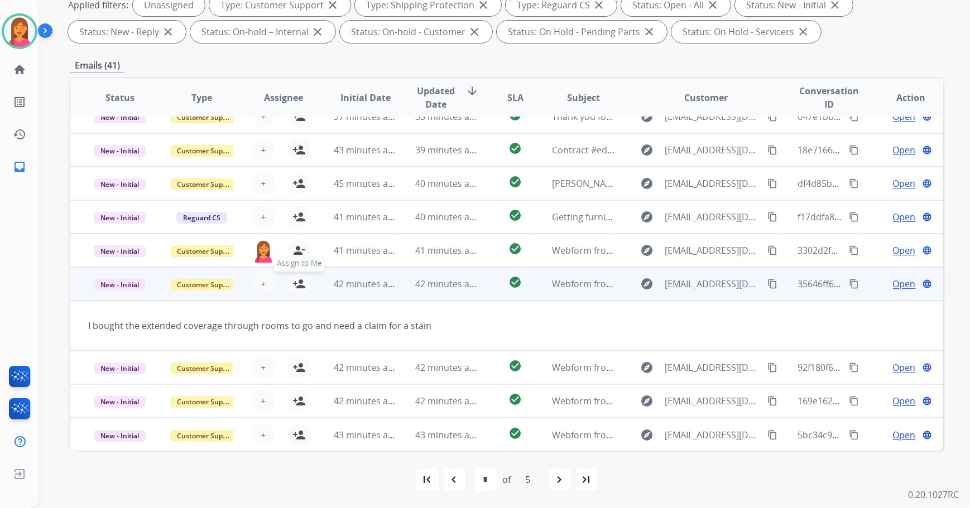
click at [296, 286] on mat-icon "person_add" at bounding box center [298, 283] width 13 height 13
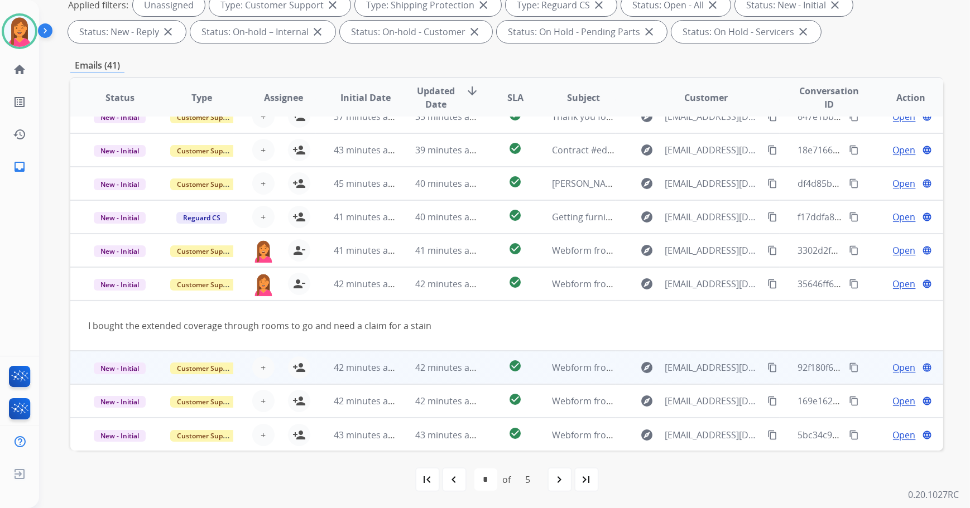
click at [319, 365] on td "42 minutes ago" at bounding box center [357, 367] width 82 height 33
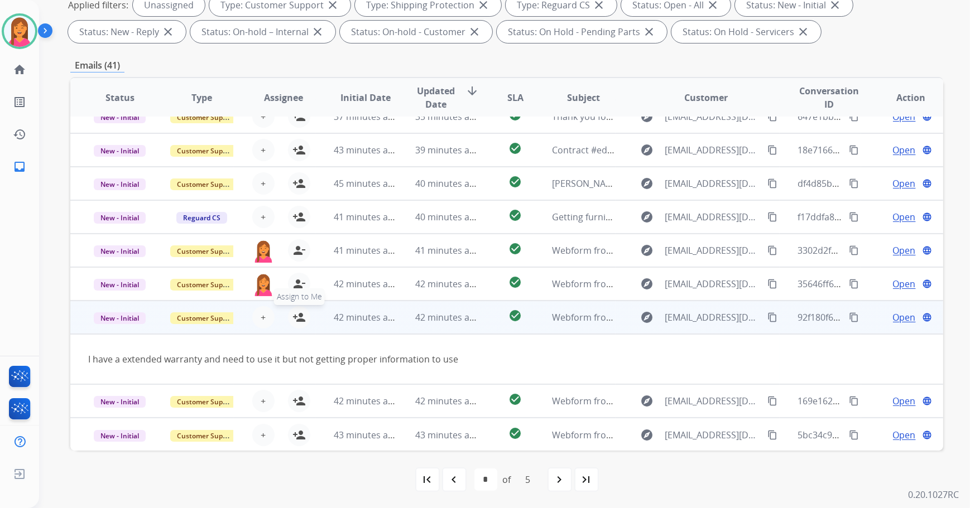
click at [293, 318] on mat-icon "person_add" at bounding box center [298, 317] width 13 height 13
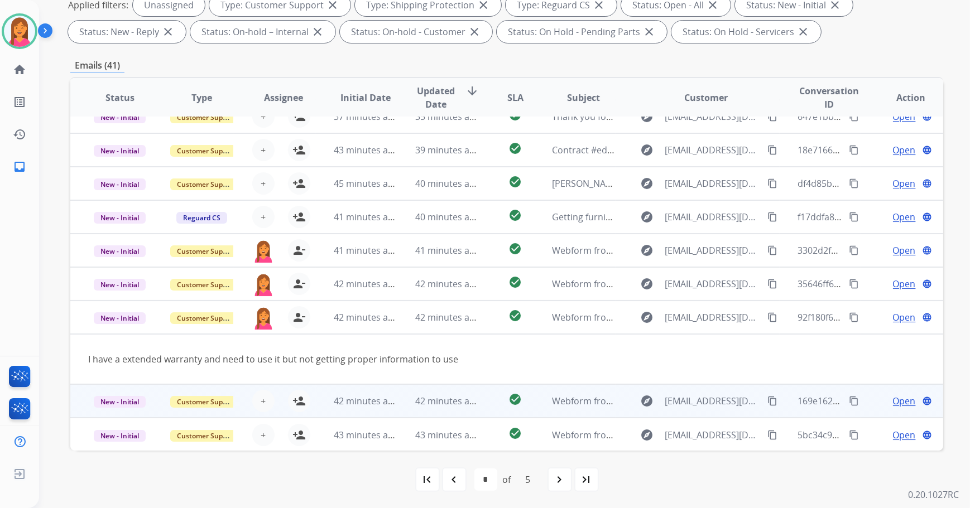
click at [323, 398] on td "42 minutes ago" at bounding box center [357, 400] width 82 height 33
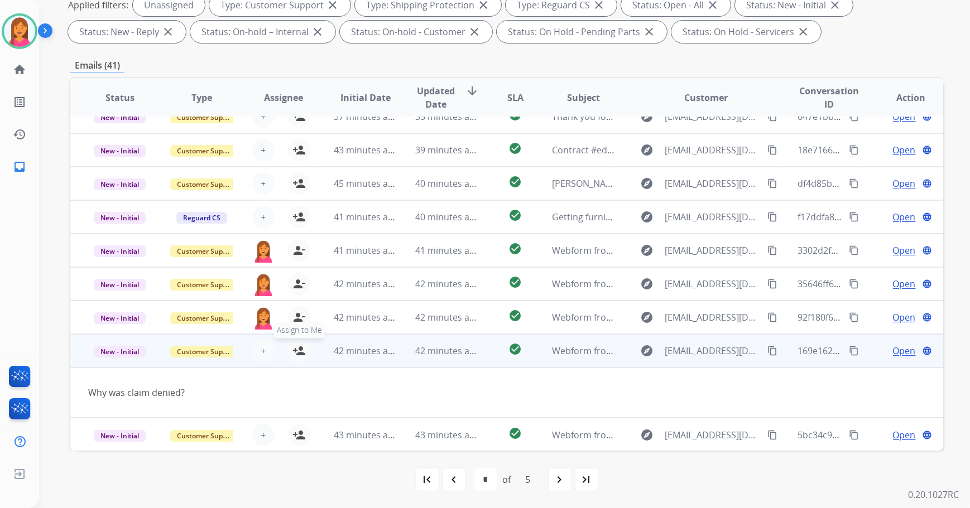
click at [295, 350] on mat-icon "person_add" at bounding box center [298, 350] width 13 height 13
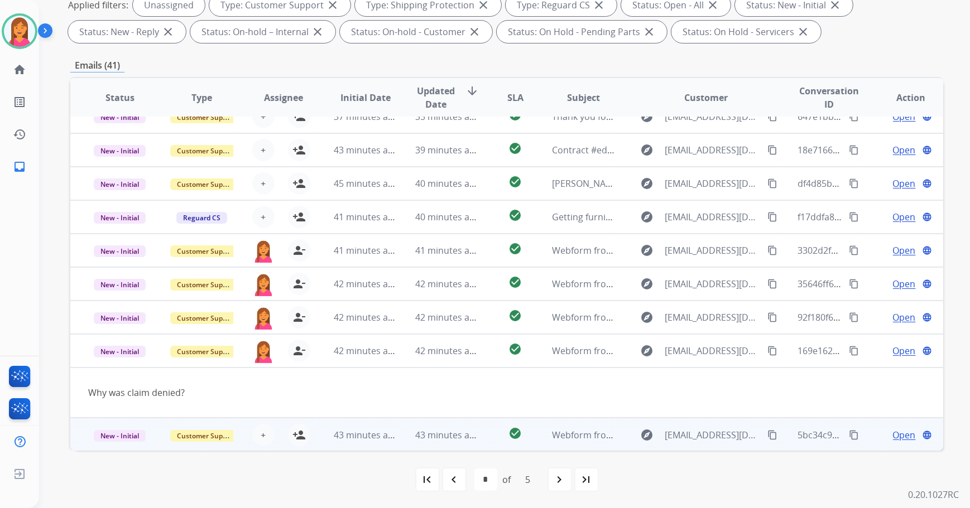
click at [324, 431] on td "43 minutes ago" at bounding box center [357, 434] width 82 height 33
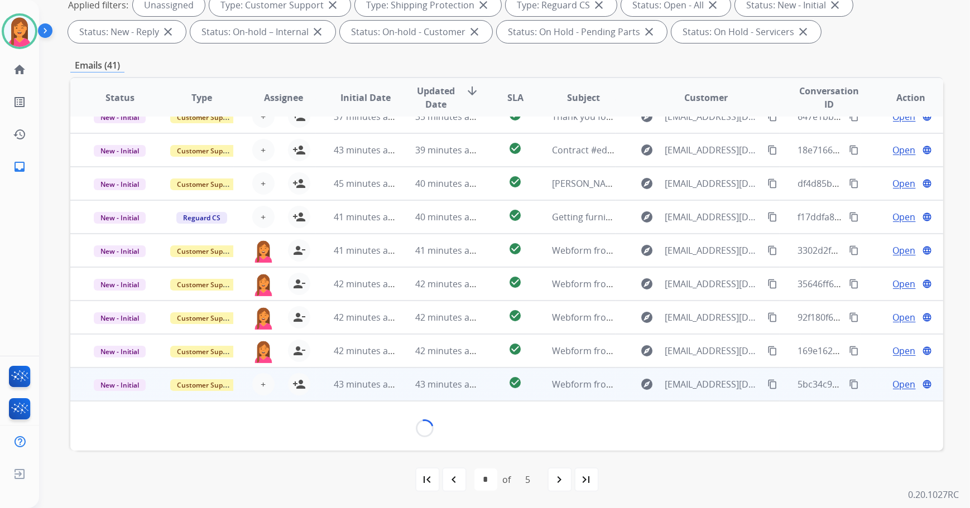
scroll to position [50, 0]
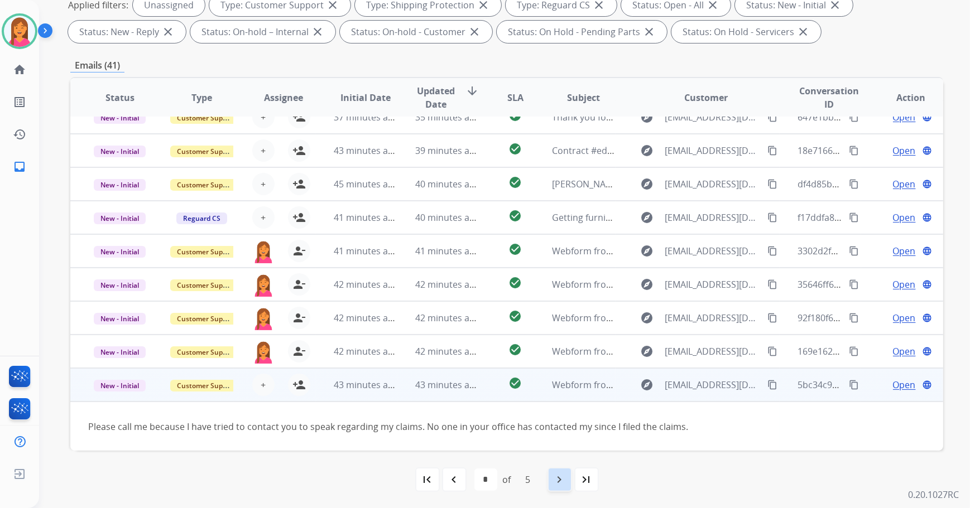
click at [551, 482] on div "navigate_next" at bounding box center [559, 480] width 25 height 25
select select "*"
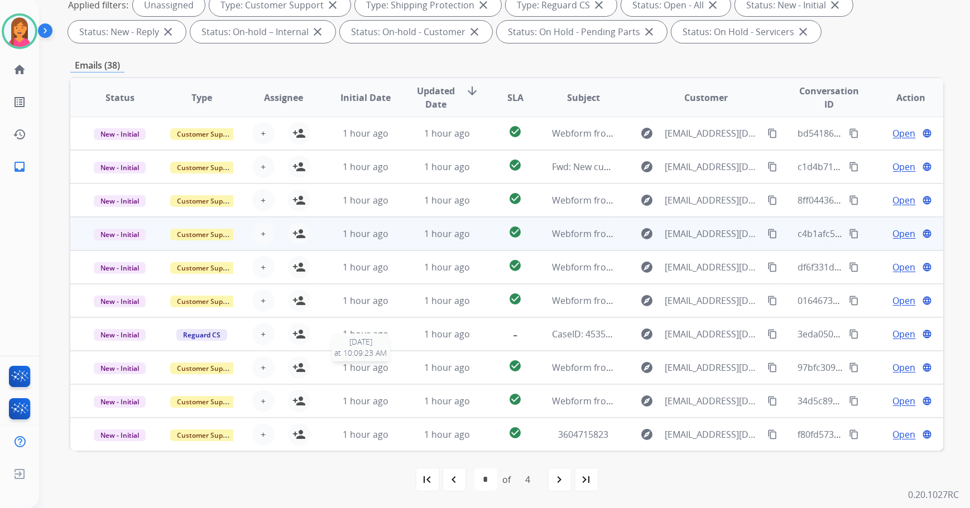
scroll to position [0, 0]
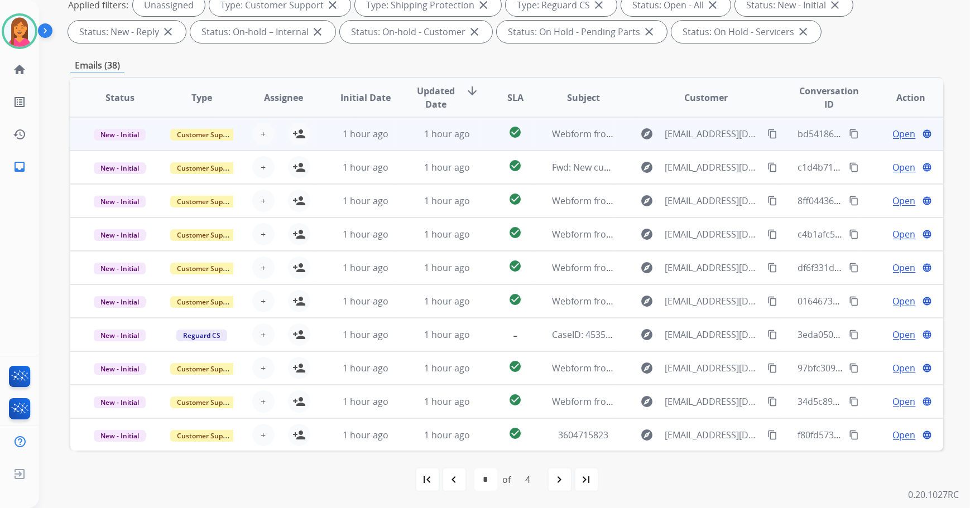
click at [333, 119] on td "1 hour ago" at bounding box center [357, 133] width 82 height 33
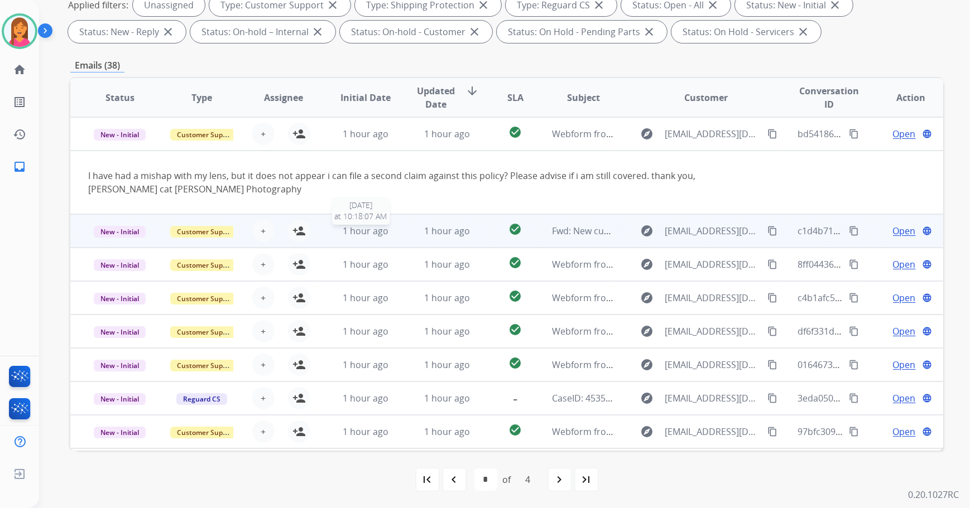
click at [343, 233] on span "1 hour ago" at bounding box center [366, 231] width 46 height 12
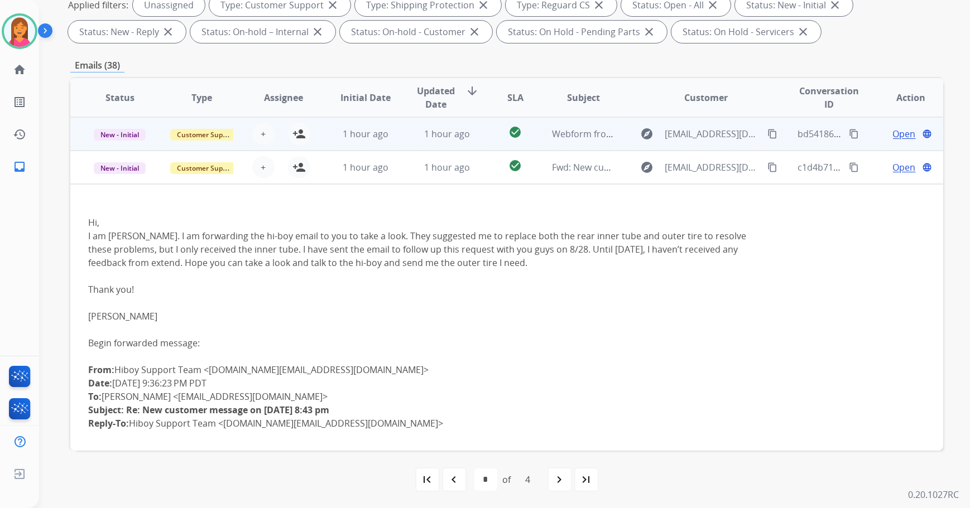
click at [332, 143] on td "1 hour ago" at bounding box center [357, 133] width 82 height 33
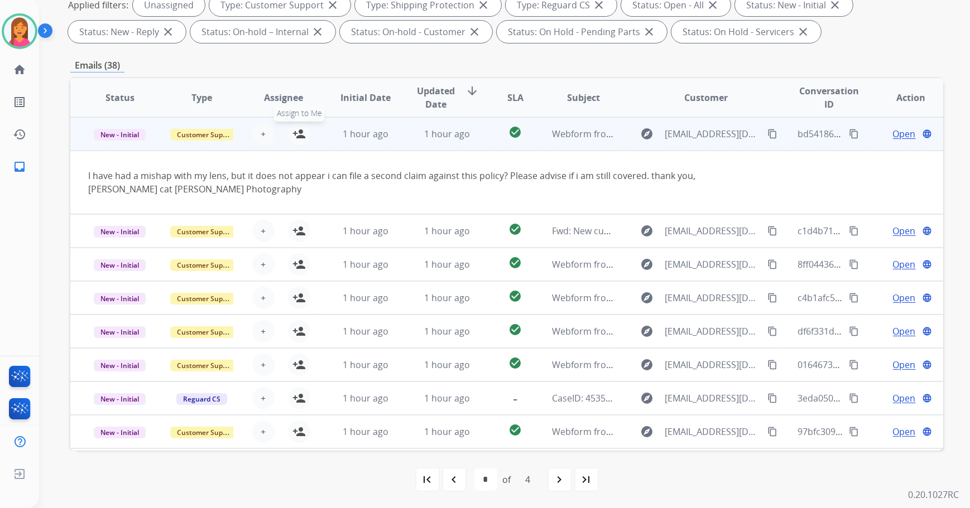
click at [306, 129] on button "person_add Assign to Me" at bounding box center [299, 134] width 22 height 22
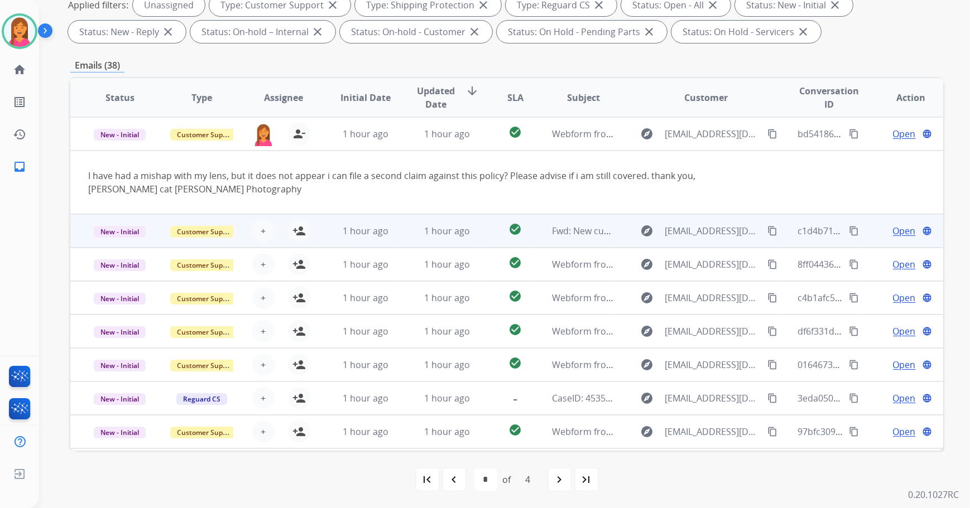
click at [329, 224] on td "1 hour ago" at bounding box center [357, 230] width 82 height 33
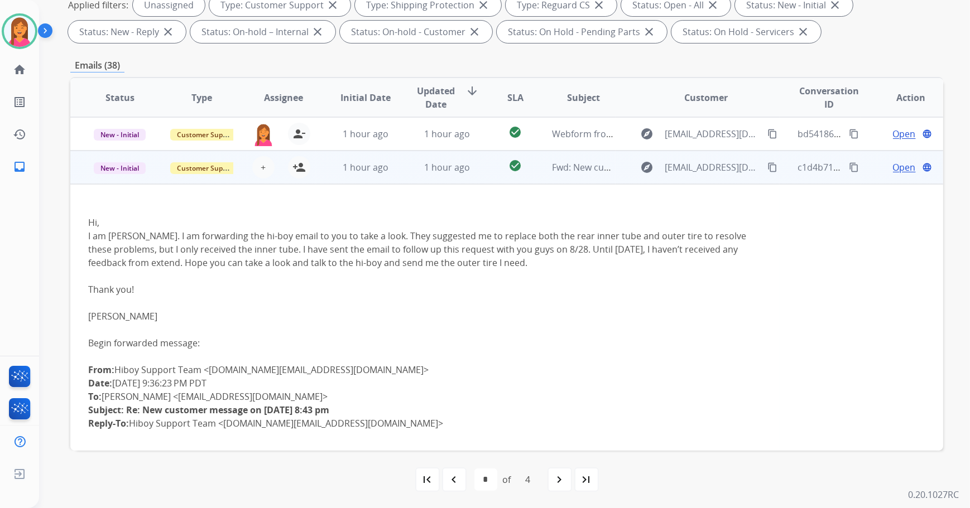
scroll to position [33, 0]
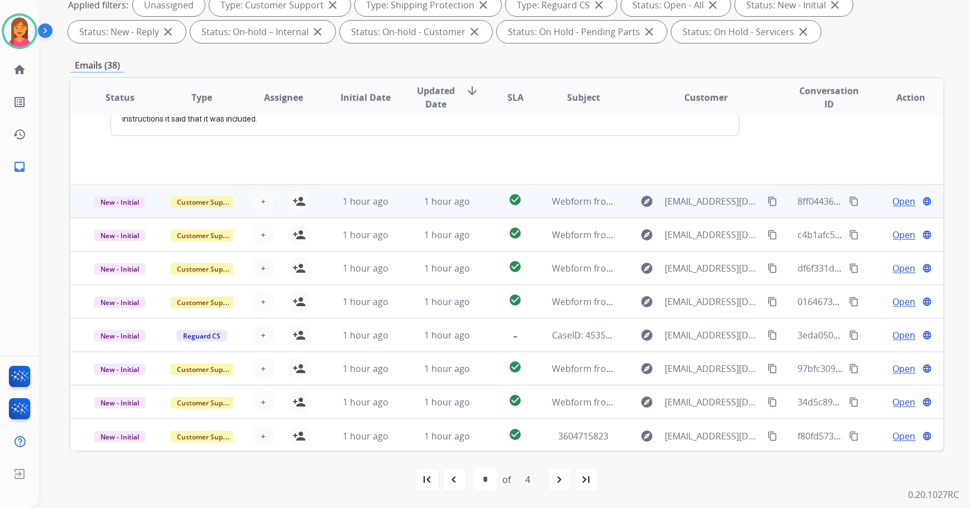
click at [324, 203] on td "1 hour ago" at bounding box center [357, 201] width 82 height 33
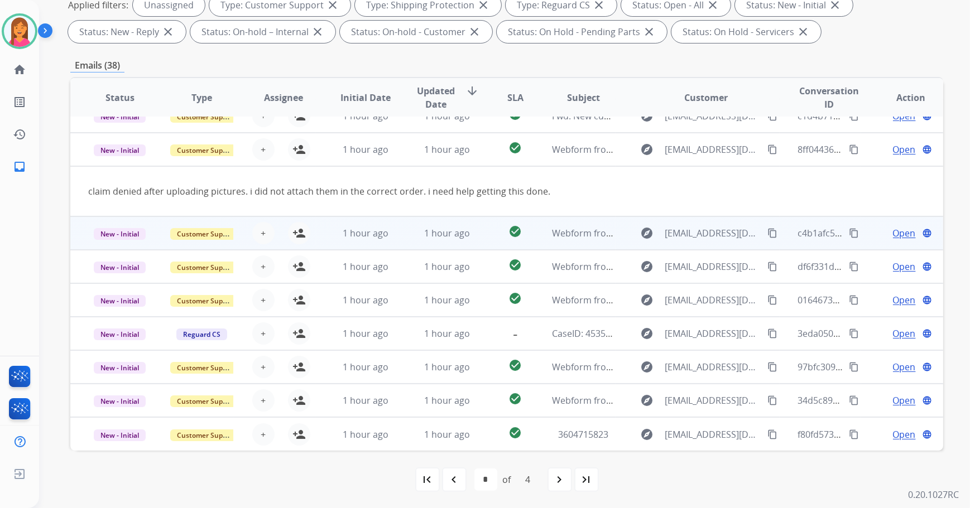
scroll to position [51, 0]
click at [328, 230] on td "1 hour ago" at bounding box center [357, 233] width 82 height 33
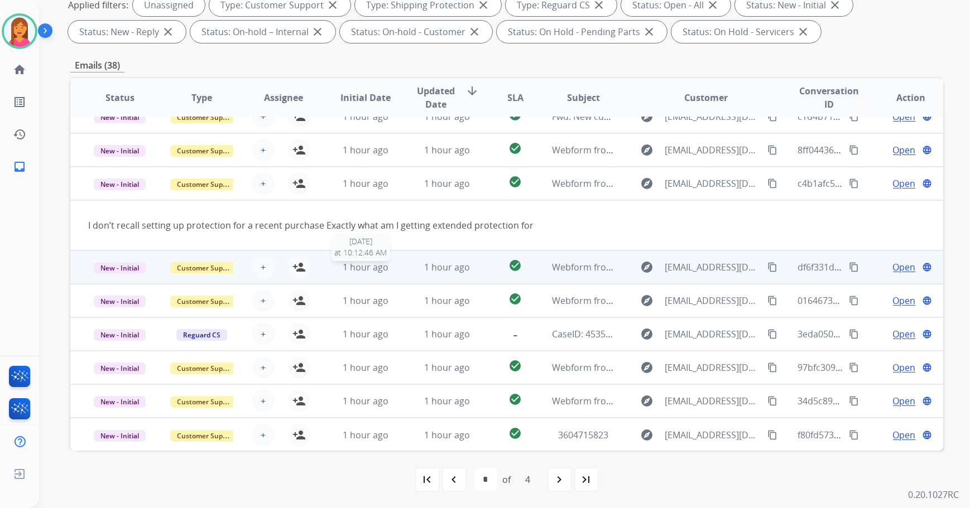
click at [334, 269] on div "1 hour ago" at bounding box center [366, 267] width 64 height 13
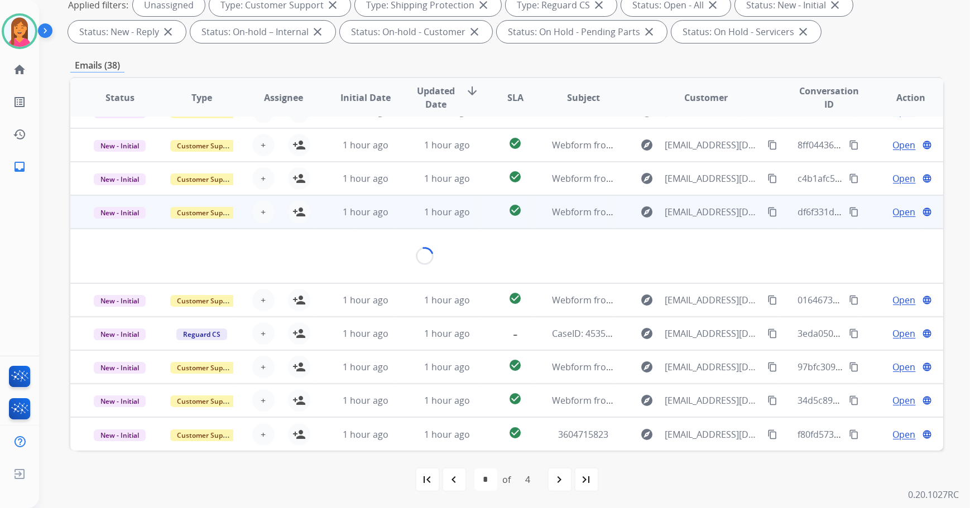
scroll to position [64, 0]
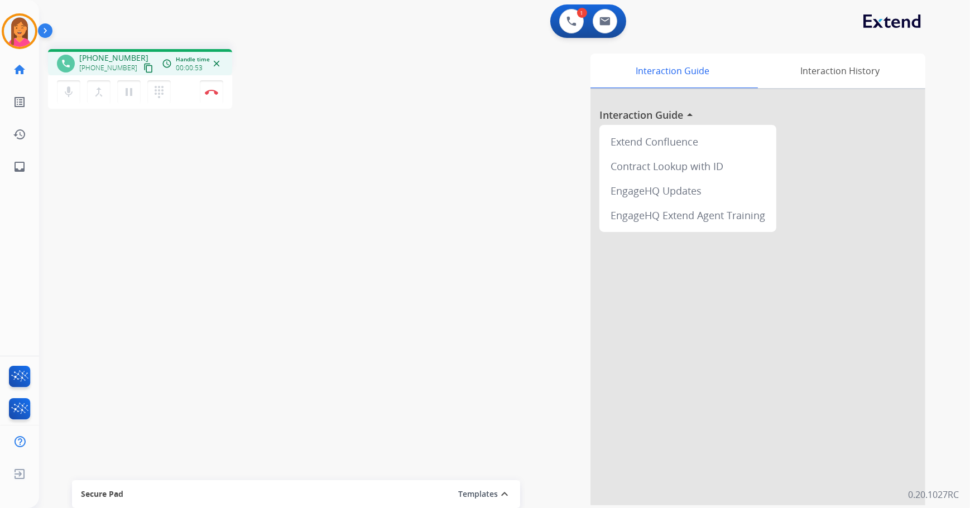
drag, startPoint x: 135, startPoint y: 66, endPoint x: 126, endPoint y: 78, distance: 15.1
click at [143, 66] on mat-icon "content_copy" at bounding box center [148, 68] width 10 height 10
click at [142, 66] on button "content_copy" at bounding box center [148, 67] width 13 height 13
click at [216, 95] on button "Disconnect" at bounding box center [211, 91] width 23 height 23
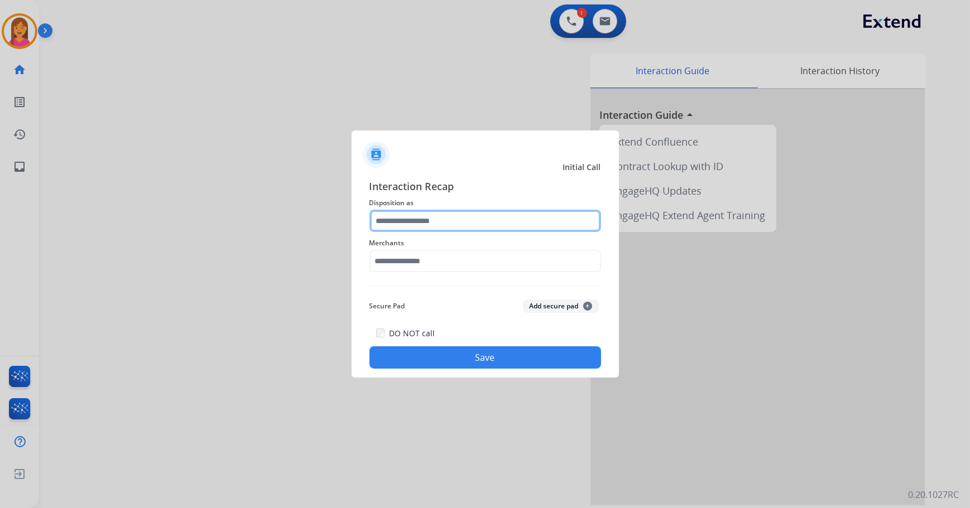
click at [496, 213] on input "text" at bounding box center [485, 221] width 232 height 22
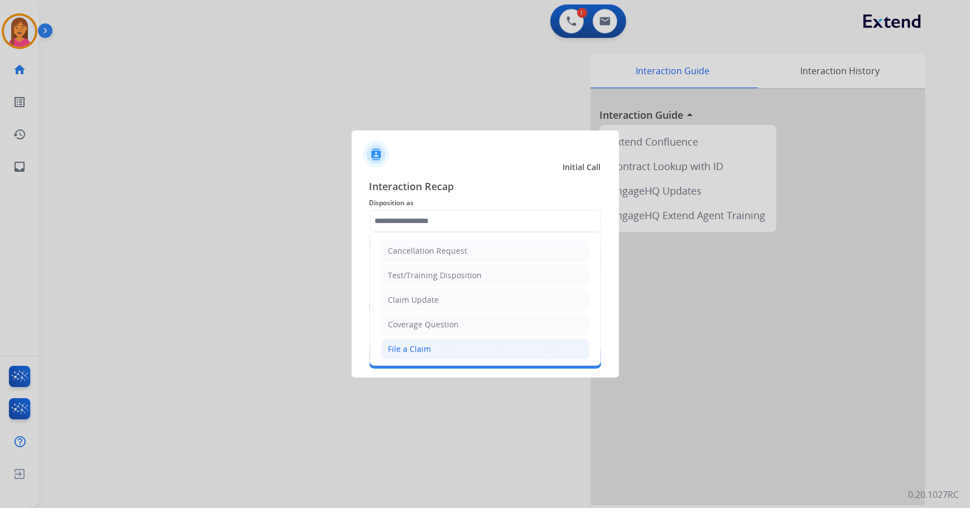
click at [438, 340] on li "File a Claim" at bounding box center [485, 349] width 208 height 21
type input "**********"
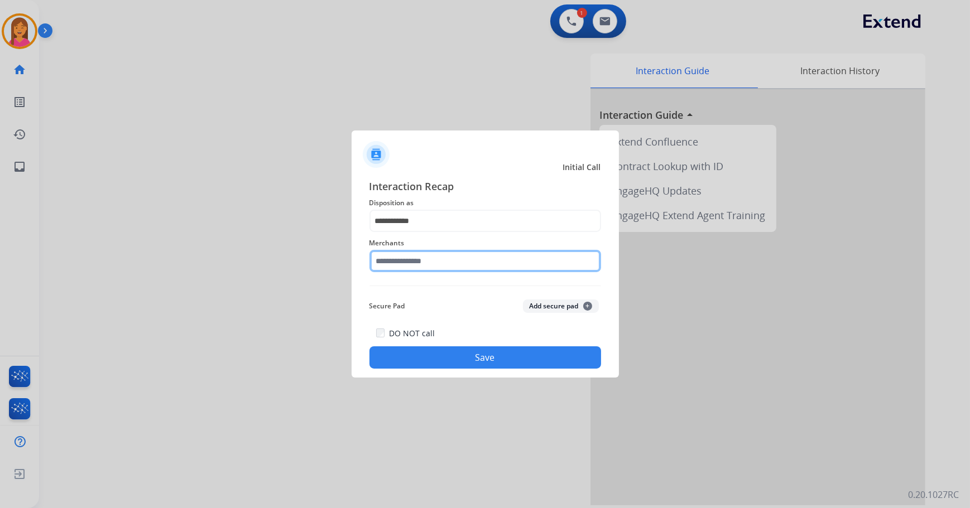
click at [430, 268] on input "text" at bounding box center [485, 261] width 232 height 22
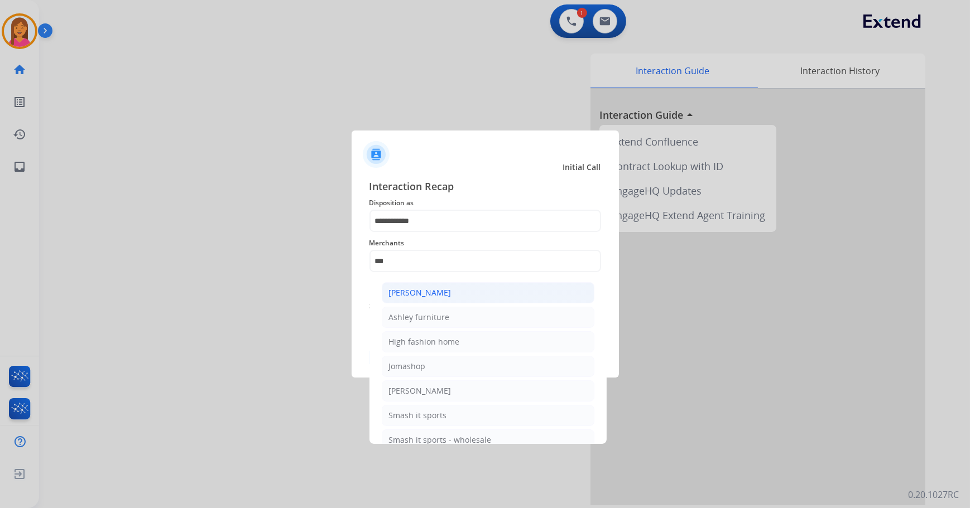
click at [429, 287] on div "[PERSON_NAME]" at bounding box center [420, 292] width 62 height 11
type input "**********"
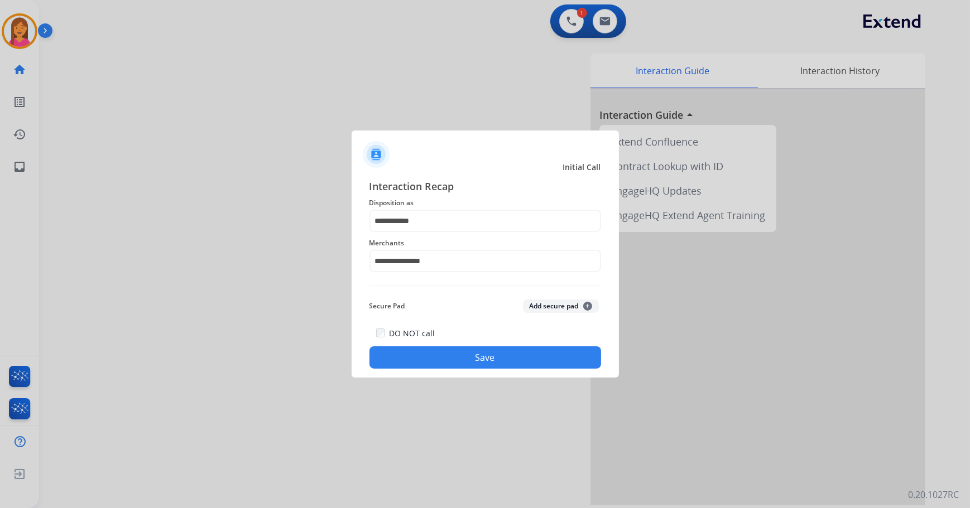
click at [473, 357] on button "Save" at bounding box center [485, 358] width 232 height 22
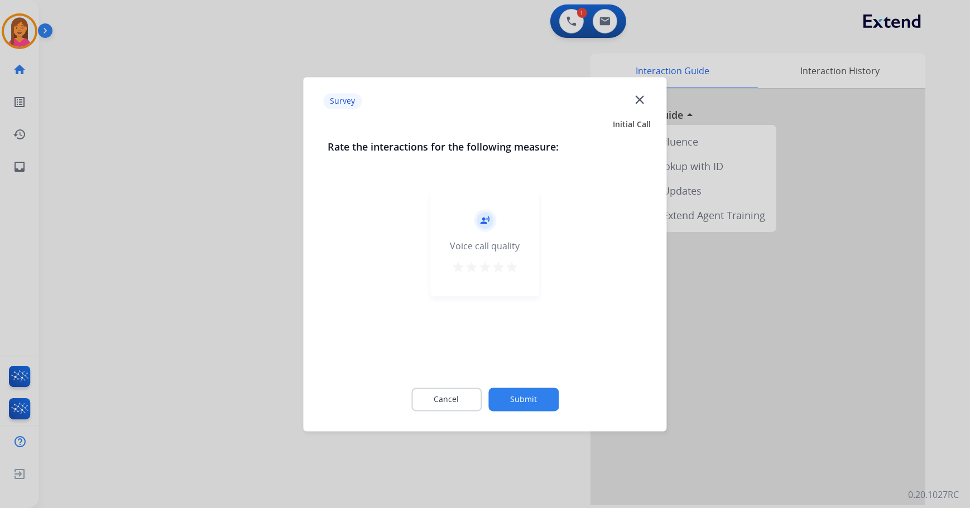
click at [512, 267] on mat-icon "star" at bounding box center [511, 267] width 13 height 13
click at [525, 396] on button "Submit" at bounding box center [523, 399] width 70 height 23
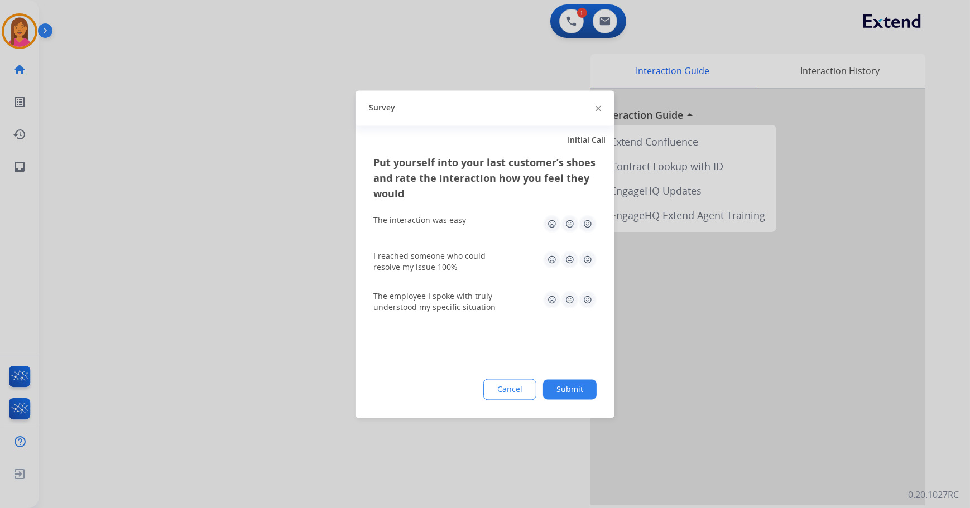
click at [592, 228] on img at bounding box center [588, 224] width 18 height 18
click at [587, 259] on img at bounding box center [588, 260] width 18 height 18
drag, startPoint x: 589, startPoint y: 293, endPoint x: 587, endPoint y: 323, distance: 29.6
click at [589, 295] on img at bounding box center [588, 300] width 18 height 18
click at [585, 396] on button "Submit" at bounding box center [570, 389] width 54 height 20
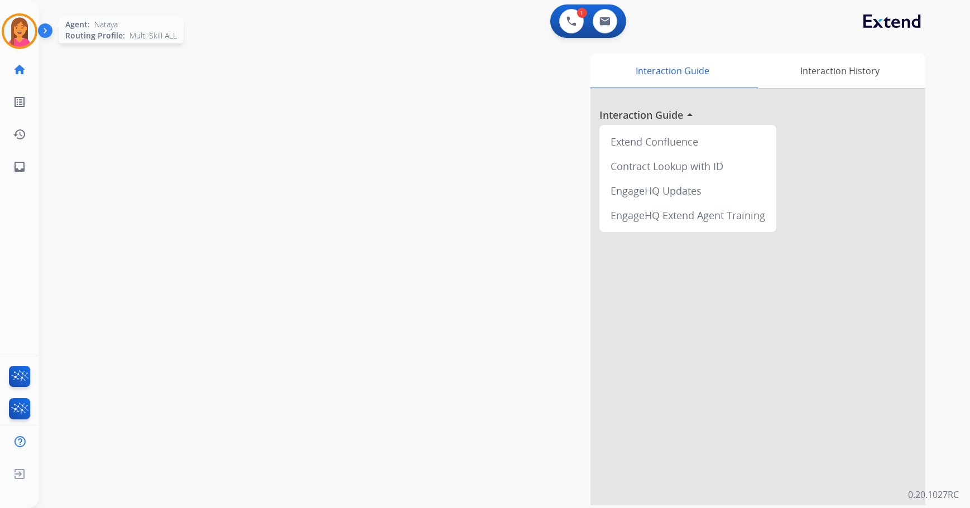
click at [23, 41] on img at bounding box center [19, 31] width 31 height 31
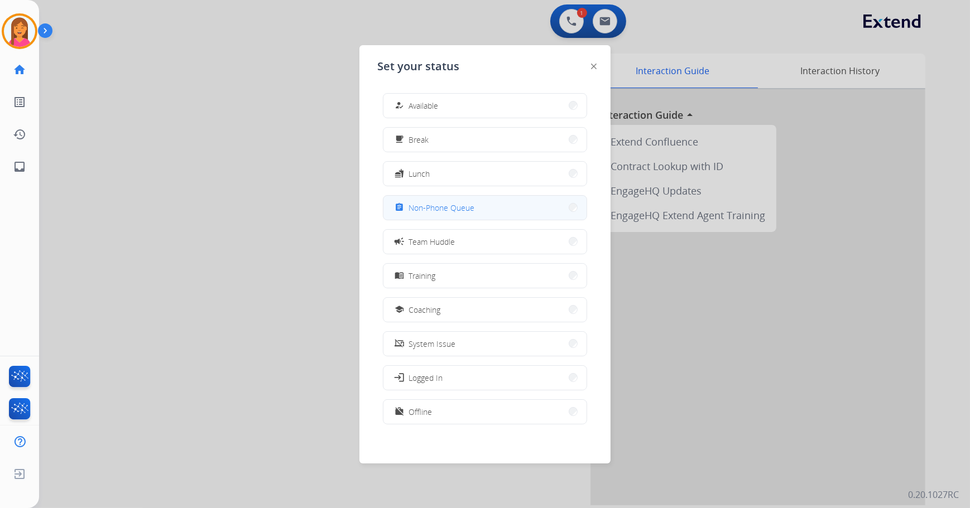
click at [497, 213] on button "assignment Non-Phone Queue" at bounding box center [484, 208] width 203 height 24
